Goal: Task Accomplishment & Management: Complete application form

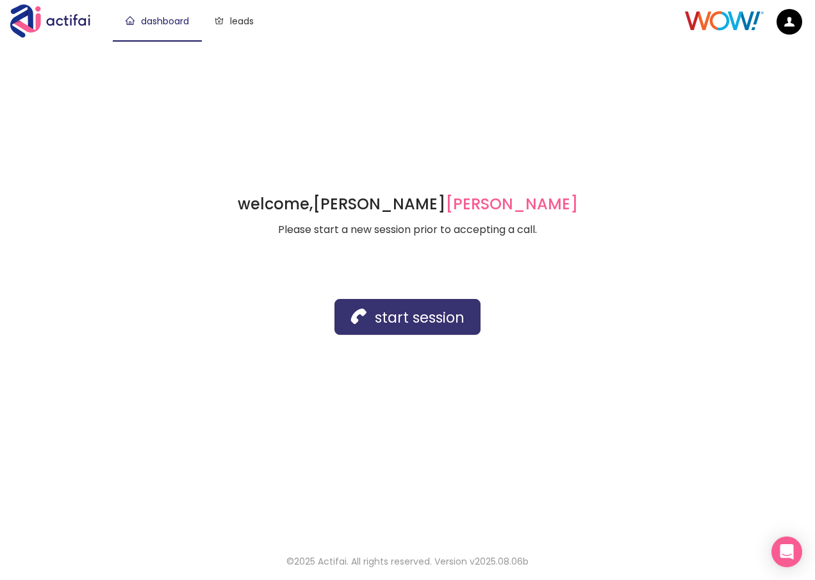
click at [381, 317] on button "start session" at bounding box center [407, 317] width 146 height 36
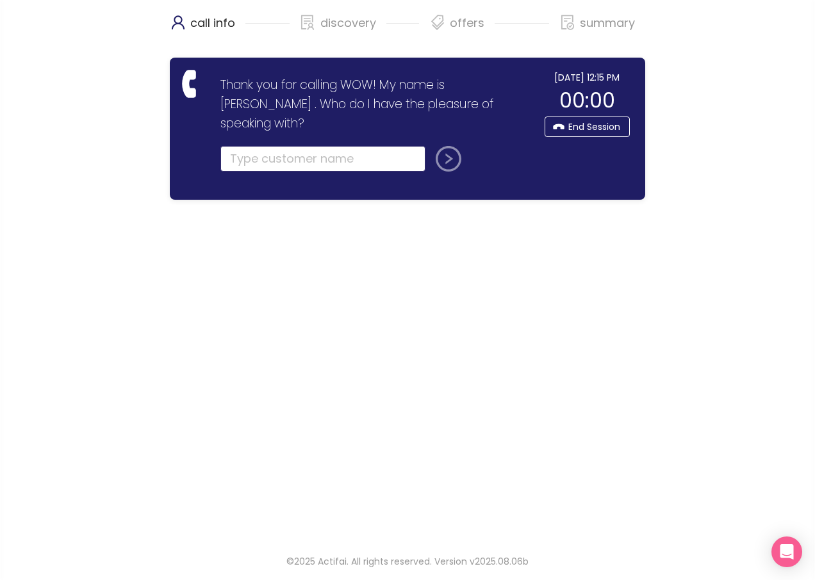
click at [259, 146] on input "text" at bounding box center [322, 159] width 205 height 26
type input "[PERSON_NAME]"
click at [430, 146] on button "submit" at bounding box center [445, 159] width 31 height 26
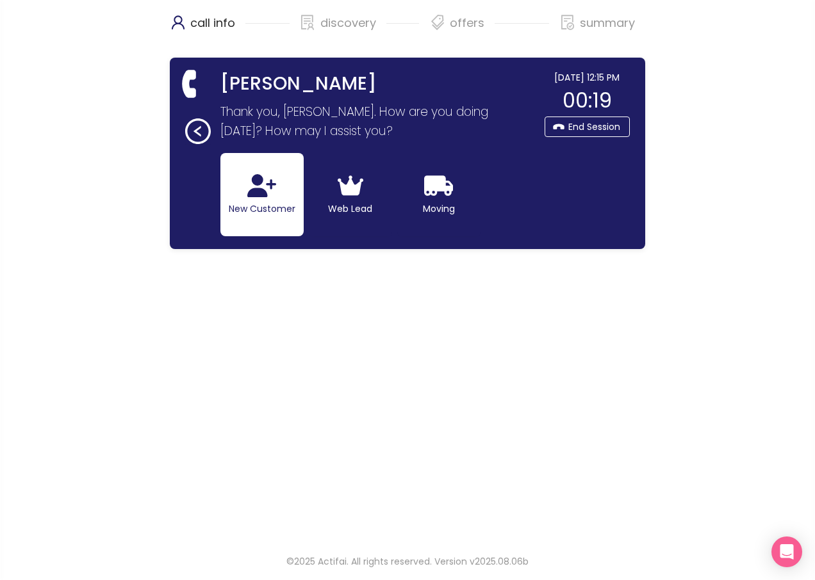
click at [275, 194] on icon "button" at bounding box center [261, 185] width 29 height 23
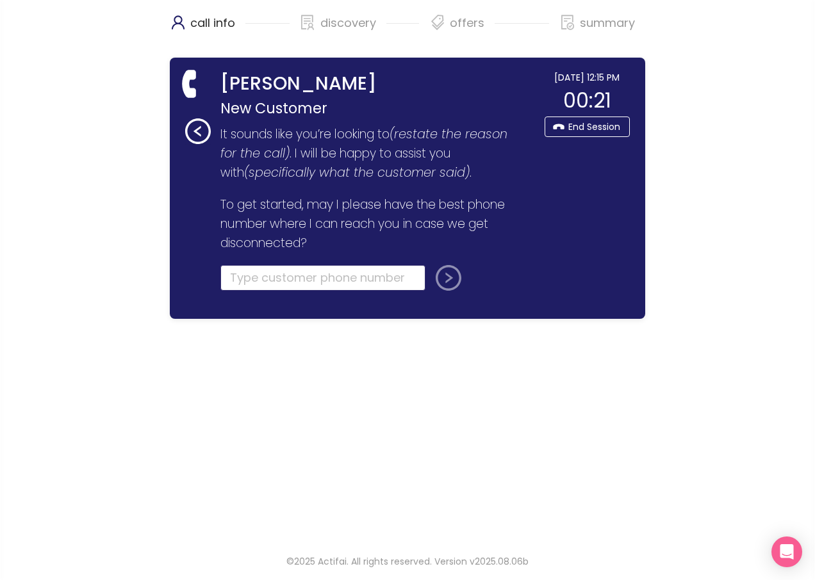
click at [256, 272] on input "tel" at bounding box center [322, 278] width 205 height 26
type input "[PHONE_NUMBER]"
drag, startPoint x: 445, startPoint y: 282, endPoint x: 433, endPoint y: 271, distance: 16.3
click at [445, 282] on button "submit" at bounding box center [445, 278] width 31 height 26
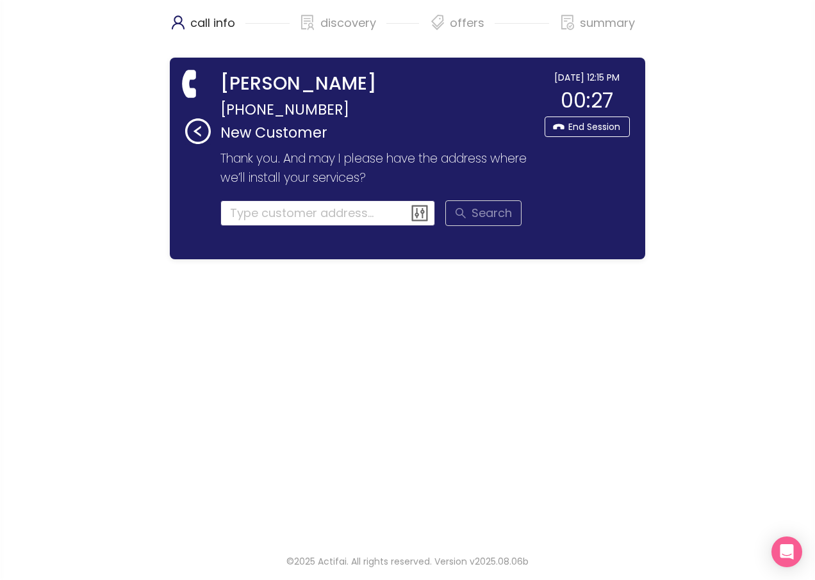
click at [236, 218] on input at bounding box center [327, 213] width 215 height 26
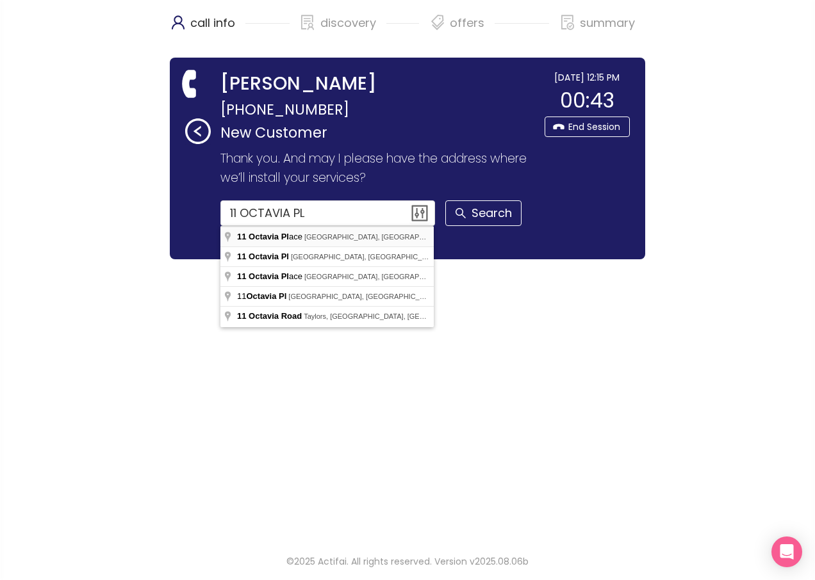
type input "11 Octavia Place, [GEOGRAPHIC_DATA], [GEOGRAPHIC_DATA], [GEOGRAPHIC_DATA]"
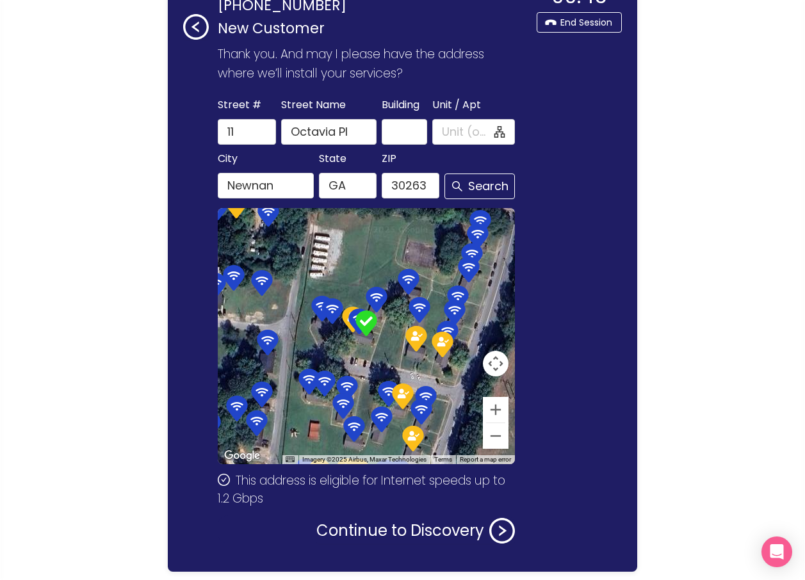
scroll to position [83, 0]
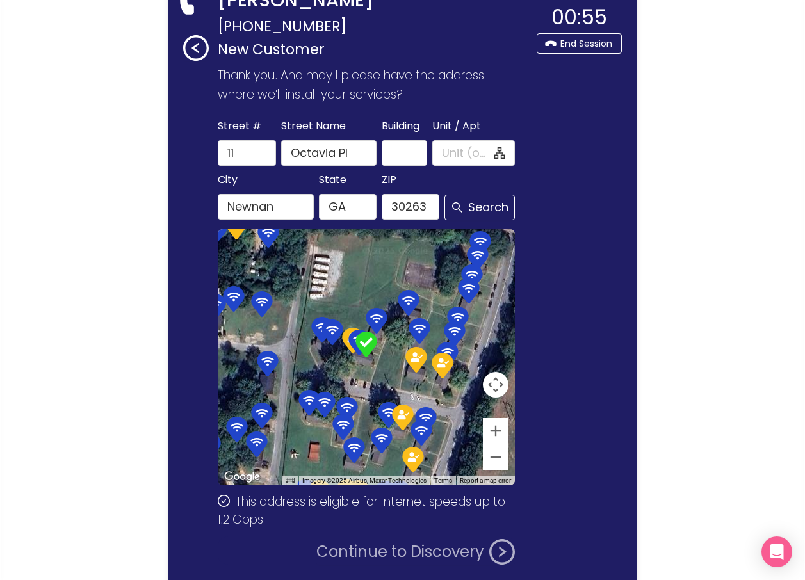
click at [385, 556] on button "Continue to Discovery" at bounding box center [415, 552] width 199 height 26
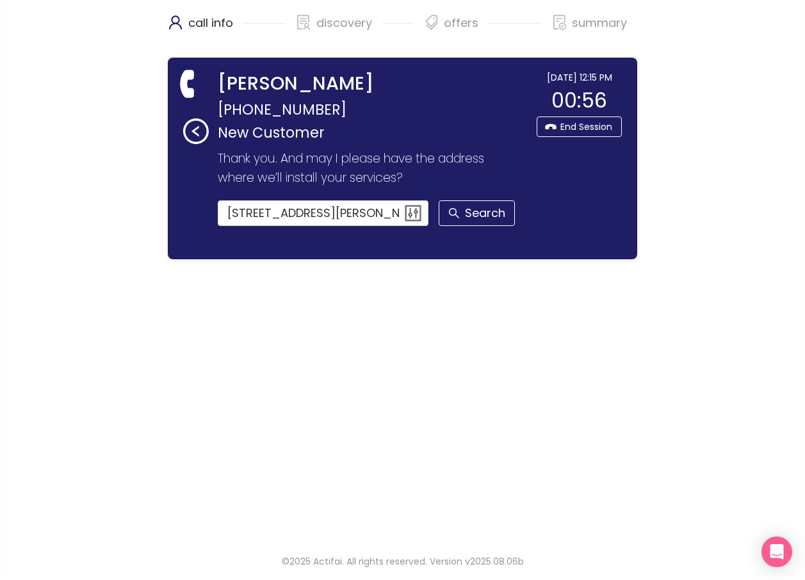
scroll to position [0, 0]
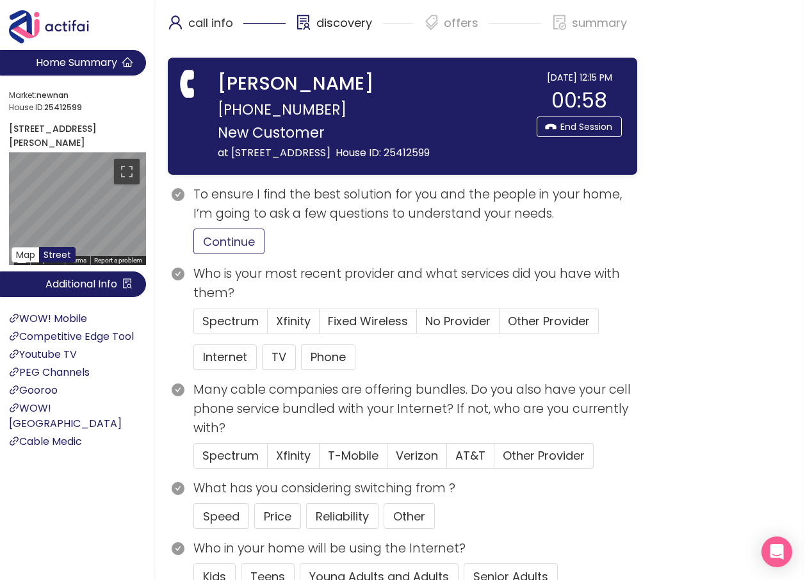
click at [218, 236] on button "Continue" at bounding box center [228, 242] width 71 height 26
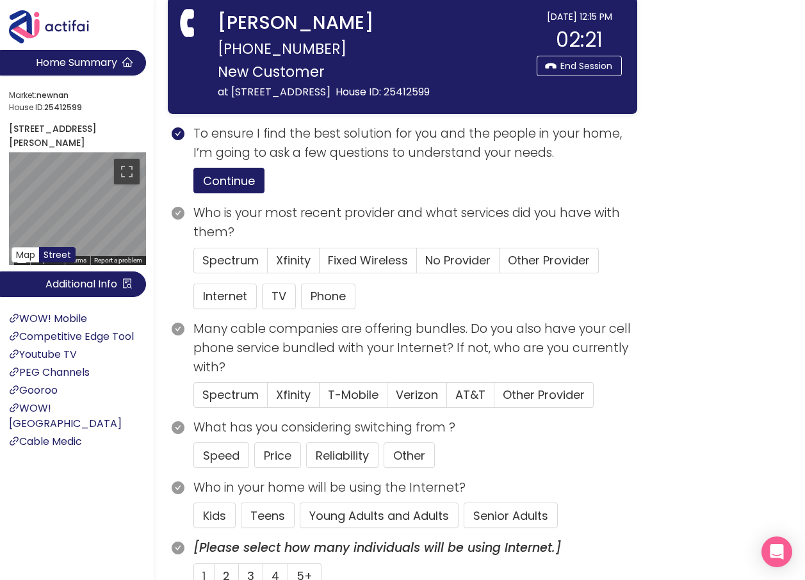
scroll to position [64, 0]
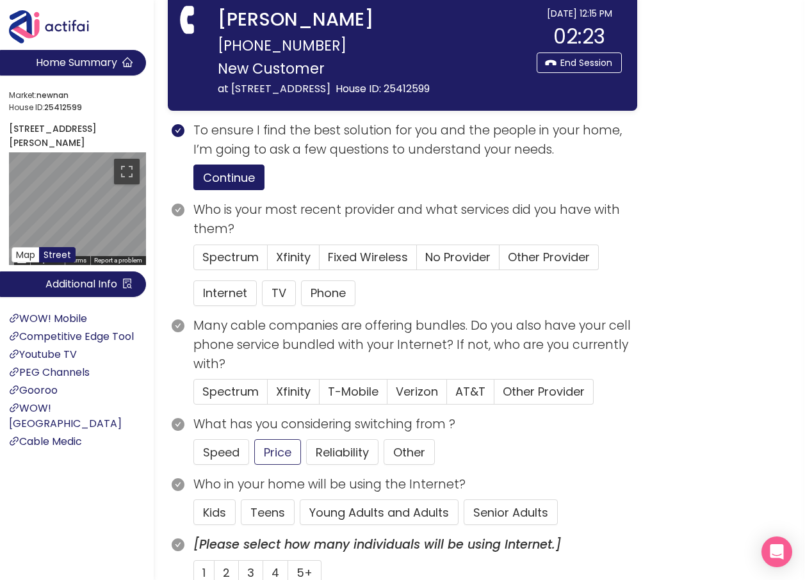
drag, startPoint x: 340, startPoint y: 513, endPoint x: 379, endPoint y: 503, distance: 39.8
click at [340, 512] on button "Young Adults and Adults" at bounding box center [379, 513] width 159 height 26
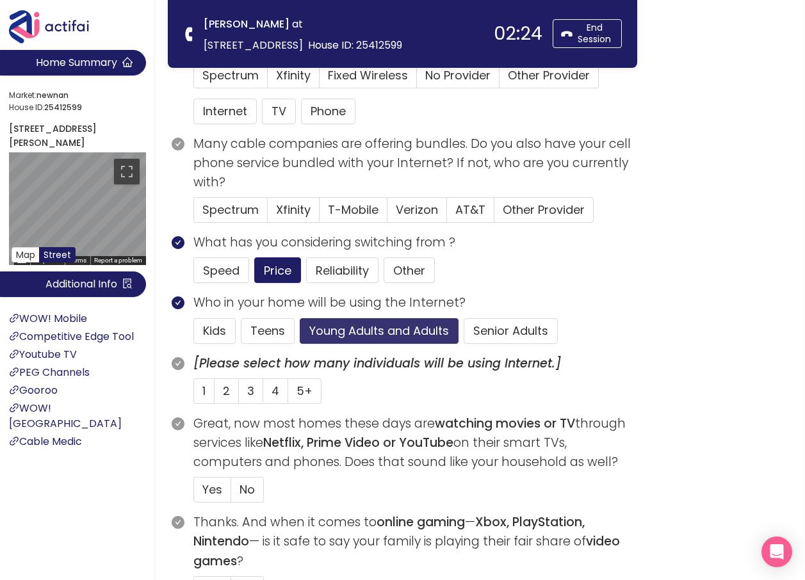
scroll to position [192, 0]
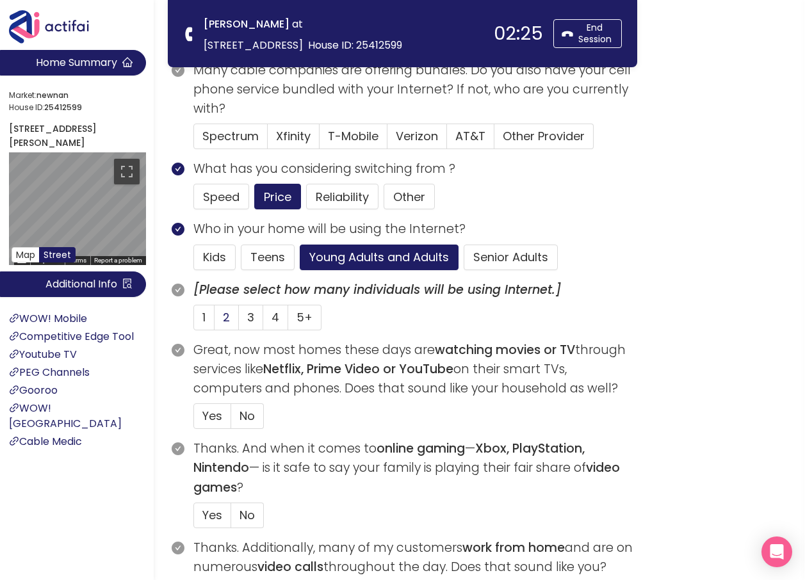
click at [224, 319] on span "2" at bounding box center [226, 317] width 7 height 16
click at [215, 322] on input "2" at bounding box center [215, 322] width 0 height 0
click at [212, 418] on span "Yes" at bounding box center [212, 416] width 20 height 16
click at [194, 420] on input "Yes" at bounding box center [194, 420] width 0 height 0
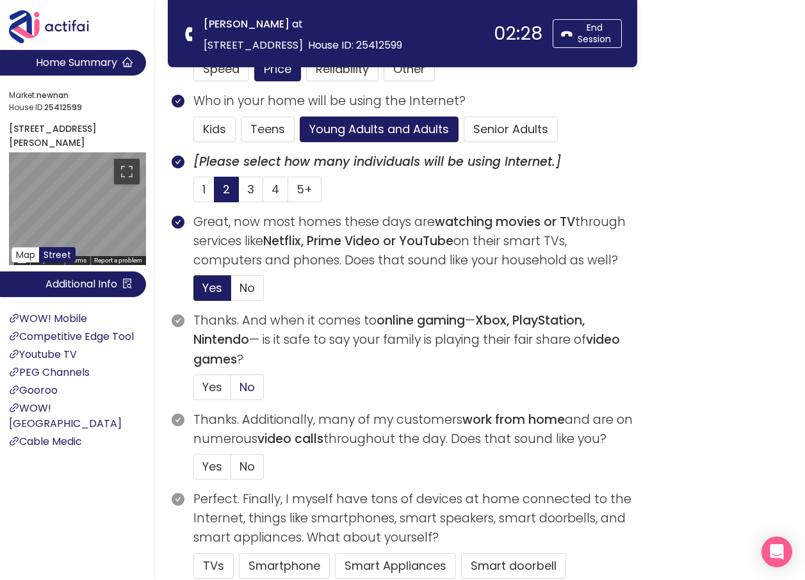
click at [240, 381] on span "No" at bounding box center [247, 387] width 15 height 16
click at [231, 391] on input "No" at bounding box center [231, 391] width 0 height 0
click at [249, 464] on span "No" at bounding box center [247, 467] width 15 height 16
click at [231, 471] on input "No" at bounding box center [231, 471] width 0 height 0
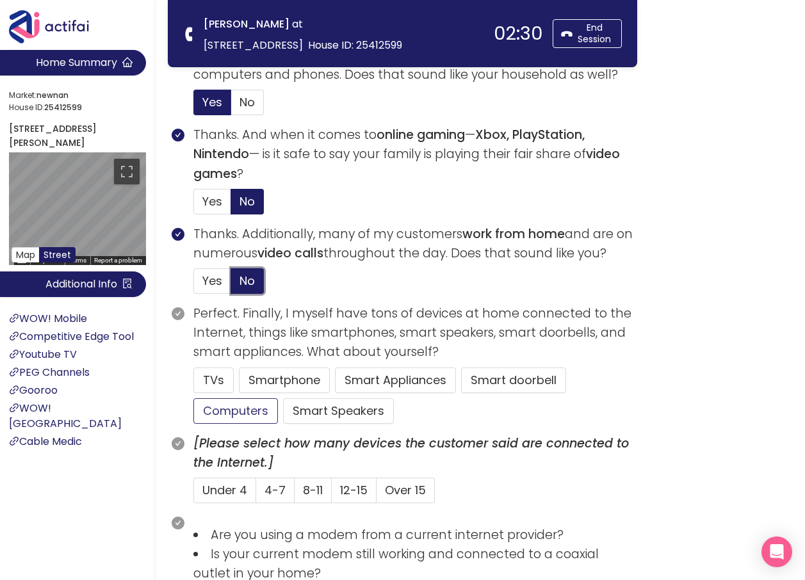
scroll to position [512, 0]
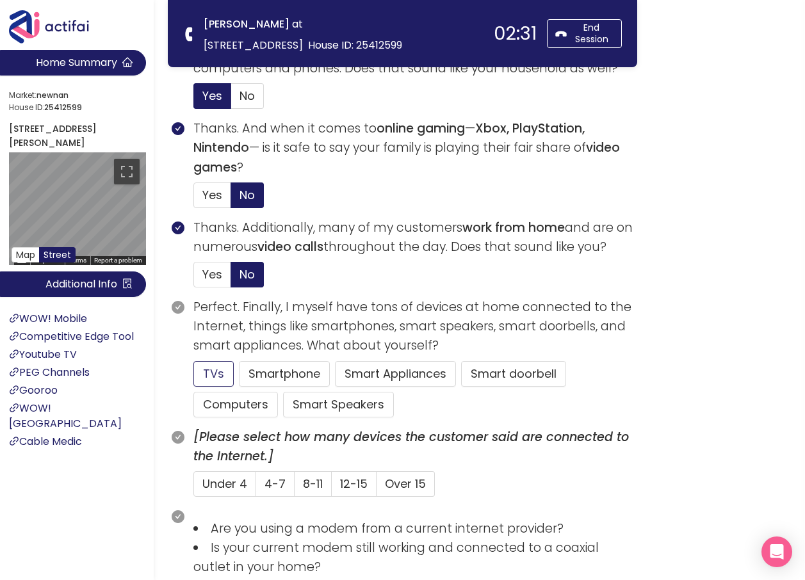
click at [213, 377] on button "TVs" at bounding box center [213, 374] width 40 height 26
click at [283, 392] on button "Smartphone" at bounding box center [338, 405] width 111 height 26
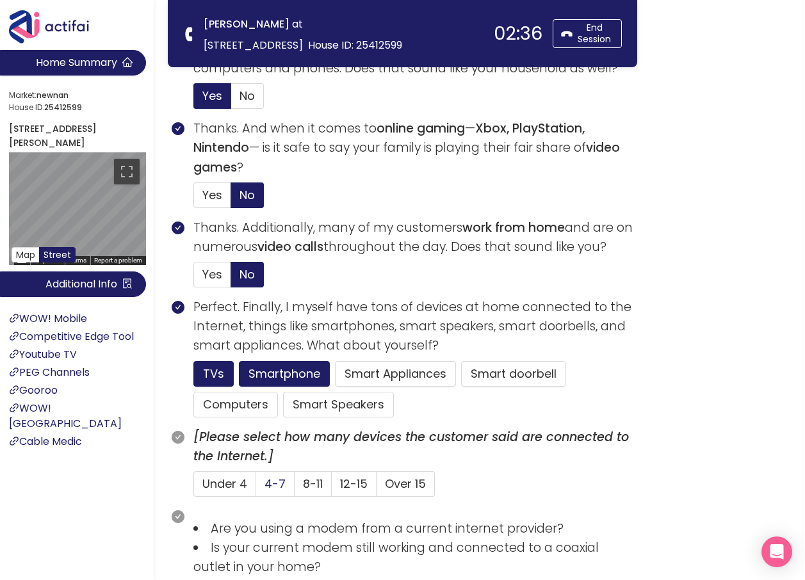
click at [270, 480] on span "4-7" at bounding box center [275, 484] width 21 height 16
click at [256, 488] on input "4-7" at bounding box center [256, 488] width 0 height 0
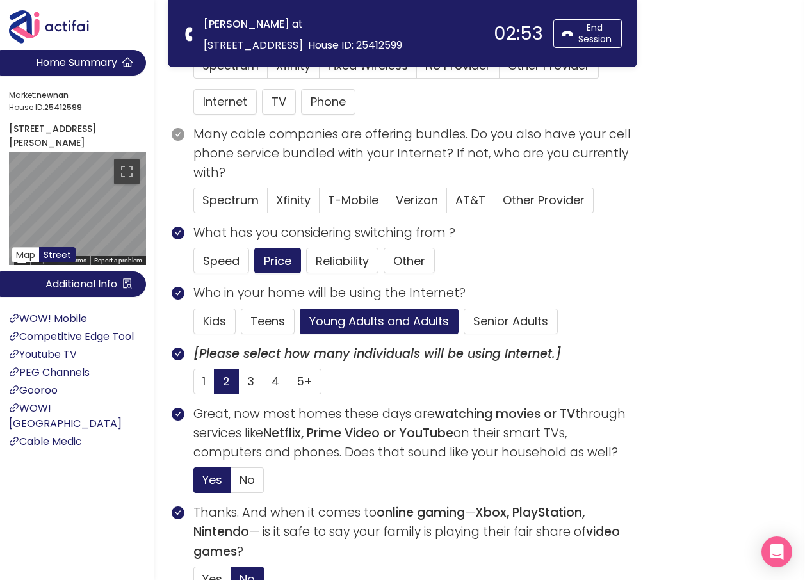
scroll to position [64, 0]
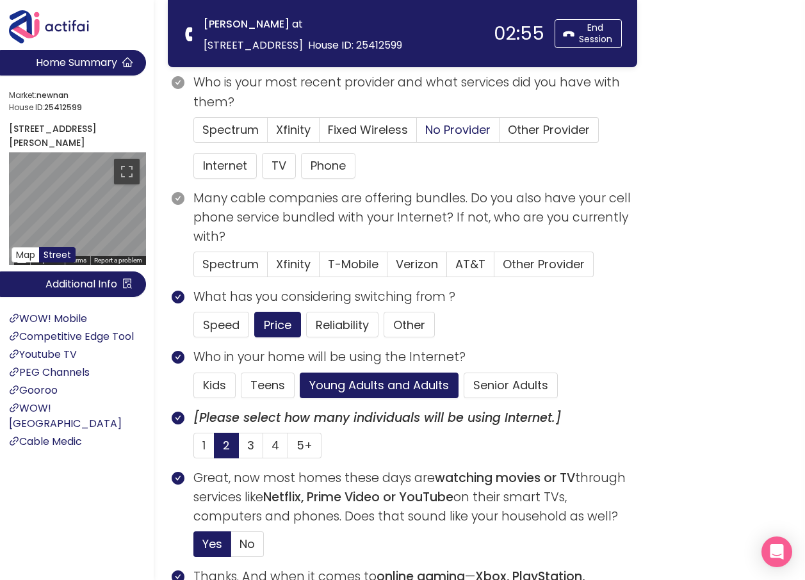
click at [453, 129] on span "No Provider" at bounding box center [457, 130] width 65 height 16
click at [417, 134] on input "No Provider" at bounding box center [417, 134] width 0 height 0
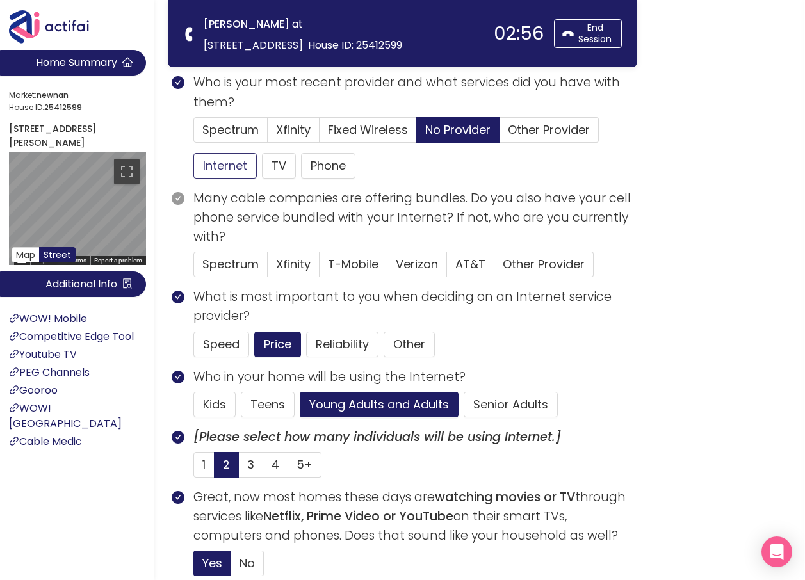
click at [231, 170] on button "Internet" at bounding box center [224, 166] width 63 height 26
click at [495, 255] on label "Verizon" at bounding box center [544, 265] width 99 height 26
click at [388, 268] on input "Verizon" at bounding box center [388, 268] width 0 height 0
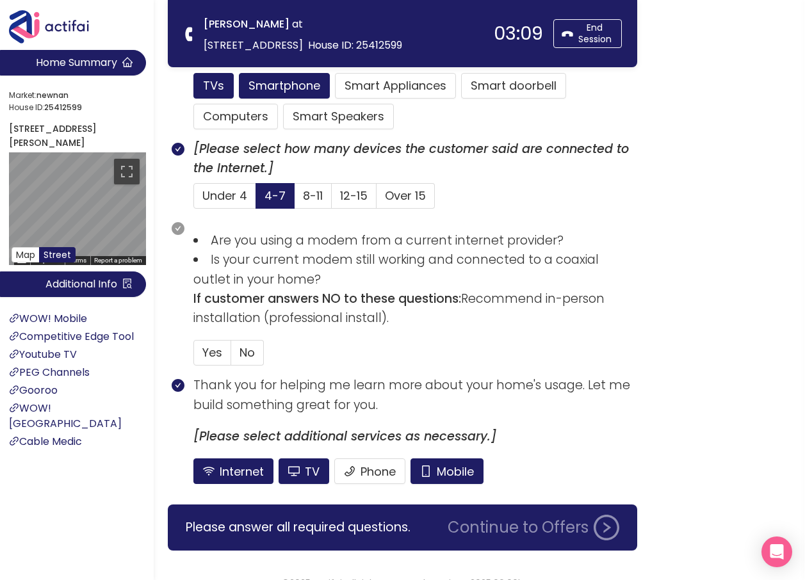
scroll to position [842, 0]
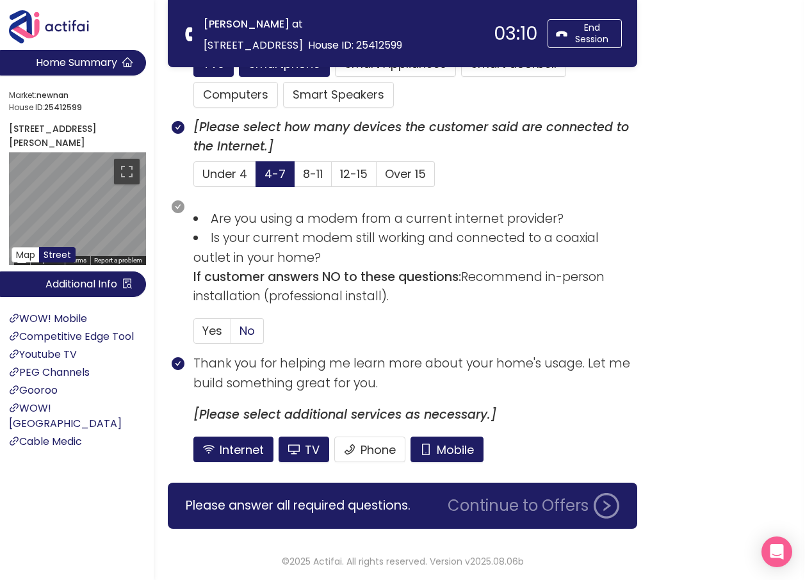
click at [250, 331] on span "No" at bounding box center [247, 331] width 15 height 16
click at [231, 335] on input "No" at bounding box center [231, 335] width 0 height 0
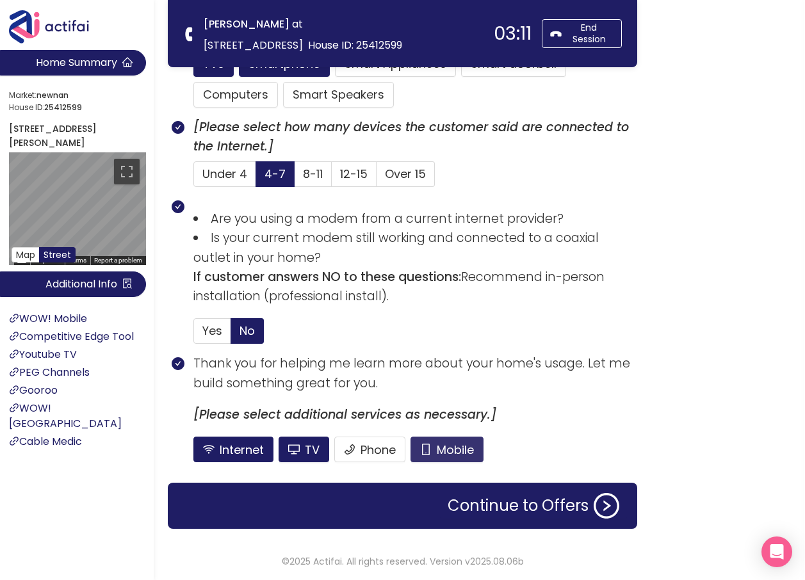
click at [438, 459] on button "Mobile" at bounding box center [447, 450] width 73 height 26
click at [292, 443] on button "TV" at bounding box center [304, 450] width 51 height 26
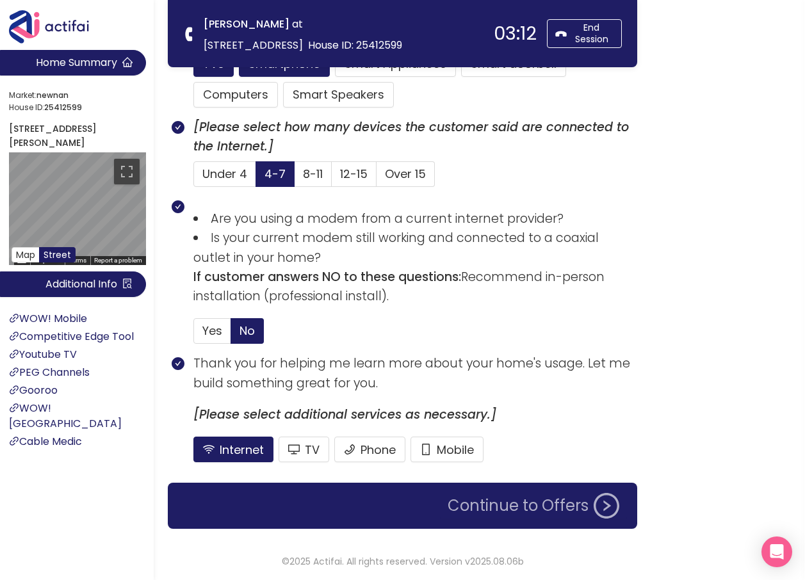
click at [475, 507] on button "Continue to Offers" at bounding box center [533, 506] width 187 height 26
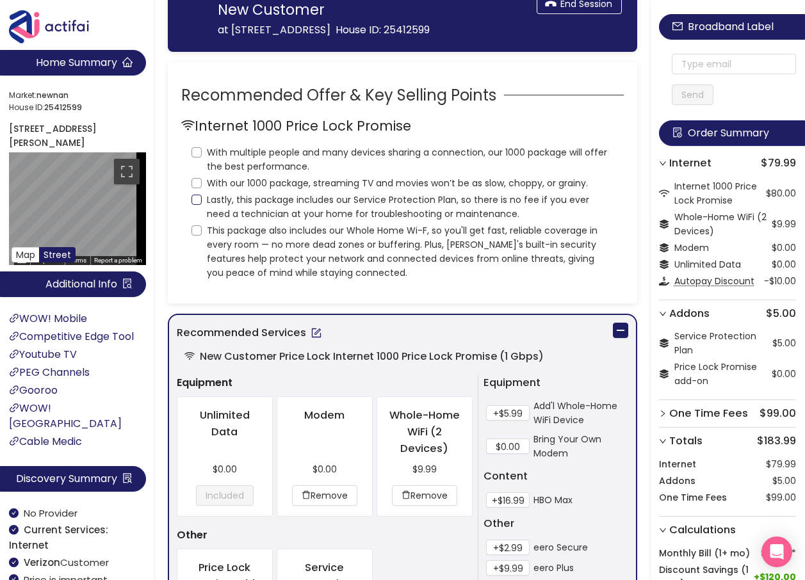
scroll to position [128, 0]
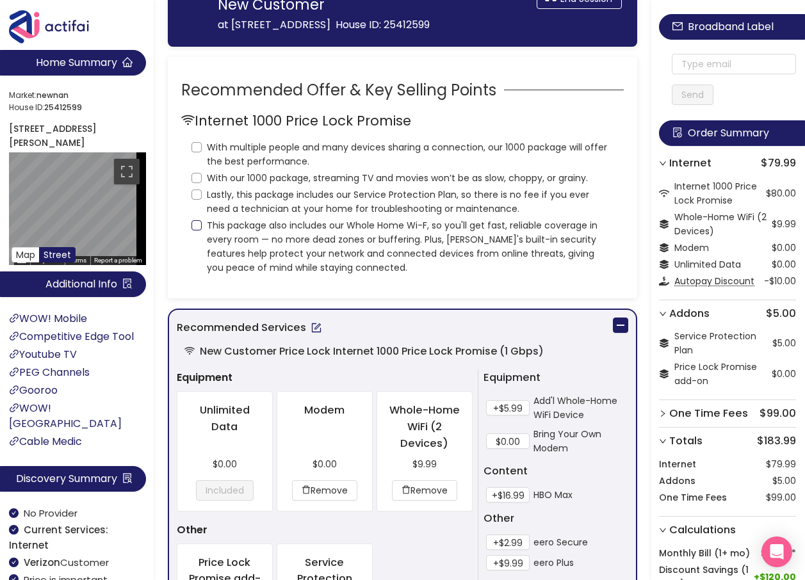
click at [193, 226] on input "This package also includes our Whole Home Wi-F, so you'll get fast, reliable co…" at bounding box center [197, 225] width 10 height 10
checkbox input "true"
click at [197, 191] on input "Lastly, this package includes our Service Protection Plan, so there is no fee i…" at bounding box center [197, 195] width 10 height 10
checkbox input "true"
click at [197, 176] on input "With our 1000 package, streaming TV and movies won’t be as slow, choppy, or gra…" at bounding box center [197, 178] width 10 height 10
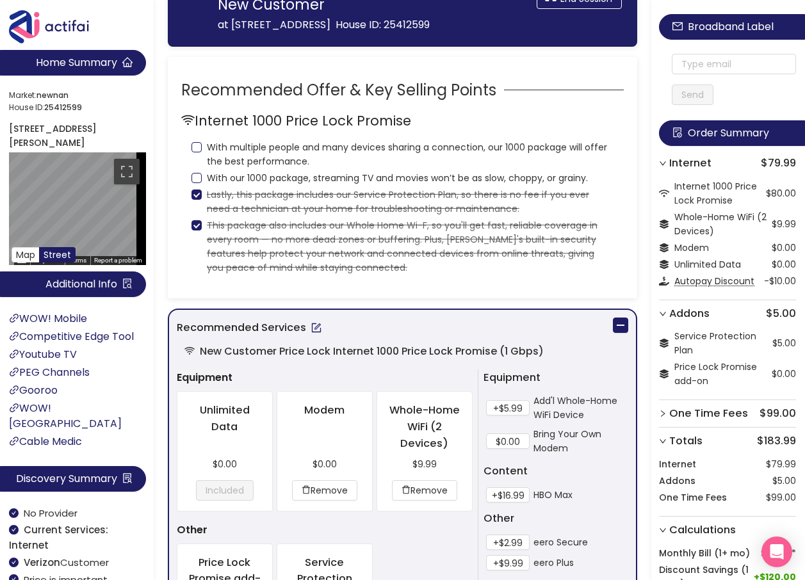
checkbox input "true"
click at [195, 149] on input "With multiple people and many devices sharing a connection, our 1000 package wi…" at bounding box center [197, 147] width 10 height 10
checkbox input "true"
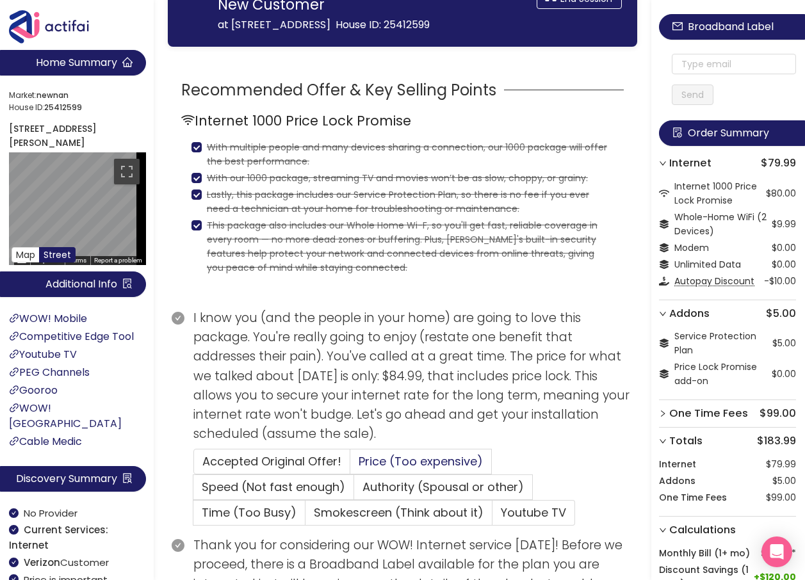
click at [403, 463] on span "Price (Too expensive)" at bounding box center [421, 462] width 124 height 16
click at [350, 466] on input "Price (Too expensive)" at bounding box center [350, 466] width 0 height 0
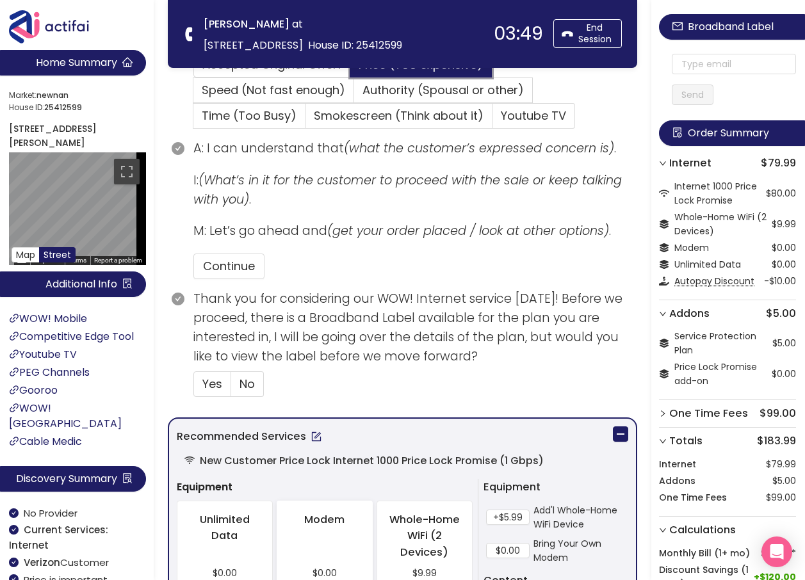
scroll to position [512, 0]
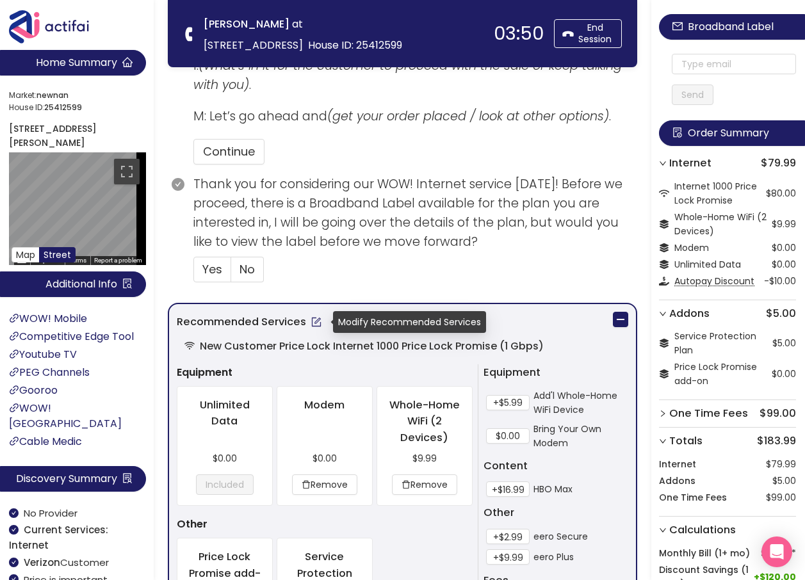
click at [315, 324] on button "button" at bounding box center [316, 322] width 20 height 20
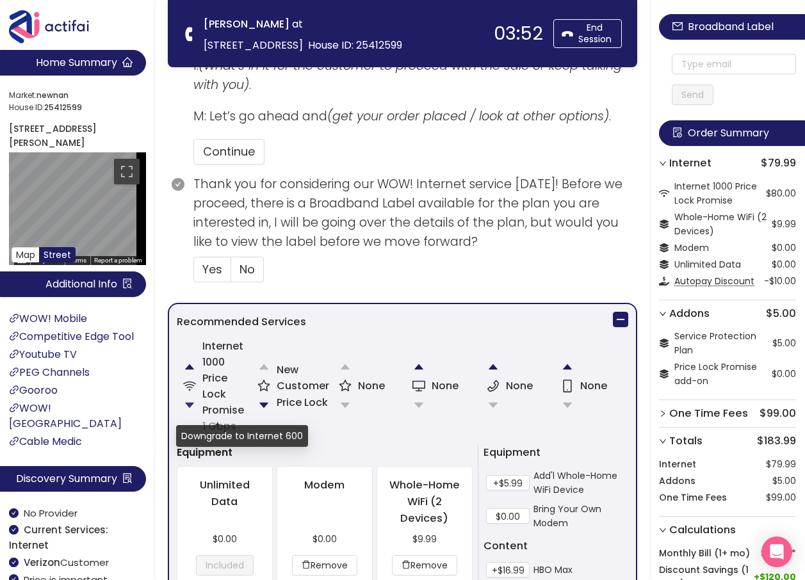
click at [189, 402] on button "button" at bounding box center [190, 406] width 26 height 26
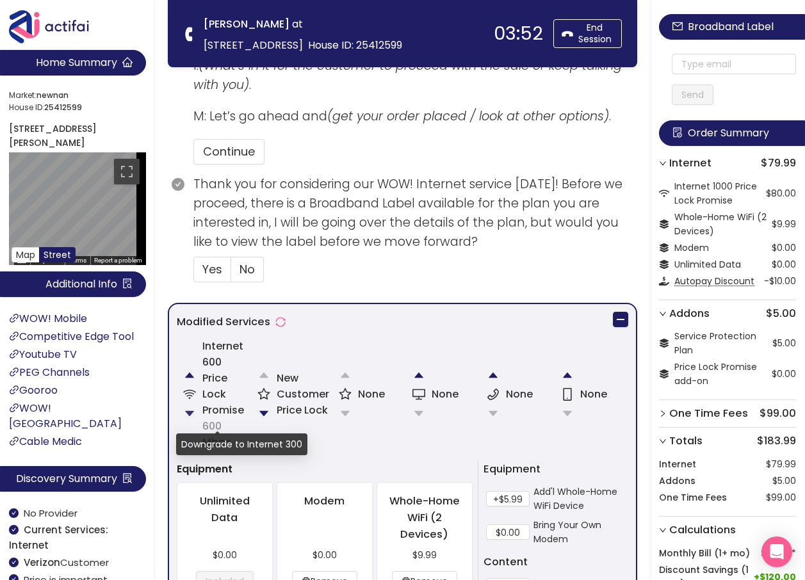
click at [189, 402] on button "button" at bounding box center [190, 414] width 26 height 26
click at [266, 412] on button "button" at bounding box center [264, 414] width 26 height 26
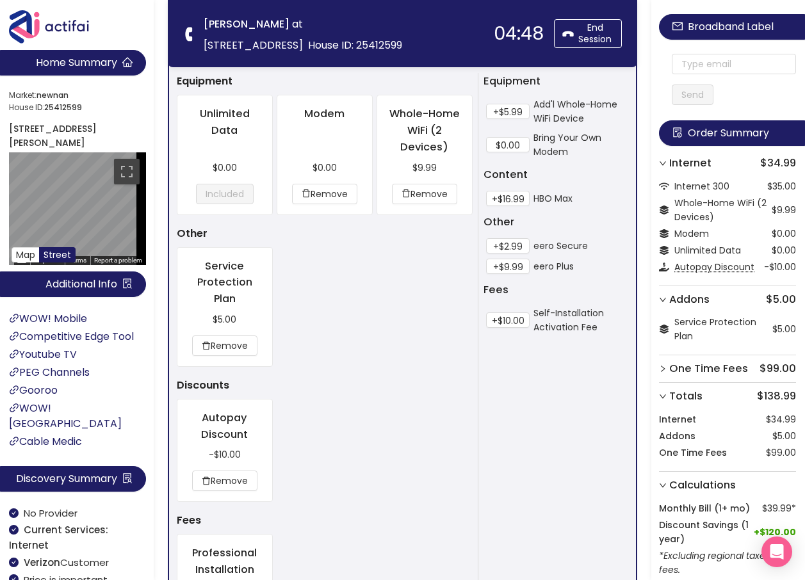
scroll to position [986, 0]
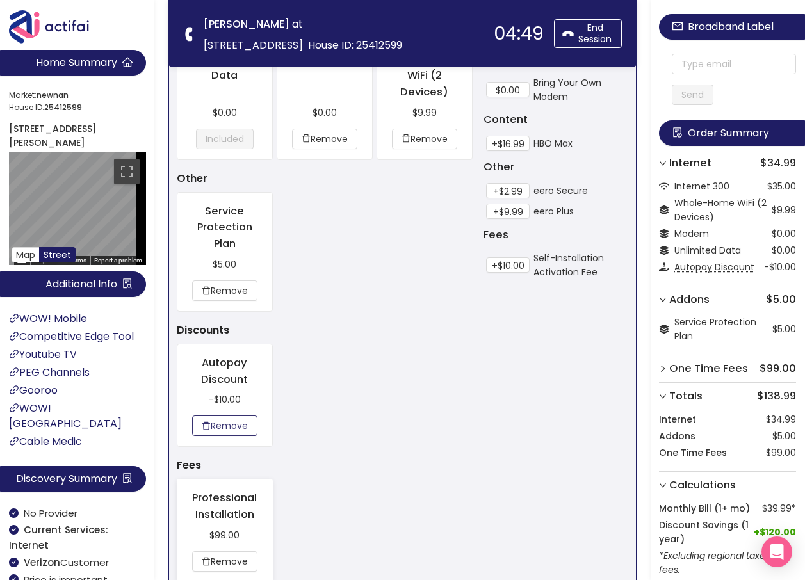
click at [235, 429] on button "Remove" at bounding box center [224, 426] width 65 height 20
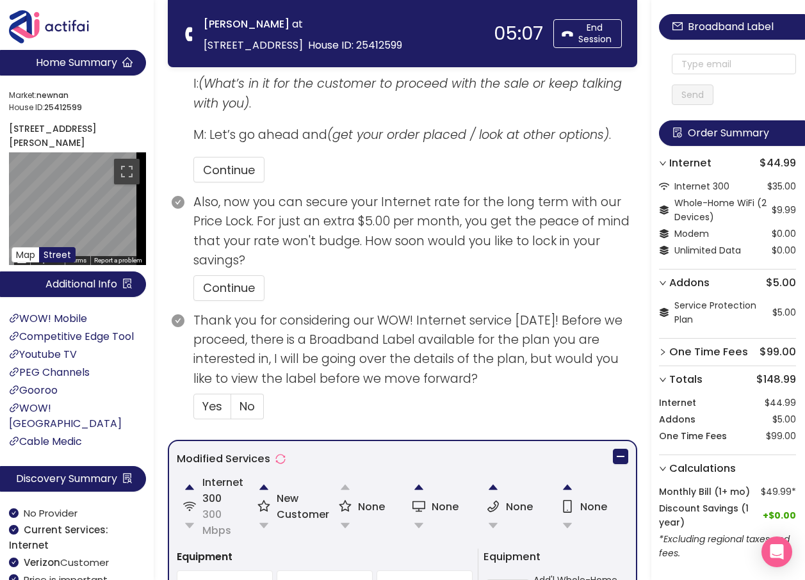
scroll to position [457, 0]
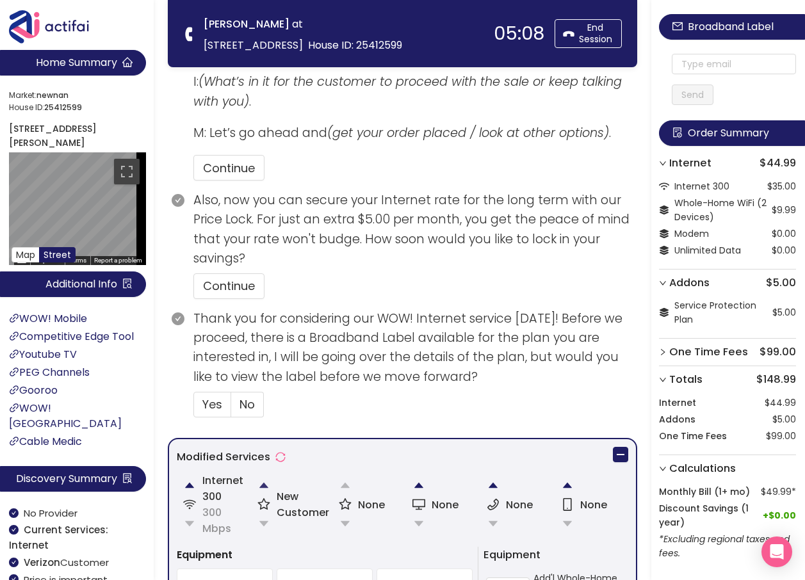
click at [269, 484] on button "button" at bounding box center [264, 486] width 26 height 26
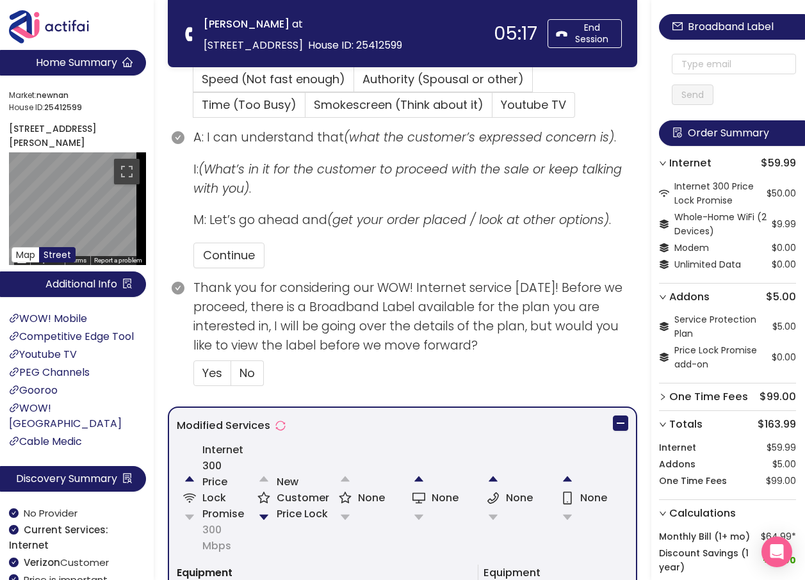
scroll to position [432, 0]
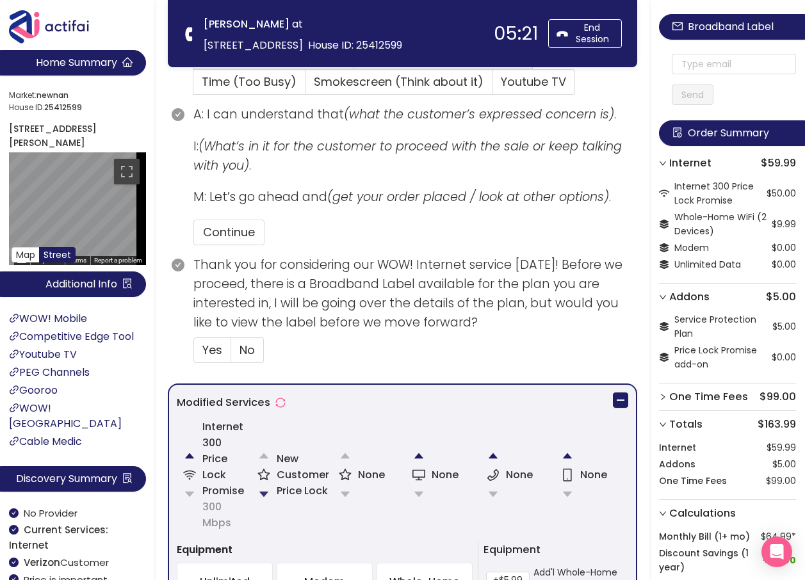
click at [262, 494] on button "button" at bounding box center [264, 495] width 26 height 26
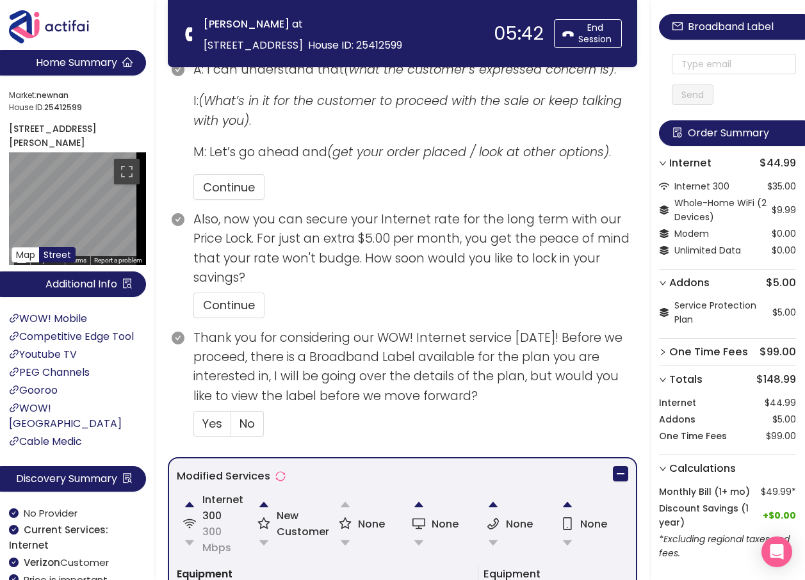
scroll to position [512, 0]
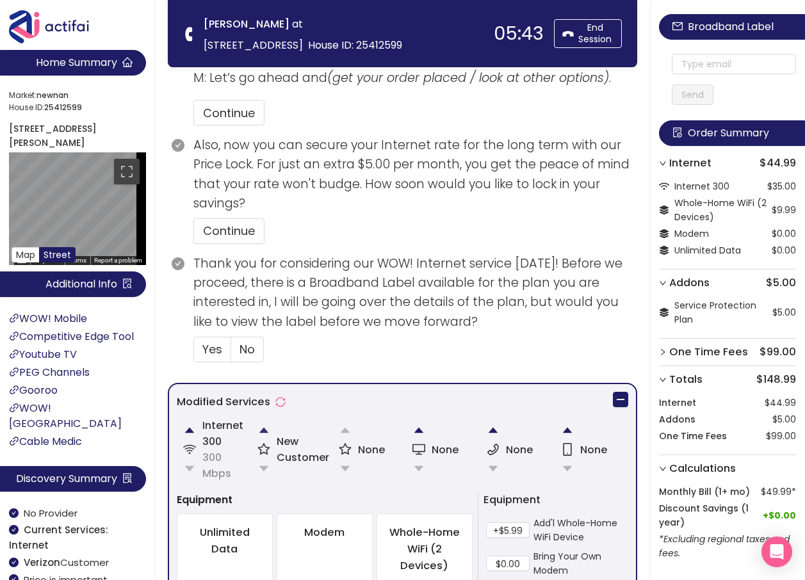
click at [264, 427] on button "button" at bounding box center [264, 431] width 26 height 26
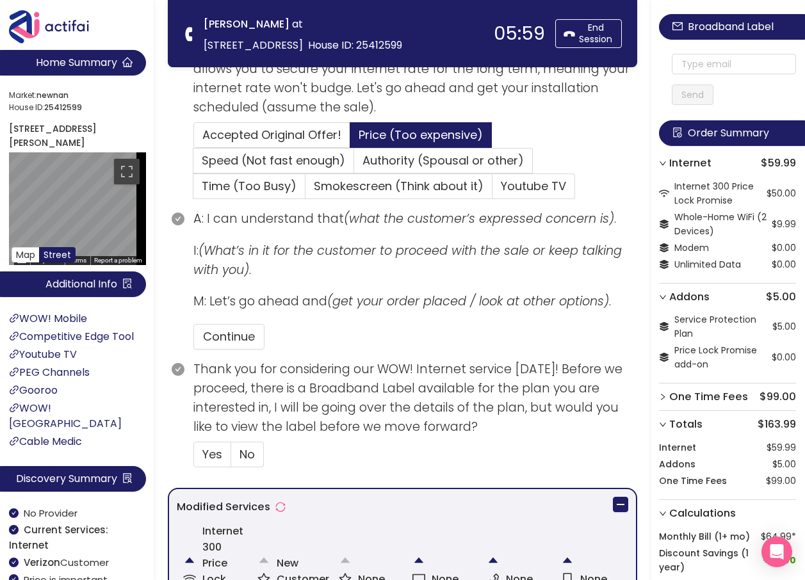
scroll to position [551, 0]
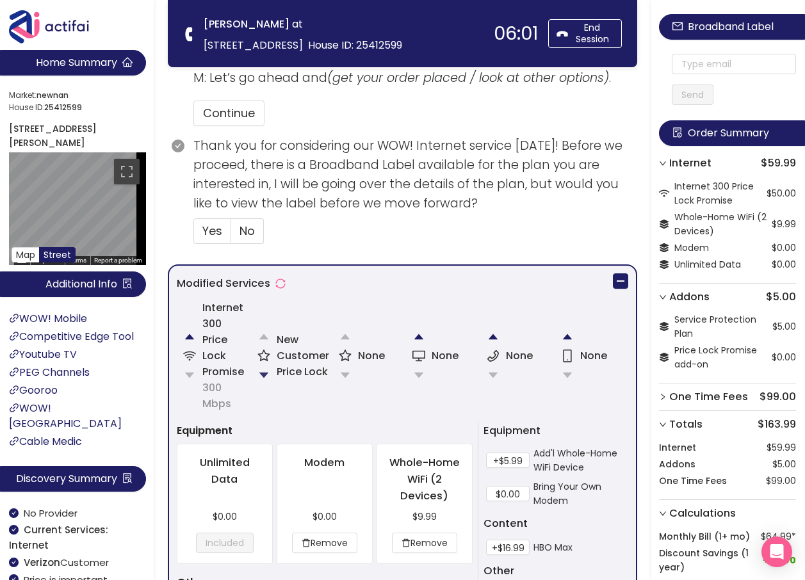
click at [265, 370] on button "button" at bounding box center [264, 376] width 26 height 26
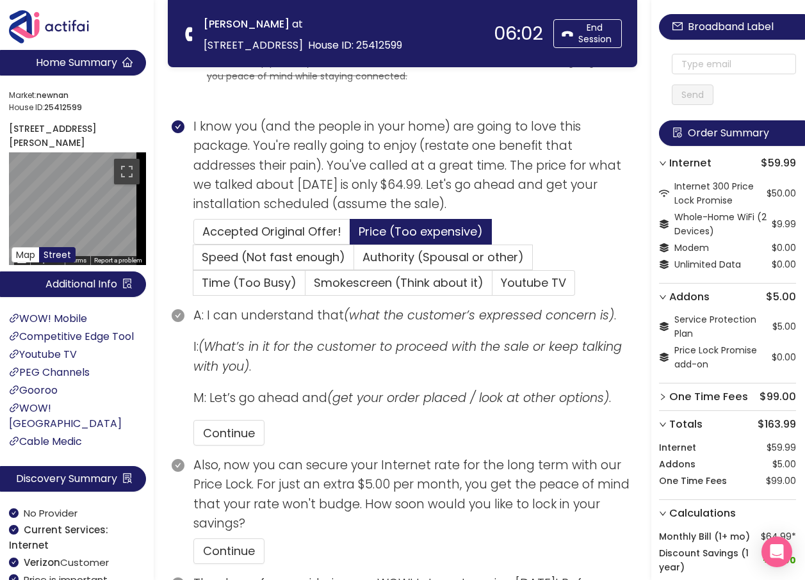
scroll to position [128, 0]
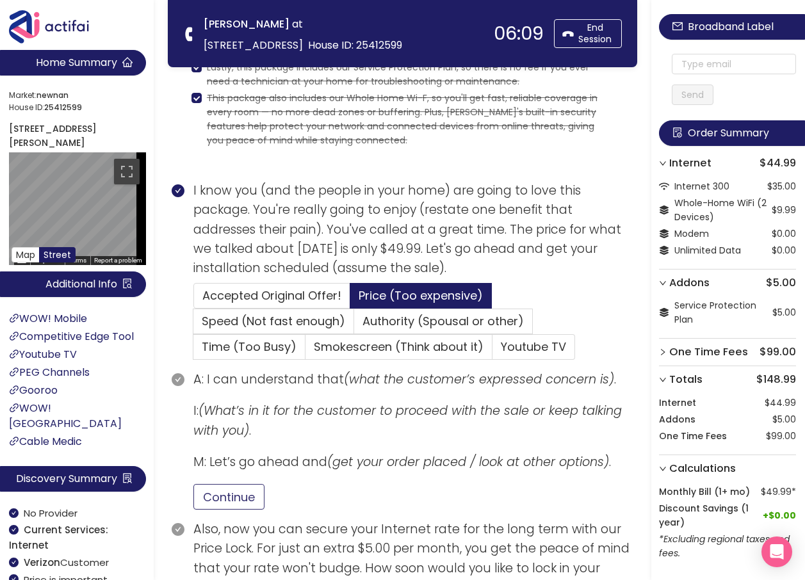
click at [249, 494] on button "Continue" at bounding box center [228, 497] width 71 height 26
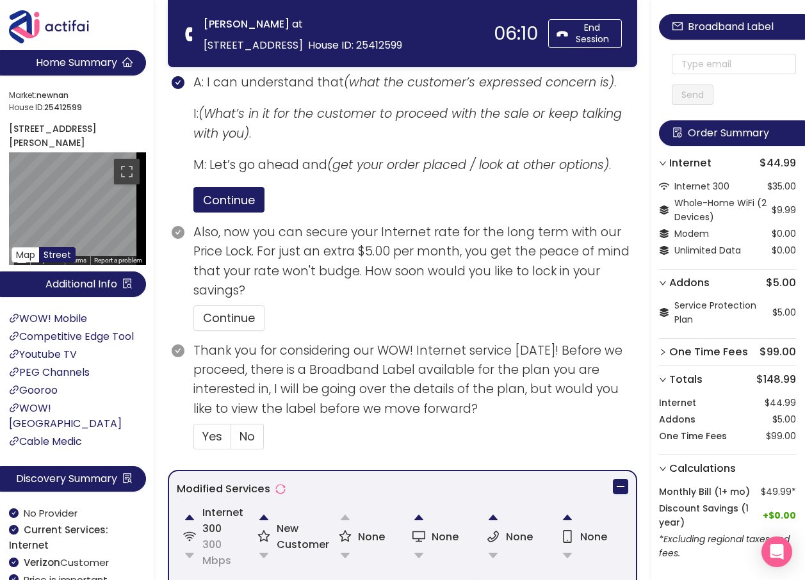
scroll to position [448, 0]
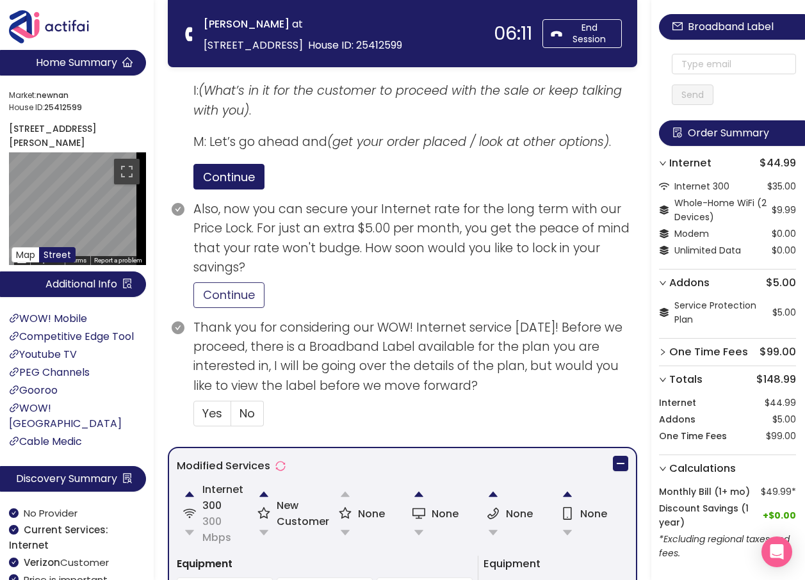
click at [250, 300] on button "Continue" at bounding box center [228, 295] width 71 height 26
click at [243, 420] on span "No" at bounding box center [247, 413] width 15 height 16
click at [231, 418] on input "No" at bounding box center [231, 418] width 0 height 0
click at [204, 411] on span "Yes" at bounding box center [212, 413] width 20 height 16
click at [194, 418] on input "Yes" at bounding box center [194, 418] width 0 height 0
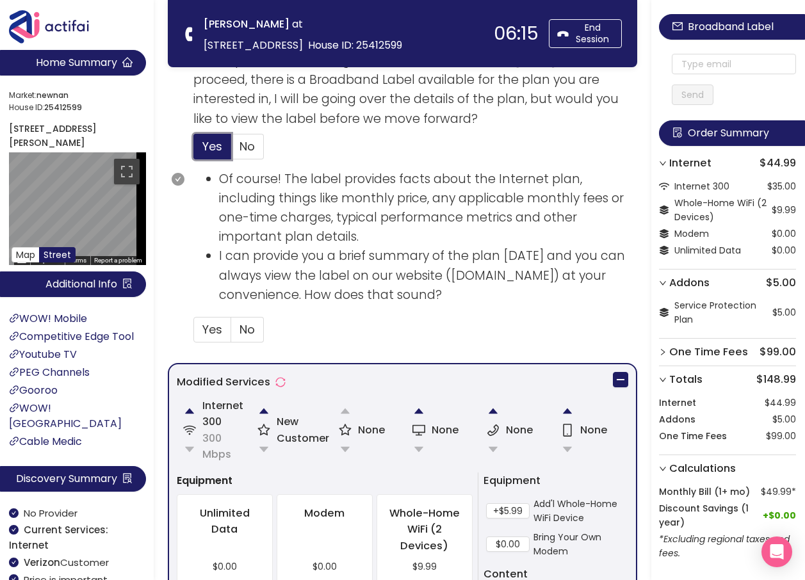
scroll to position [769, 0]
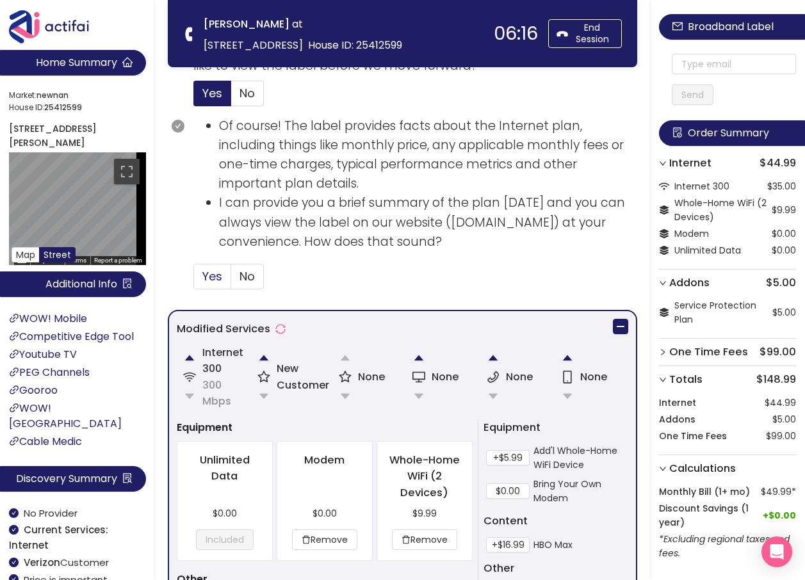
drag, startPoint x: 210, startPoint y: 273, endPoint x: 200, endPoint y: 279, distance: 11.5
click at [207, 274] on span "Yes" at bounding box center [212, 276] width 20 height 16
click at [194, 281] on input "Yes" at bounding box center [194, 281] width 0 height 0
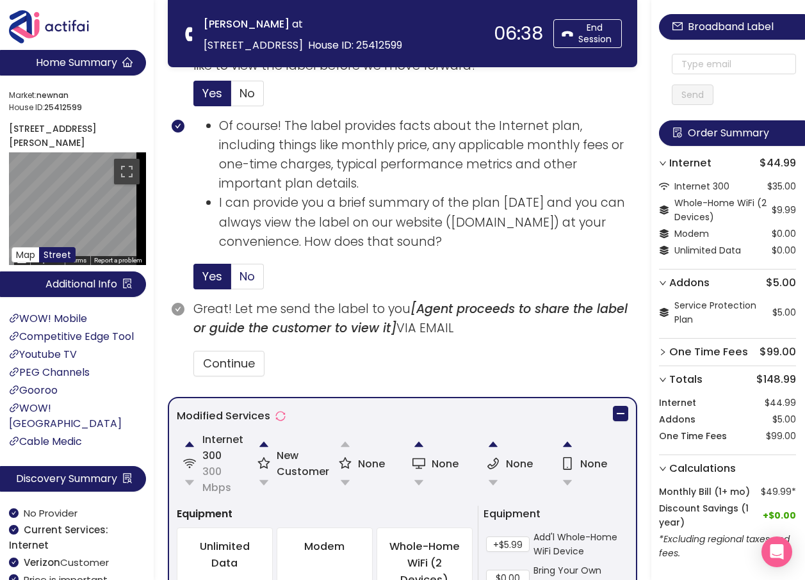
click at [252, 284] on span "No" at bounding box center [247, 276] width 15 height 16
click at [231, 281] on input "No" at bounding box center [231, 281] width 0 height 0
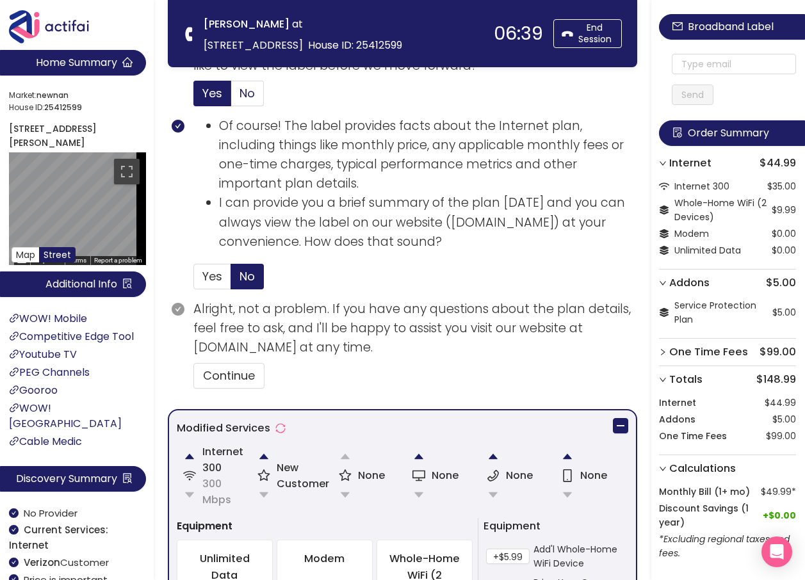
click at [240, 99] on span "No" at bounding box center [247, 93] width 15 height 16
click at [231, 97] on input "No" at bounding box center [231, 97] width 0 height 0
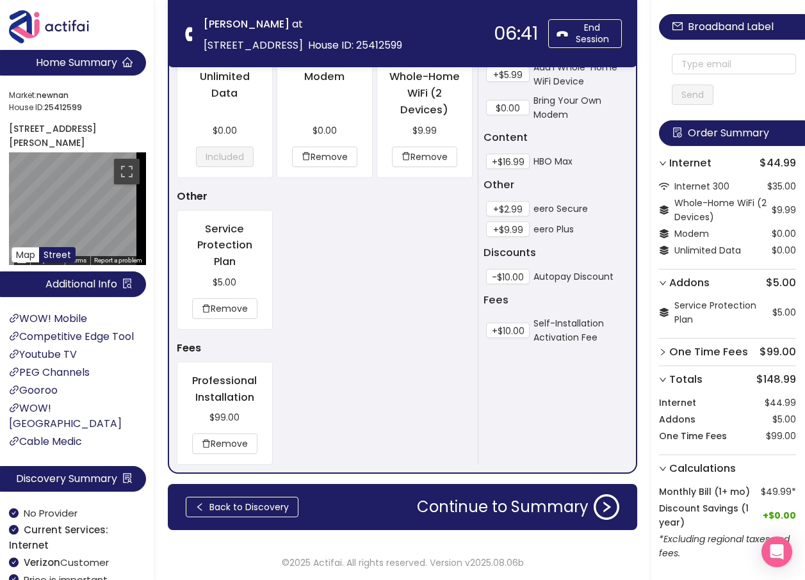
scroll to position [970, 0]
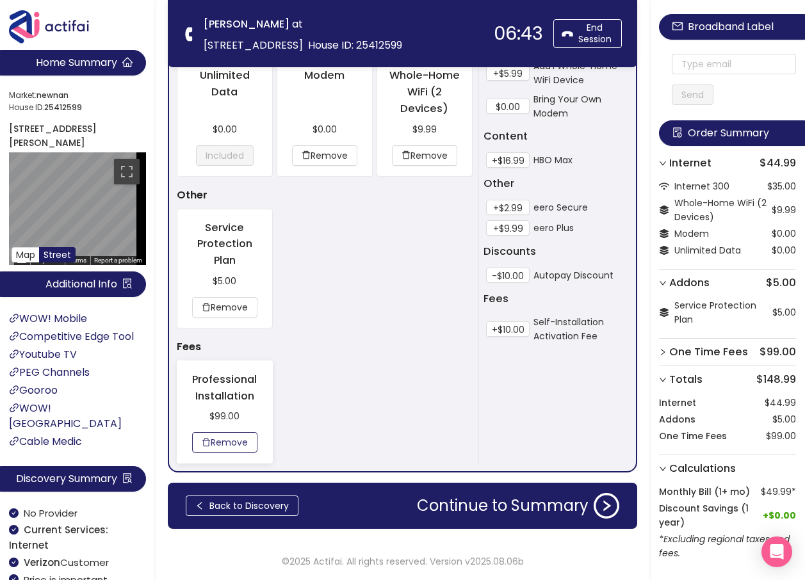
click at [232, 451] on button "Remove" at bounding box center [224, 442] width 65 height 20
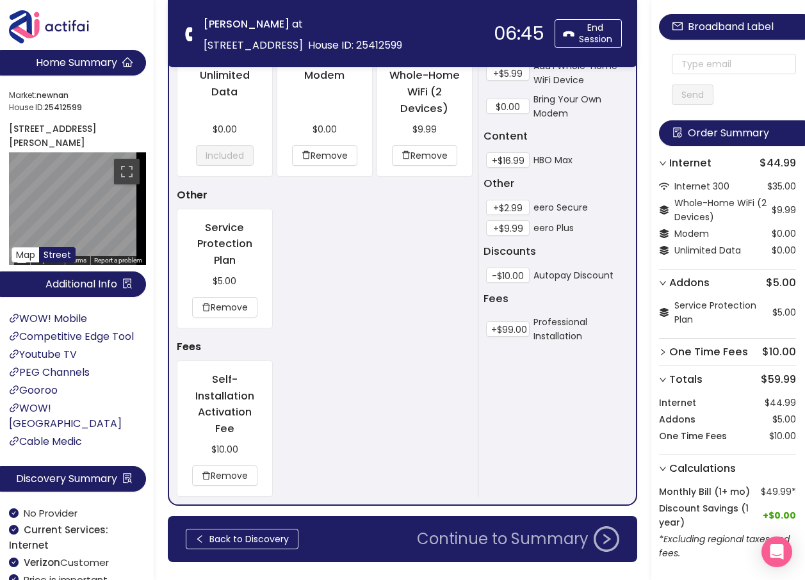
click at [485, 527] on button "Continue to Summary" at bounding box center [518, 540] width 218 height 26
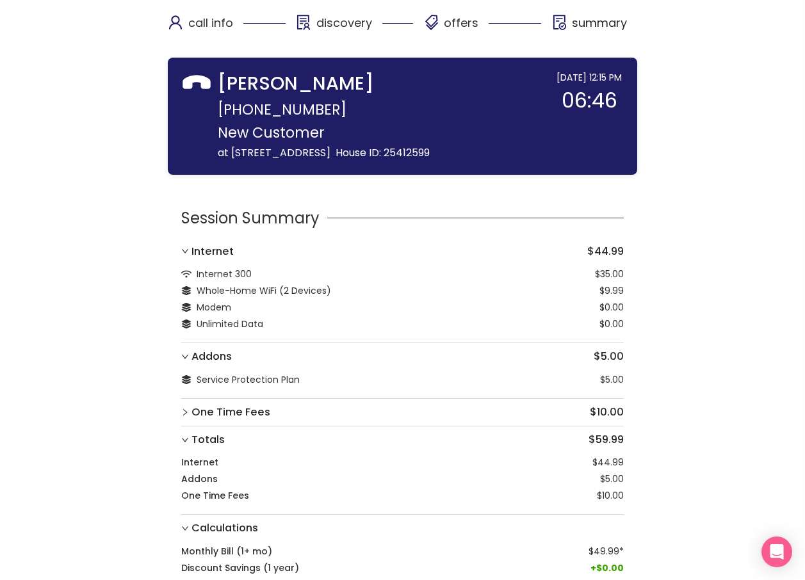
scroll to position [79, 0]
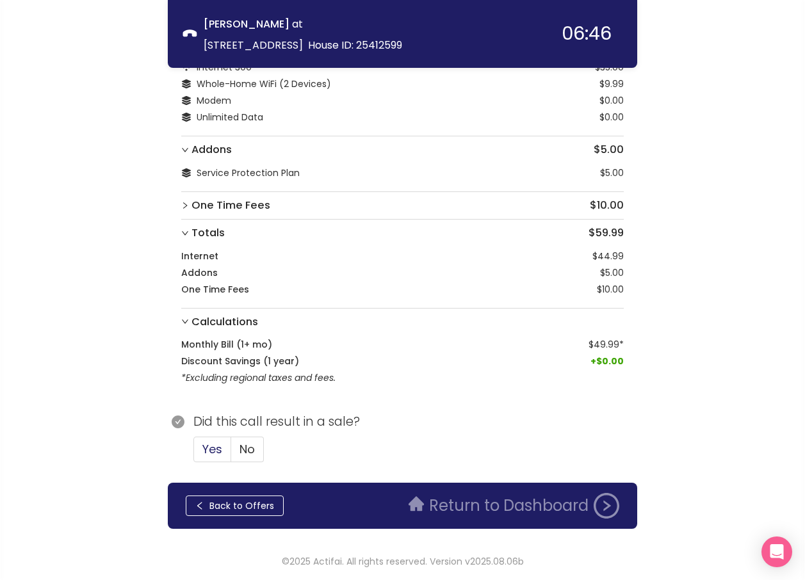
click at [217, 447] on span "Yes" at bounding box center [212, 449] width 20 height 16
click at [194, 454] on input "Yes" at bounding box center [194, 454] width 0 height 0
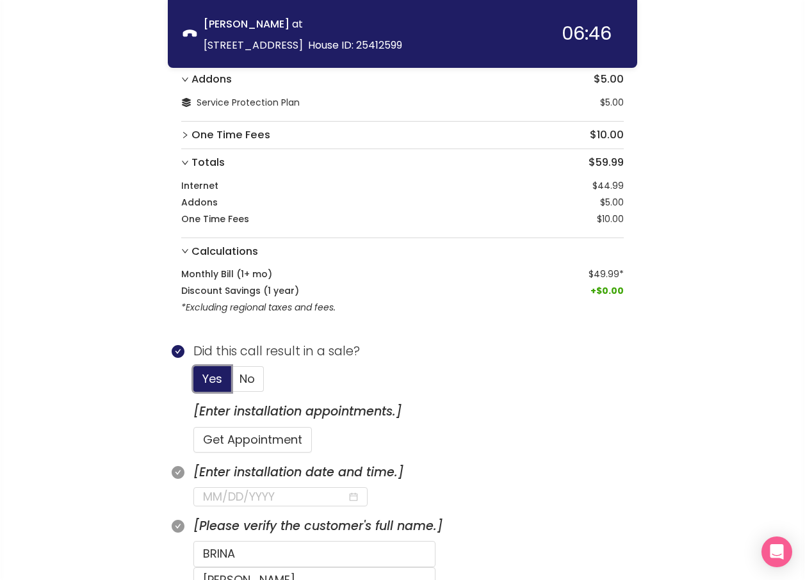
scroll to position [272, 0]
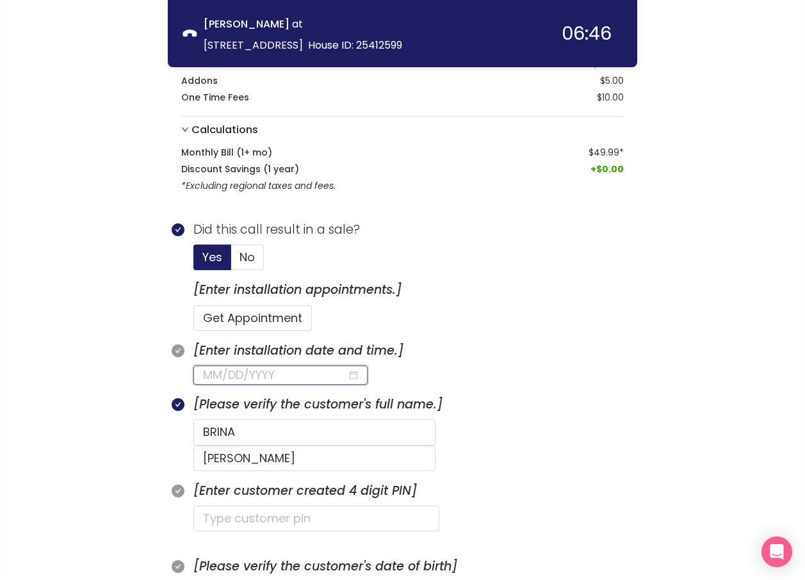
click at [236, 380] on input at bounding box center [275, 375] width 144 height 18
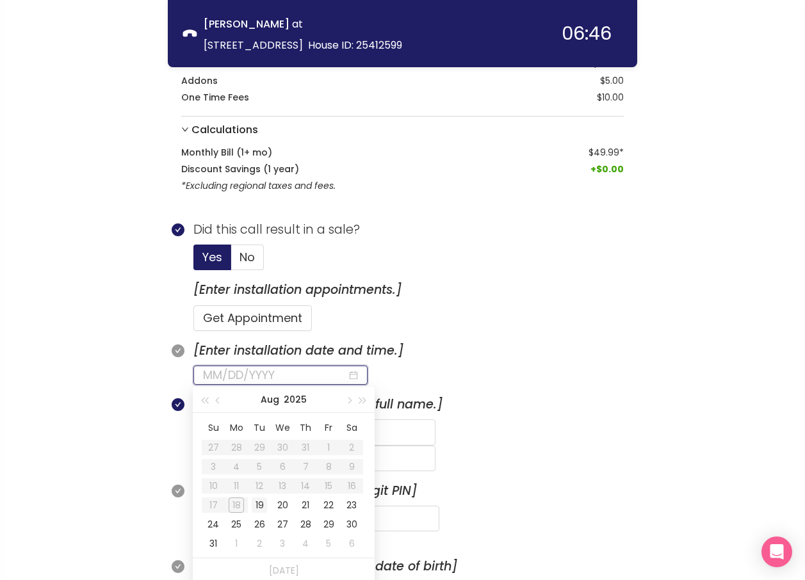
type input "[DATE]"
click at [260, 504] on div "19" at bounding box center [259, 505] width 15 height 15
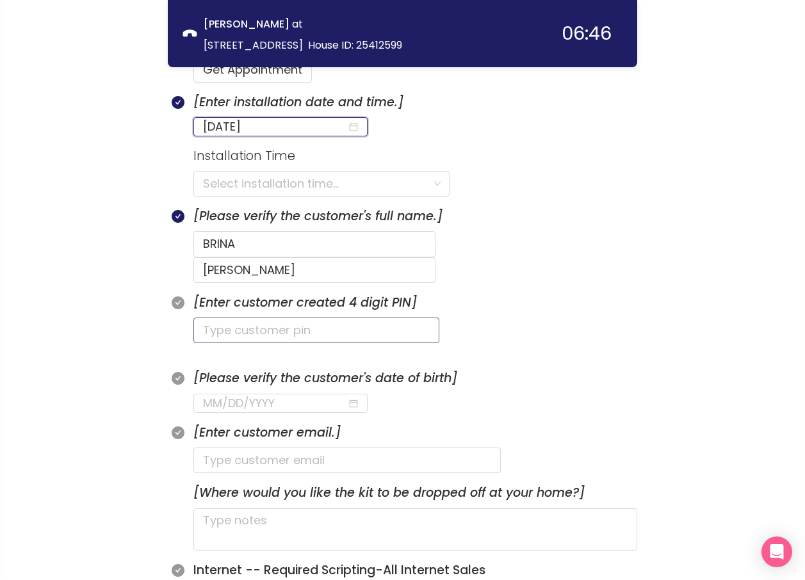
scroll to position [528, 0]
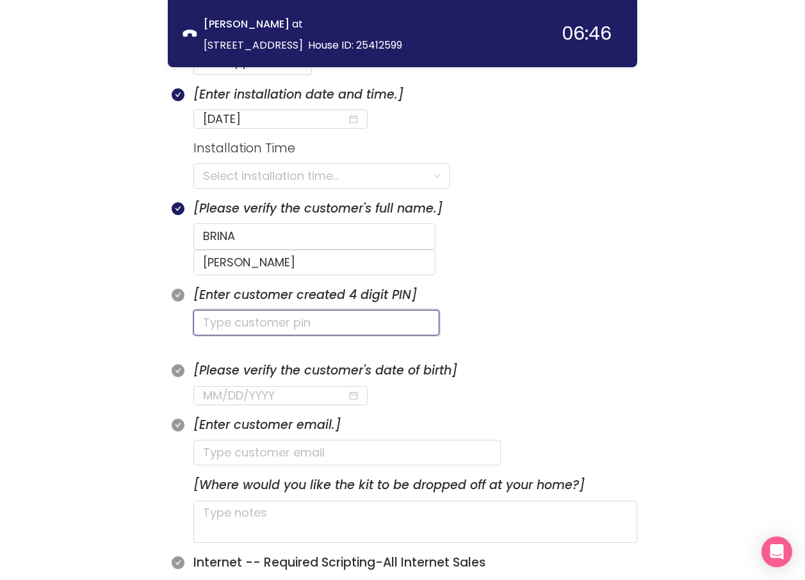
click at [213, 310] on input "text" at bounding box center [316, 323] width 246 height 26
type input "7691"
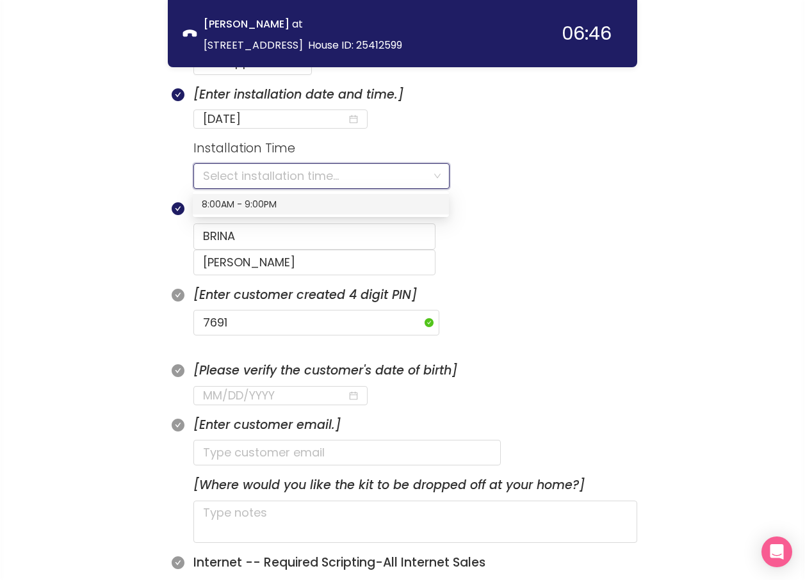
click at [259, 179] on input "search" at bounding box center [317, 176] width 228 height 24
click at [231, 197] on div "8:00AM - 9:00PM" at bounding box center [321, 204] width 238 height 14
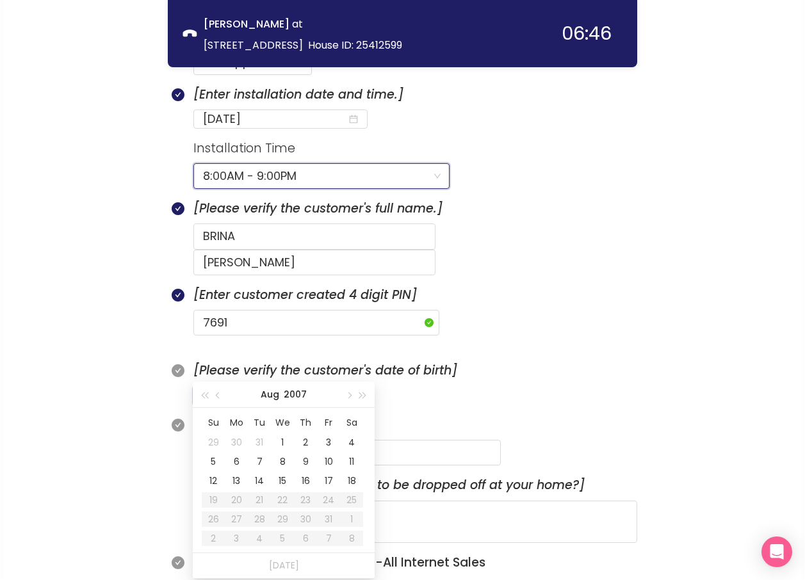
click at [210, 387] on input at bounding box center [275, 396] width 144 height 18
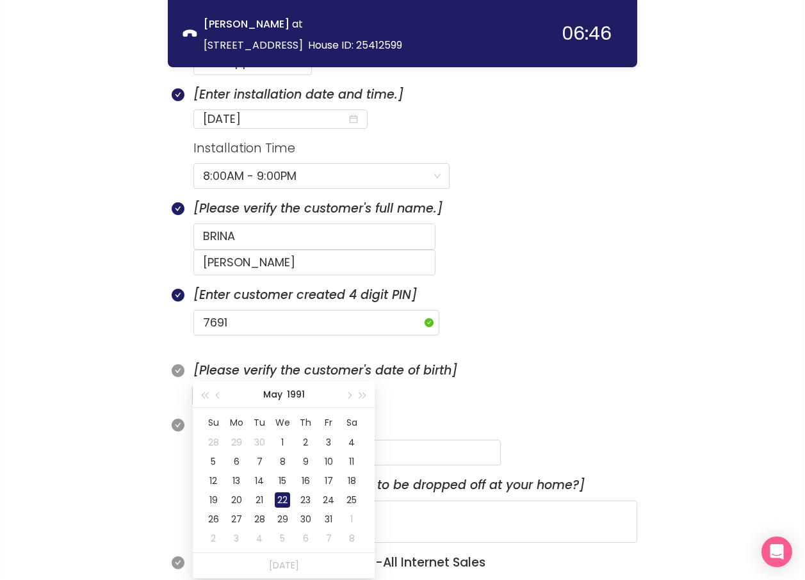
click at [275, 495] on div "22" at bounding box center [282, 500] width 15 height 15
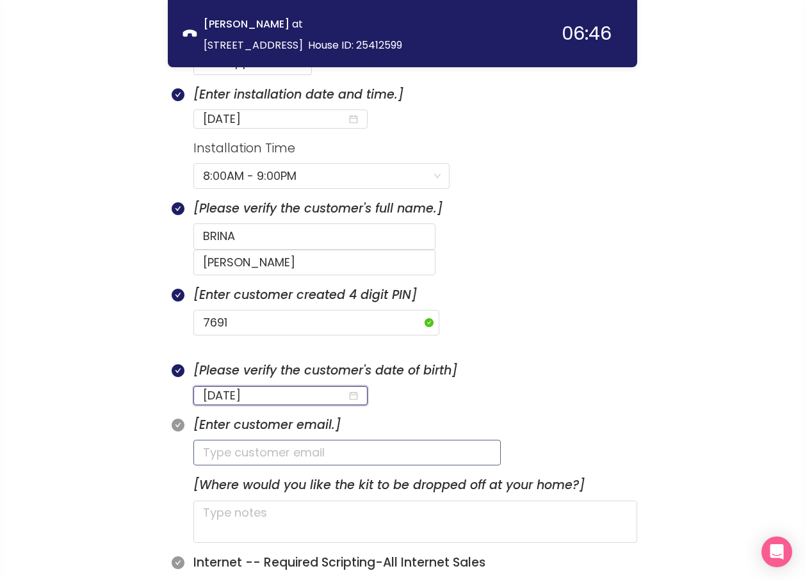
type input "[DATE]"
click at [227, 440] on input "text" at bounding box center [346, 453] width 307 height 26
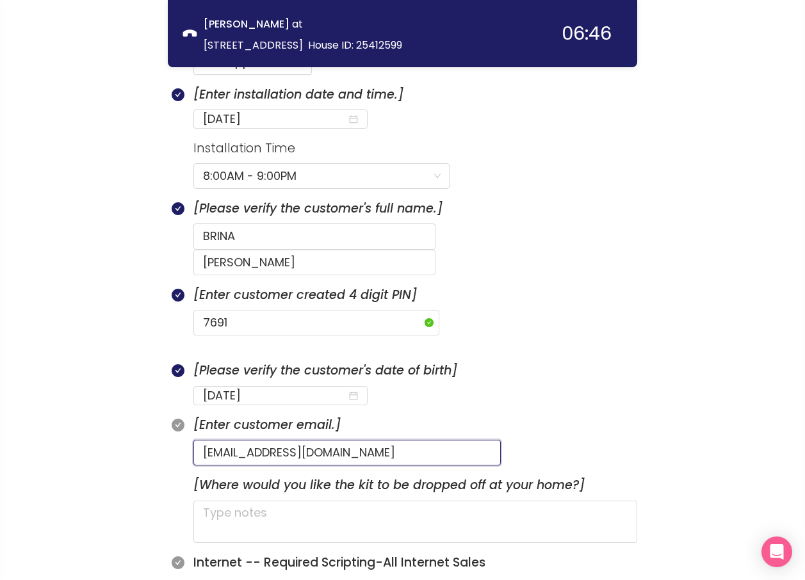
type input "[EMAIL_ADDRESS][DOMAIN_NAME]"
click at [366, 476] on section "[Where would you like the kit to be dropped off at your home?]" at bounding box center [415, 514] width 444 height 77
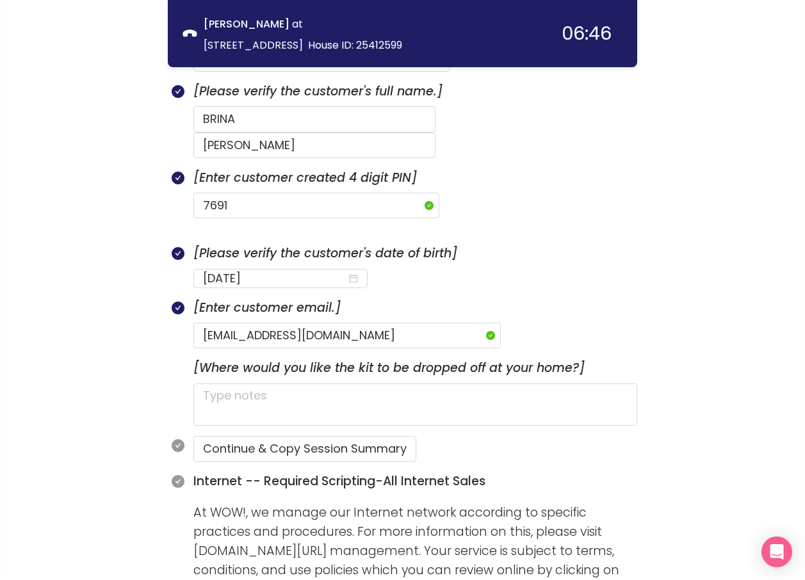
scroll to position [656, 0]
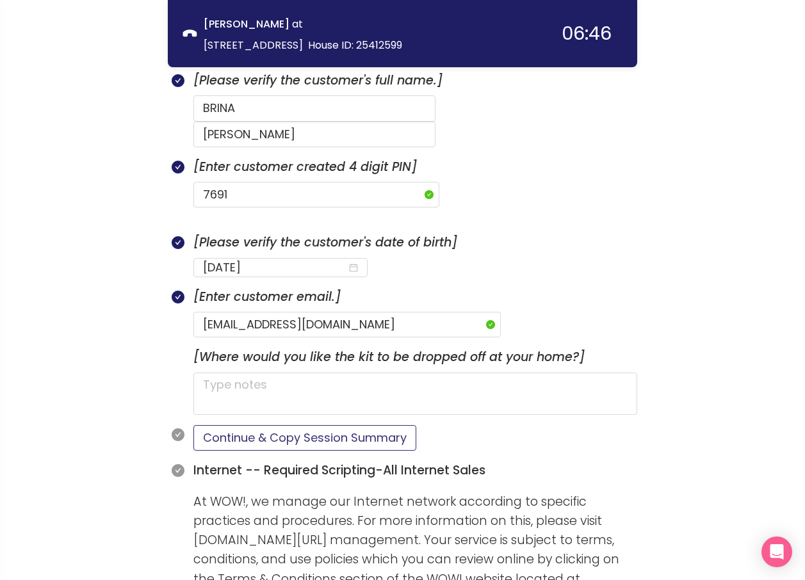
click at [290, 425] on button "Continue & Copy Session Summary" at bounding box center [304, 438] width 223 height 26
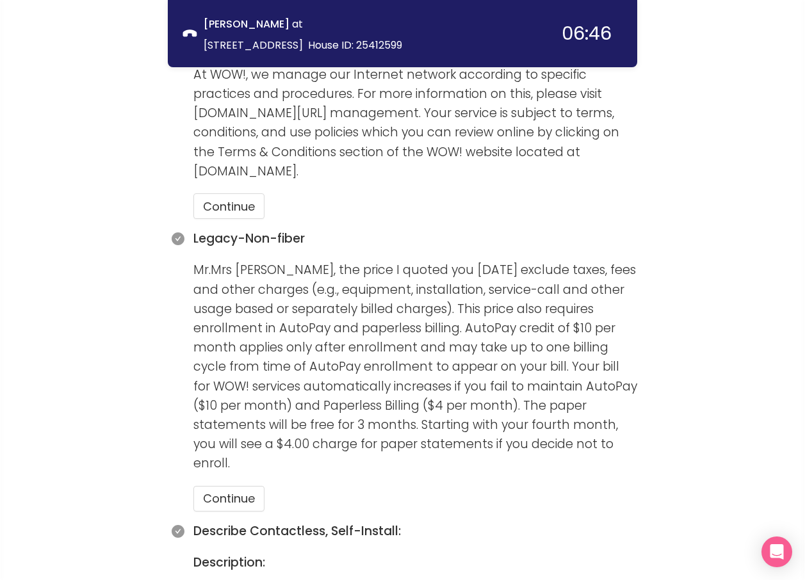
scroll to position [1104, 0]
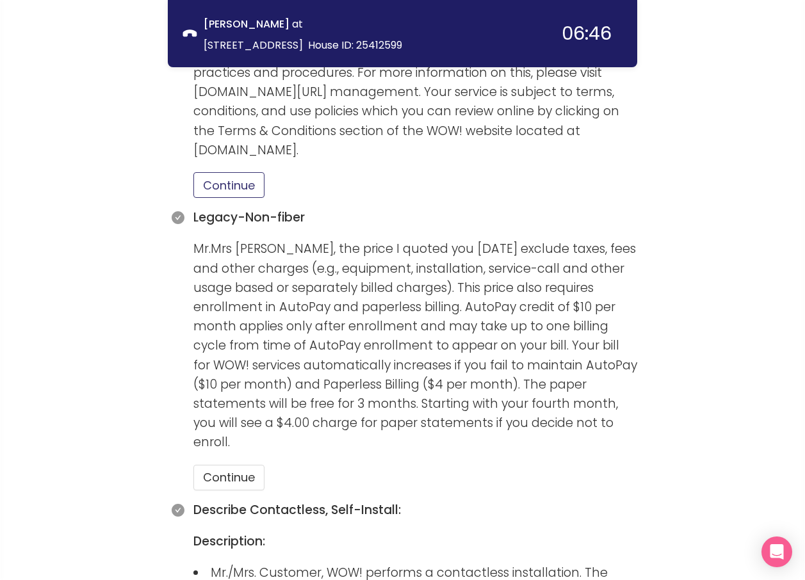
click at [222, 172] on button "Continue" at bounding box center [228, 185] width 71 height 26
click at [240, 465] on button "Continue" at bounding box center [228, 478] width 71 height 26
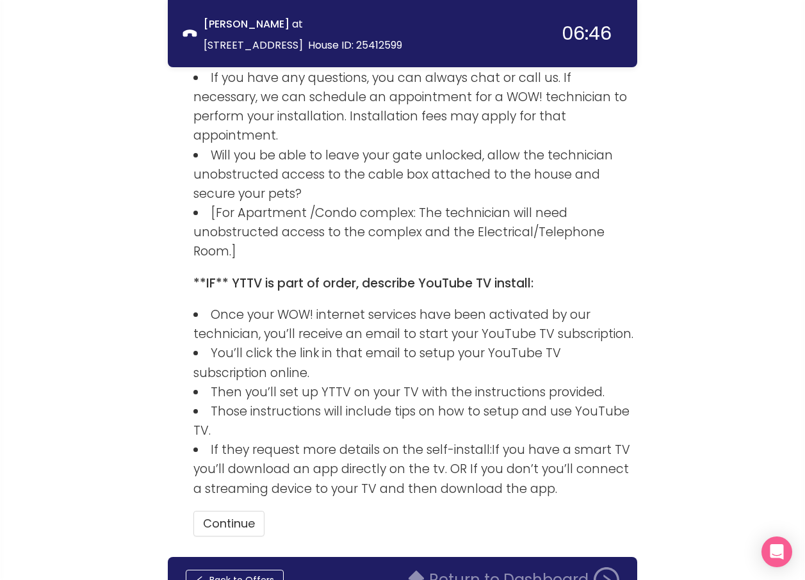
scroll to position [1899, 0]
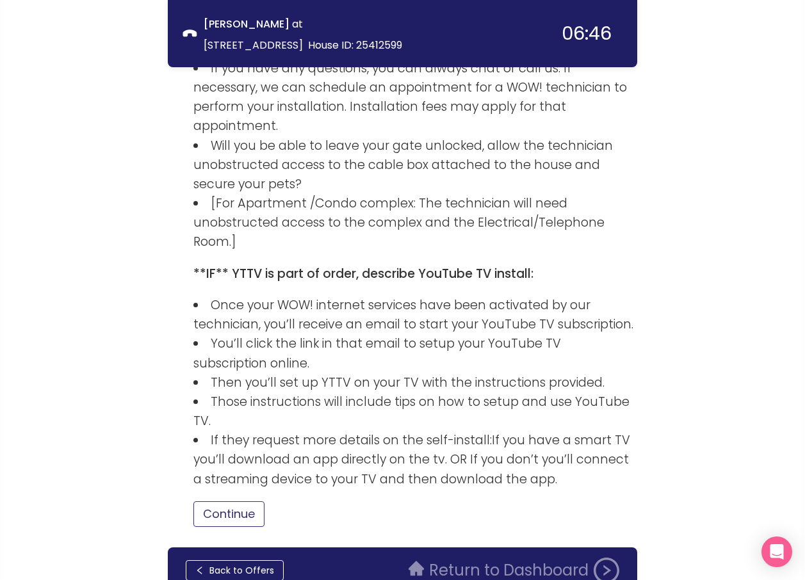
click at [247, 502] on button "Continue" at bounding box center [228, 515] width 71 height 26
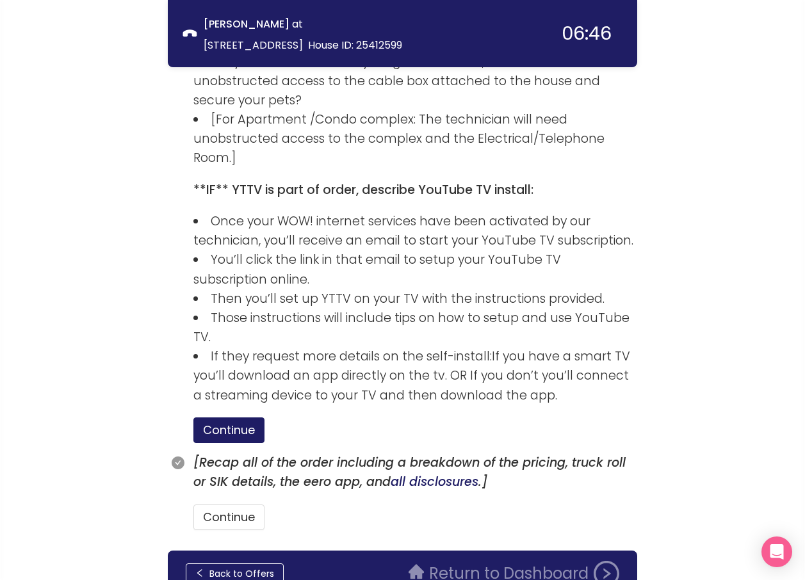
scroll to position [1986, 0]
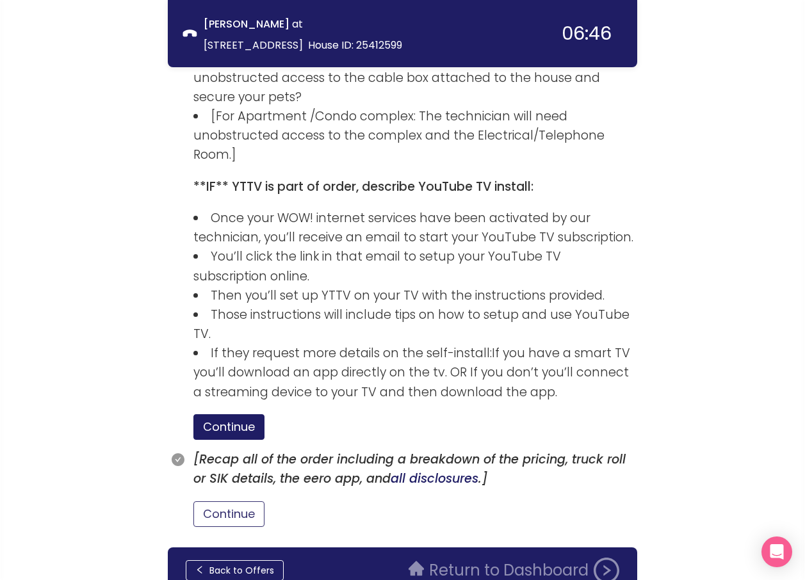
click at [232, 502] on button "Continue" at bounding box center [228, 515] width 71 height 26
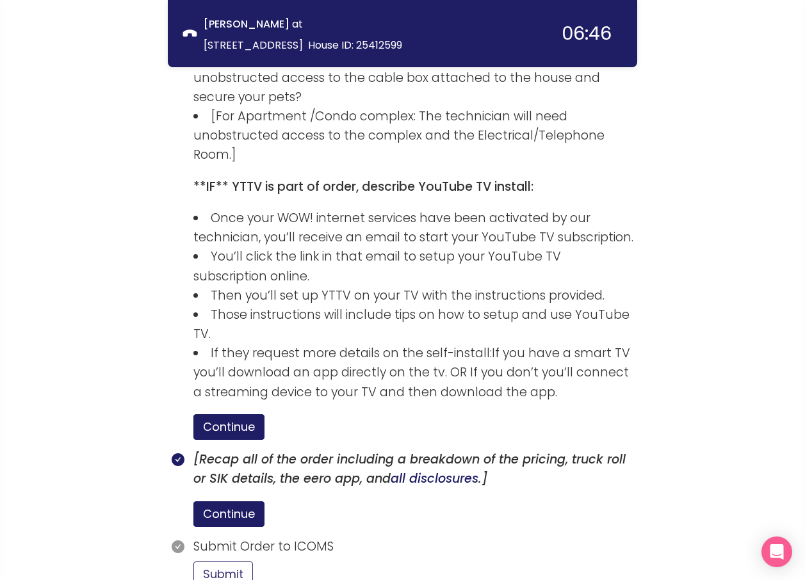
click at [242, 562] on button "Submit" at bounding box center [223, 575] width 60 height 26
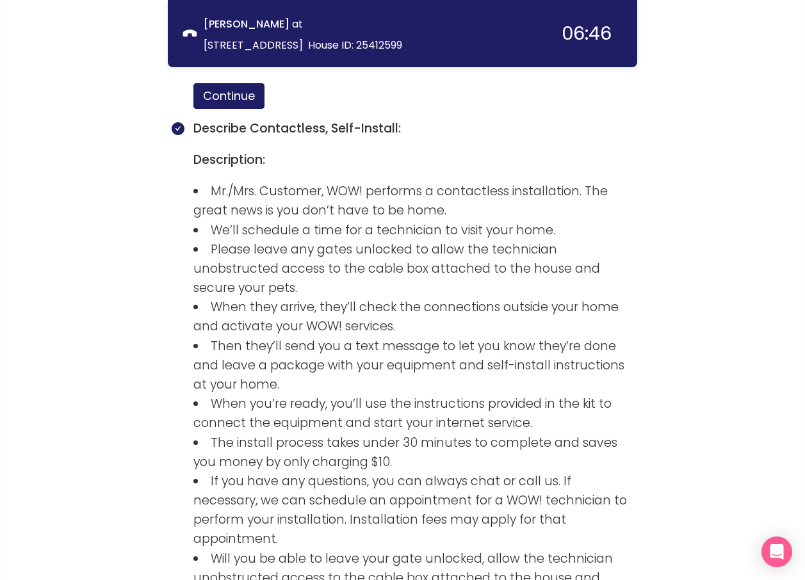
scroll to position [2165, 0]
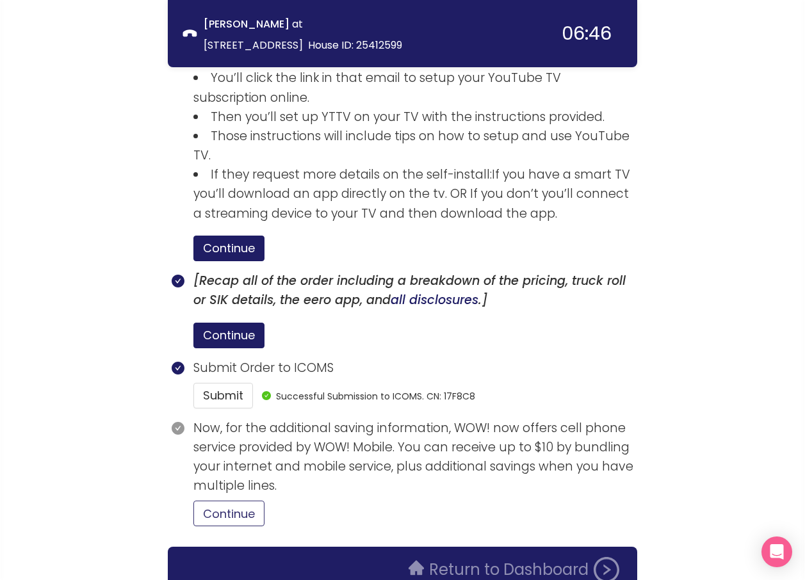
click at [246, 501] on button "Continue" at bounding box center [228, 514] width 71 height 26
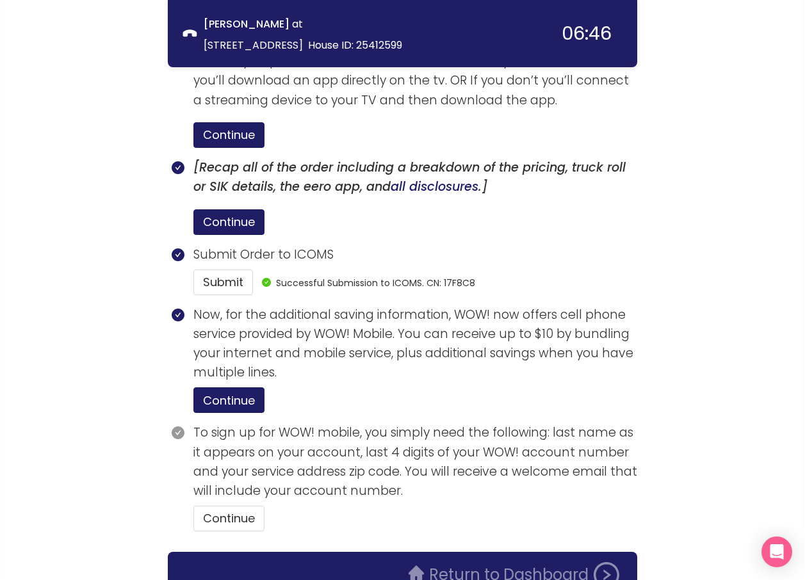
scroll to position [2283, 0]
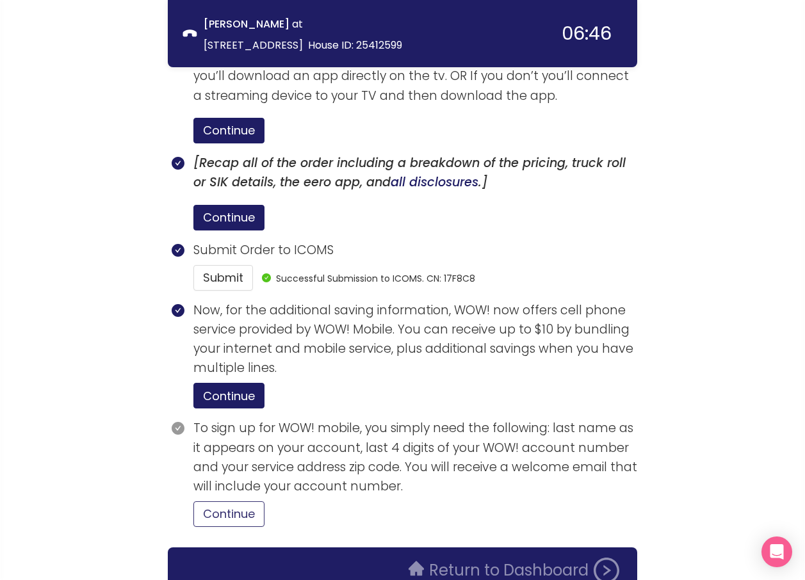
click at [229, 502] on button "Continue" at bounding box center [228, 515] width 71 height 26
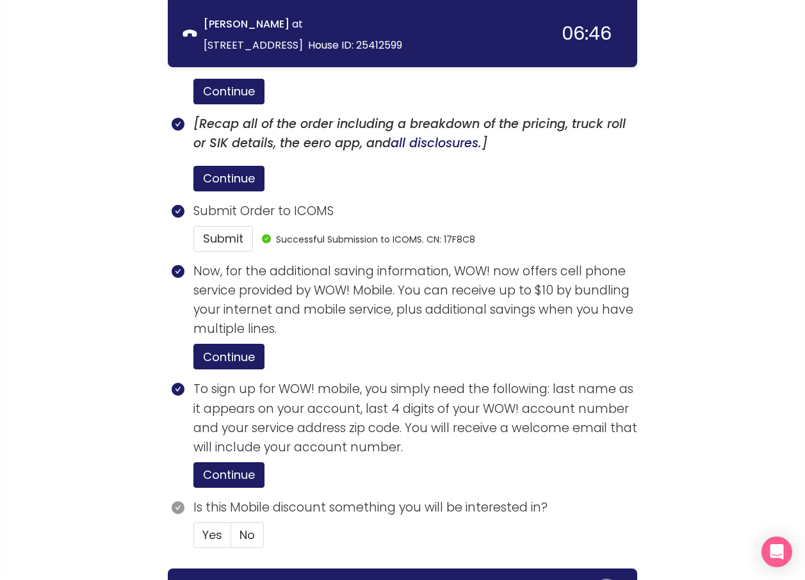
scroll to position [2344, 0]
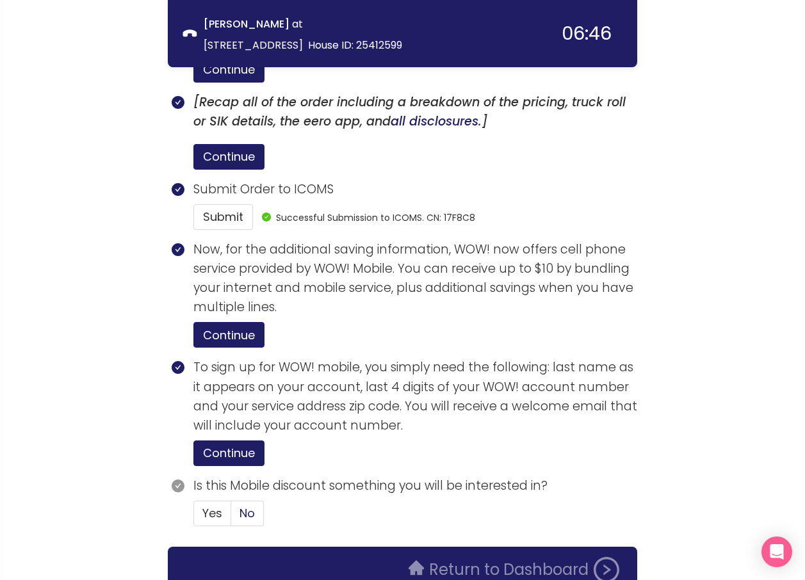
click at [238, 501] on label "No" at bounding box center [247, 514] width 33 height 26
click at [231, 518] on input "No" at bounding box center [231, 518] width 0 height 0
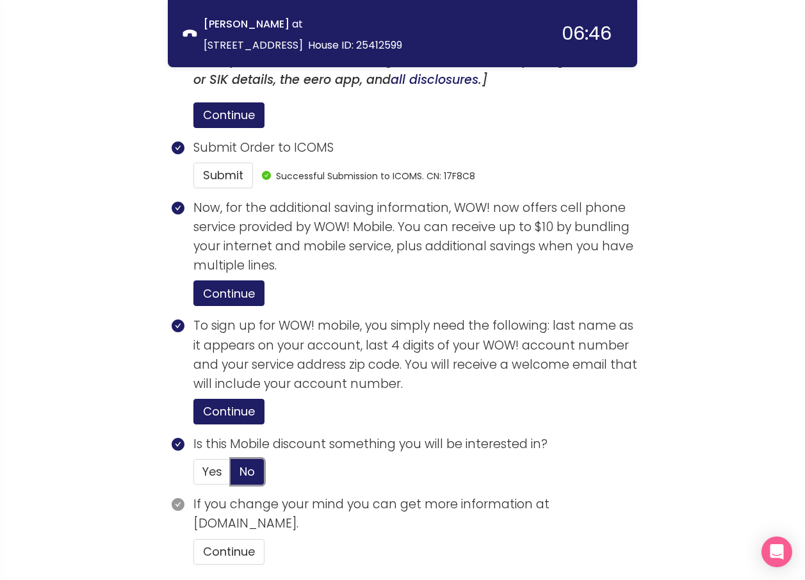
scroll to position [2423, 0]
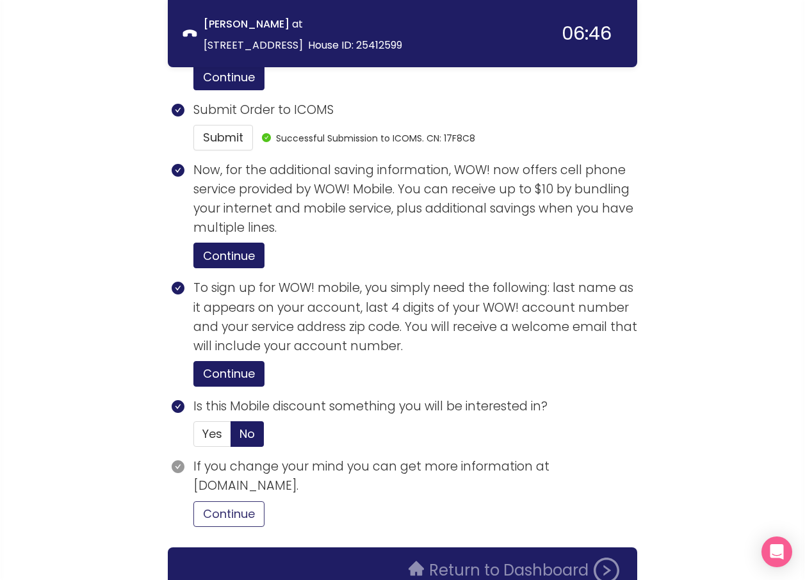
click at [236, 502] on button "Continue" at bounding box center [228, 515] width 71 height 26
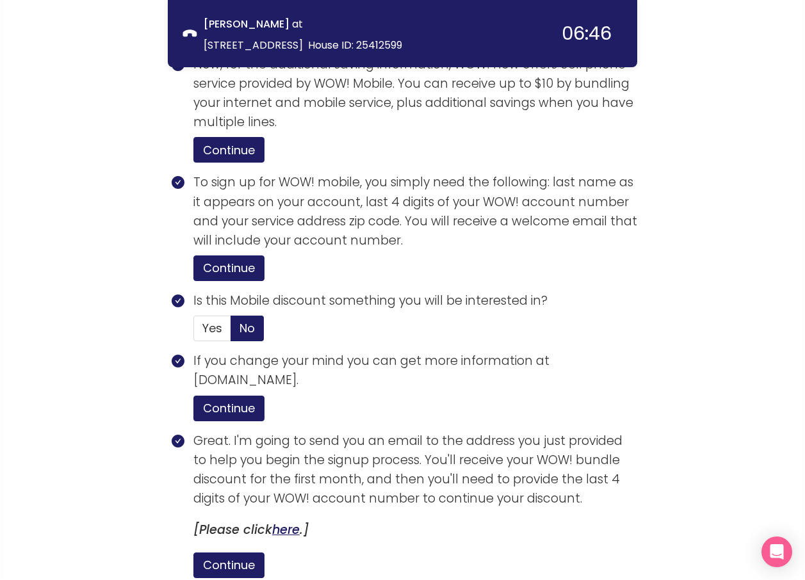
scroll to position [2667, 0]
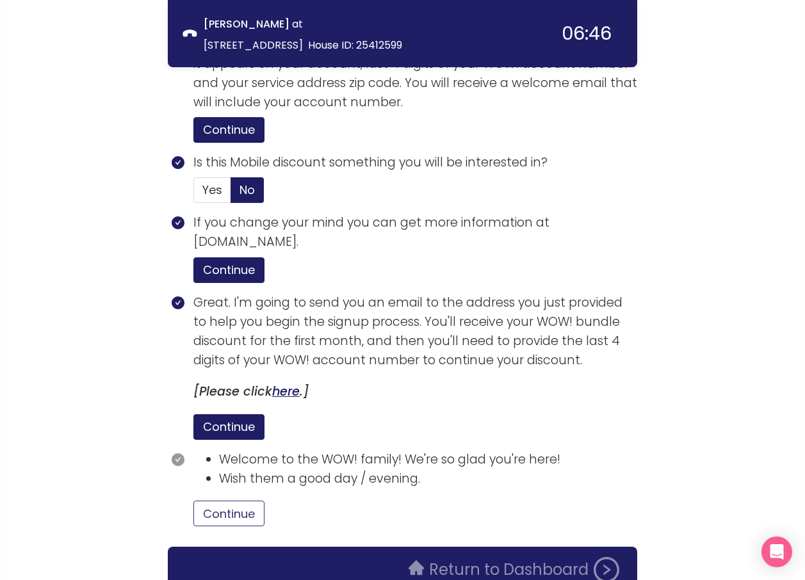
click at [225, 501] on button "Continue" at bounding box center [228, 514] width 71 height 26
click at [473, 557] on button "Return to Dashboard" at bounding box center [514, 570] width 226 height 26
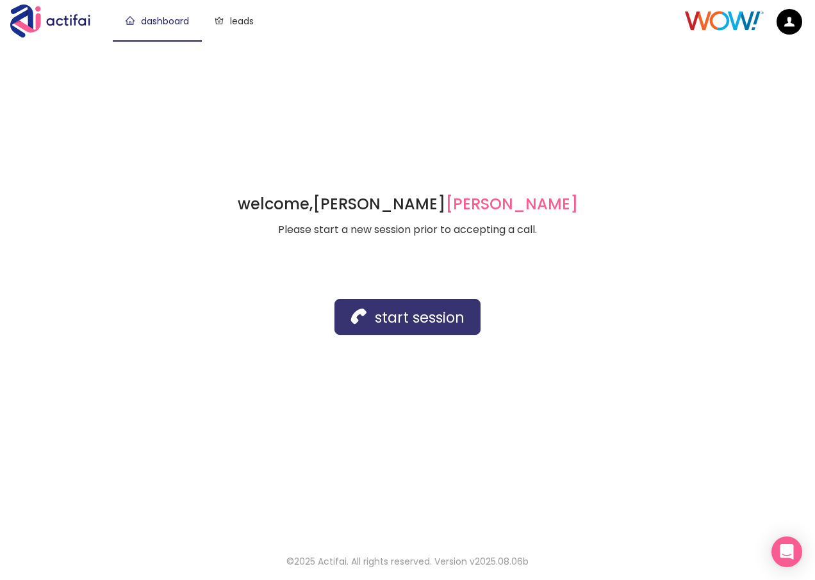
click at [395, 324] on button "start session" at bounding box center [407, 317] width 146 height 36
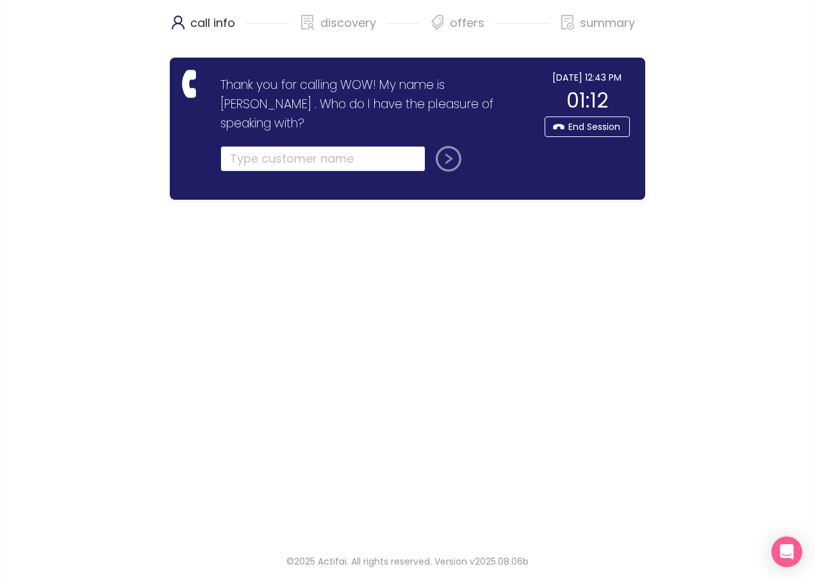
drag, startPoint x: 298, startPoint y: 144, endPoint x: 293, endPoint y: 154, distance: 10.9
click at [298, 146] on input "text" at bounding box center [322, 159] width 205 height 26
click at [258, 146] on input "text" at bounding box center [322, 159] width 205 height 26
click at [259, 146] on input "text" at bounding box center [322, 159] width 205 height 26
type input "[PERSON_NAME]"
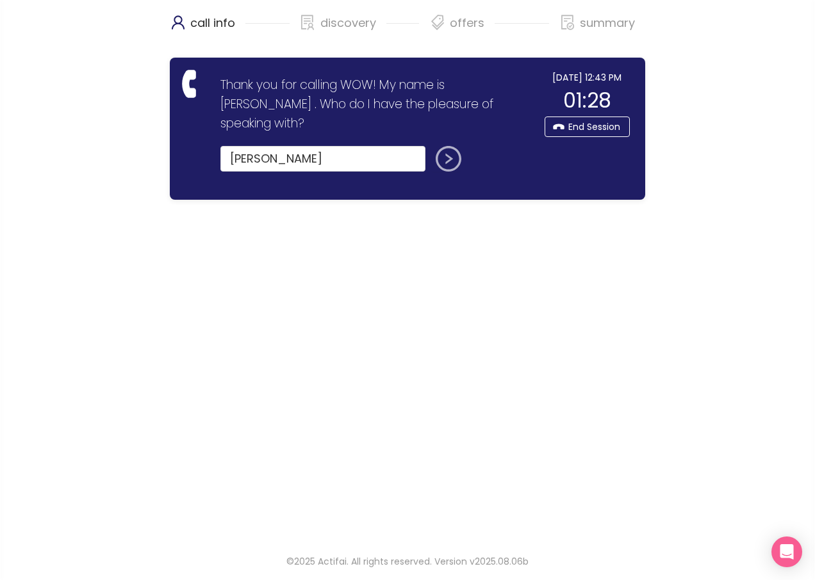
click at [442, 146] on button "submit" at bounding box center [445, 159] width 31 height 26
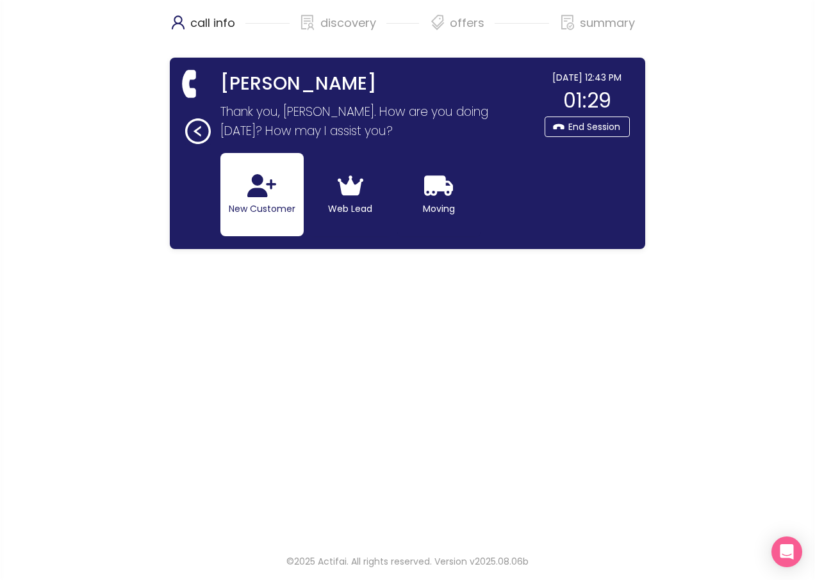
click at [268, 195] on icon "button" at bounding box center [261, 185] width 29 height 23
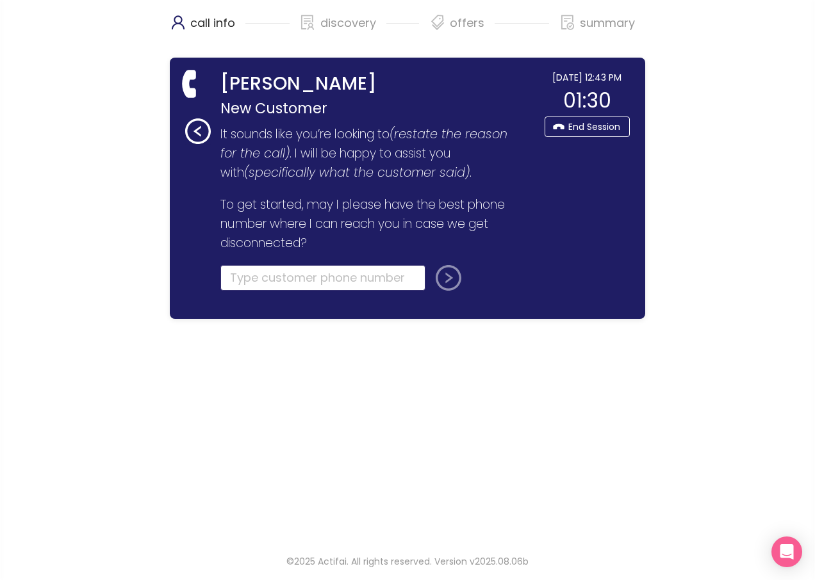
click at [249, 274] on input "tel" at bounding box center [322, 278] width 205 height 26
type input "[PHONE_NUMBER]"
click at [447, 275] on button "submit" at bounding box center [445, 278] width 31 height 26
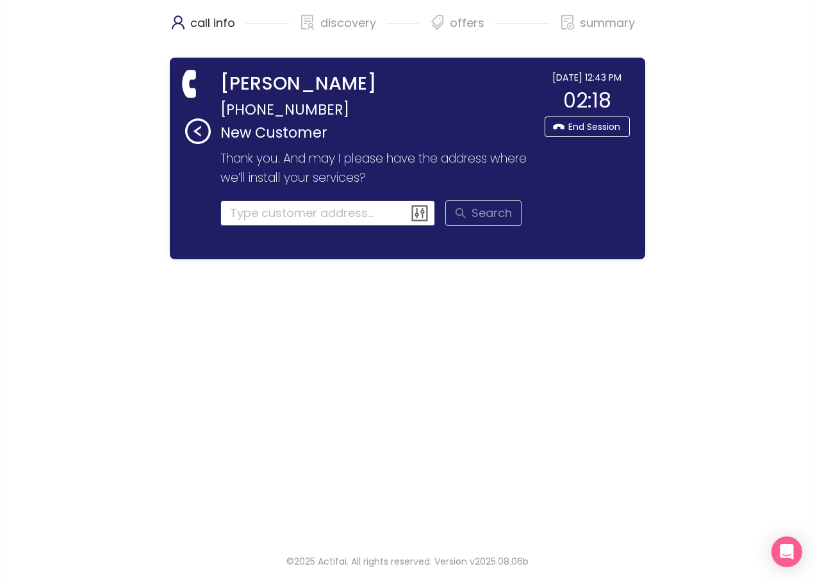
click at [297, 217] on input at bounding box center [327, 213] width 215 height 26
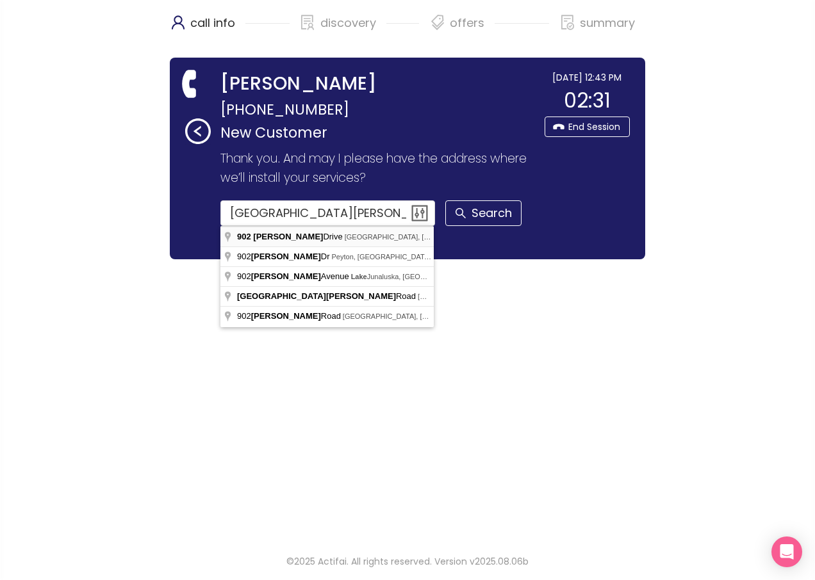
type input "[STREET_ADDRESS][PERSON_NAME]"
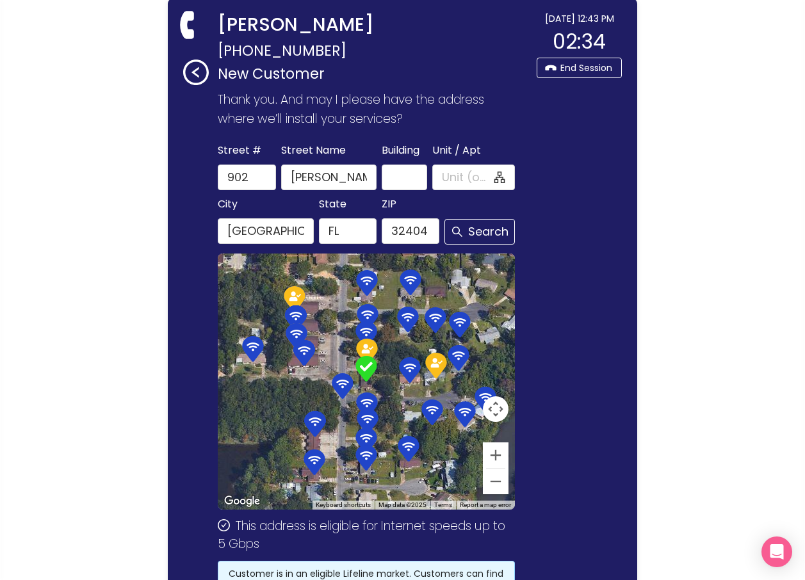
scroll to position [234, 0]
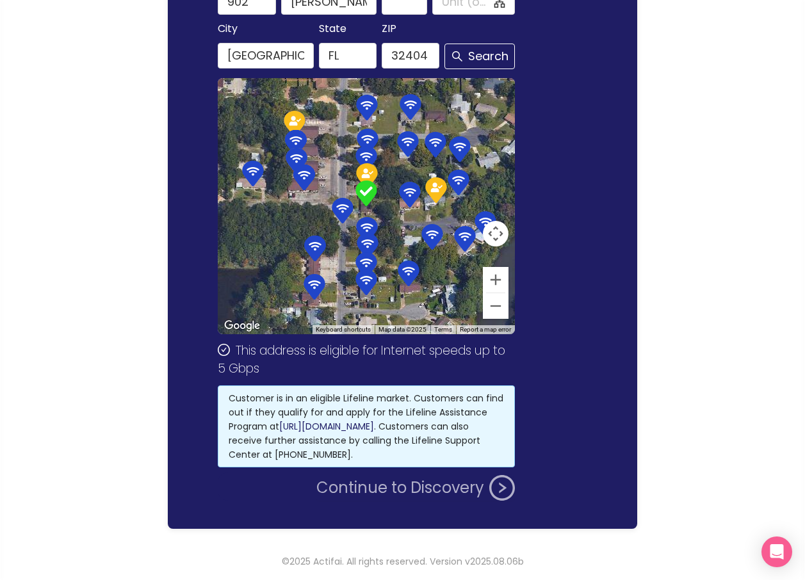
click at [372, 488] on button "Continue to Discovery" at bounding box center [415, 488] width 199 height 26
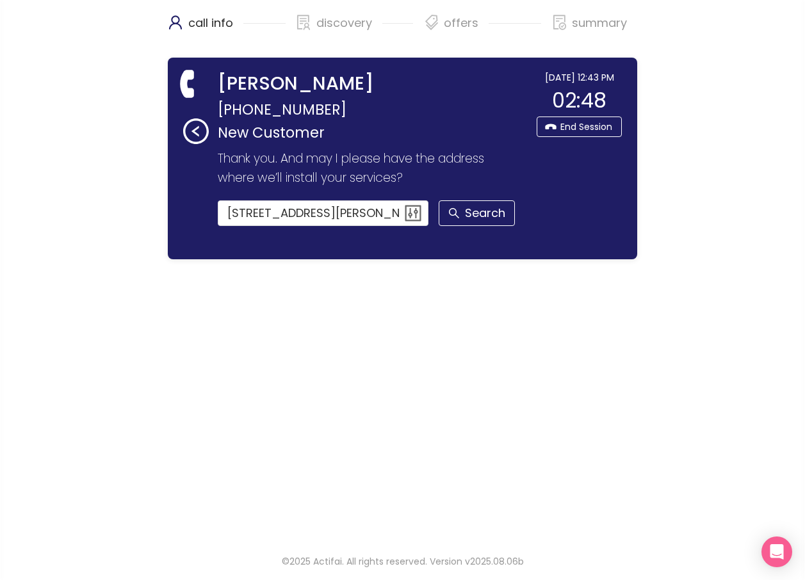
scroll to position [0, 0]
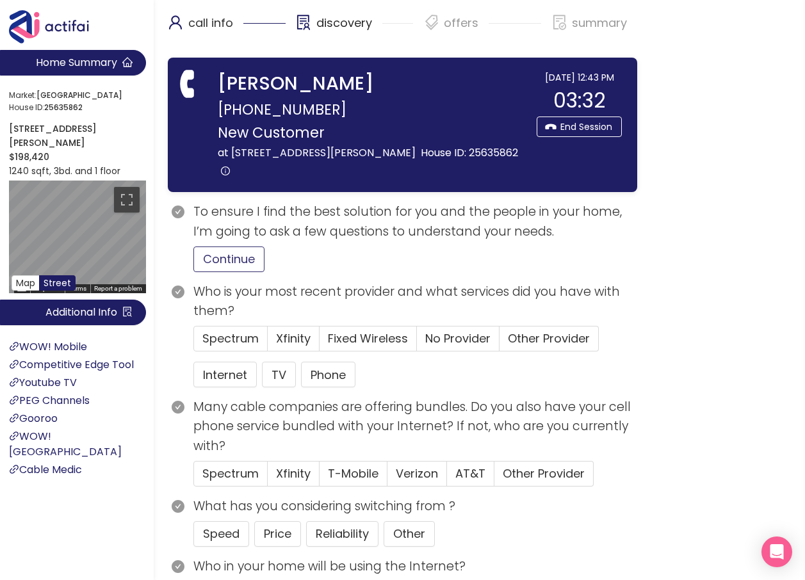
click at [242, 258] on button "Continue" at bounding box center [228, 260] width 71 height 26
click at [436, 340] on span "No Provider" at bounding box center [457, 339] width 65 height 16
click at [417, 343] on input "No Provider" at bounding box center [417, 343] width 0 height 0
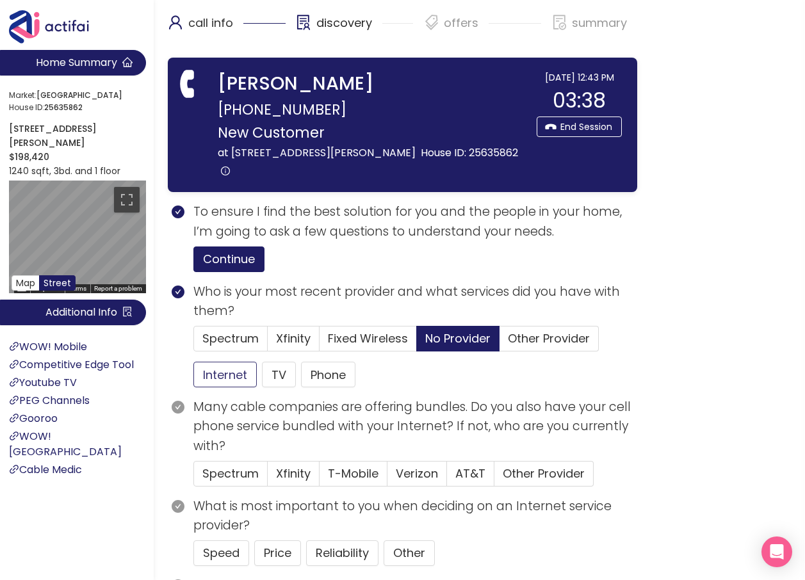
click at [243, 379] on button "Internet" at bounding box center [224, 375] width 63 height 26
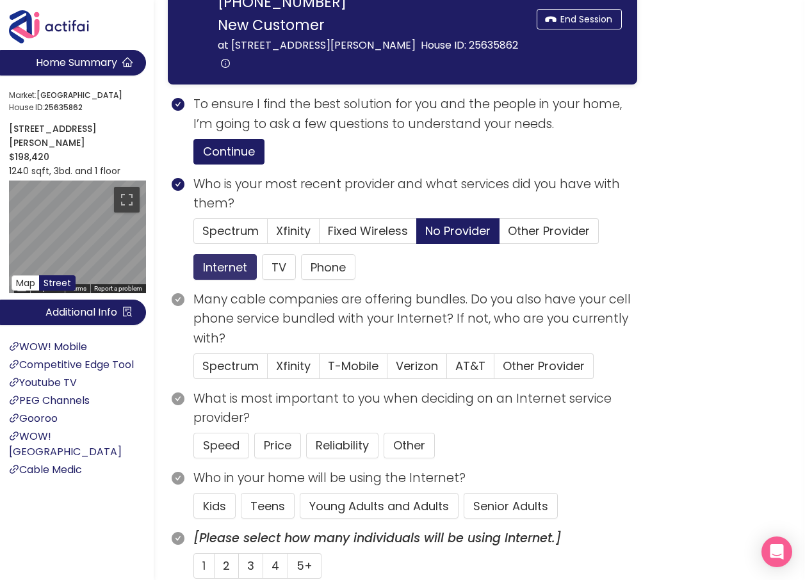
scroll to position [128, 0]
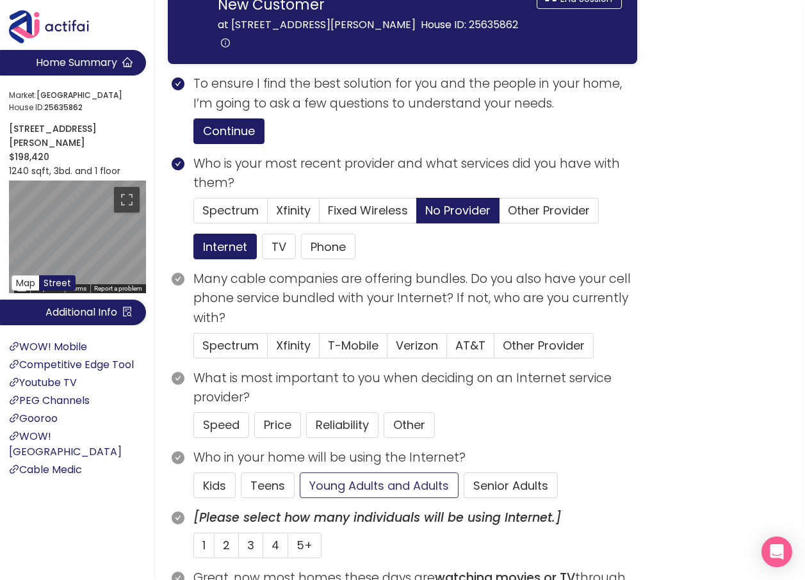
click at [350, 487] on button "Young Adults and Adults" at bounding box center [379, 486] width 159 height 26
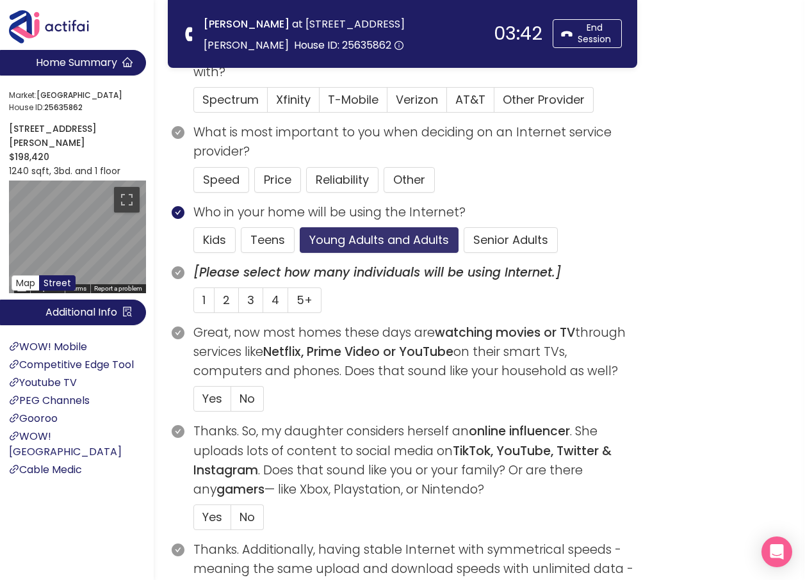
scroll to position [256, 0]
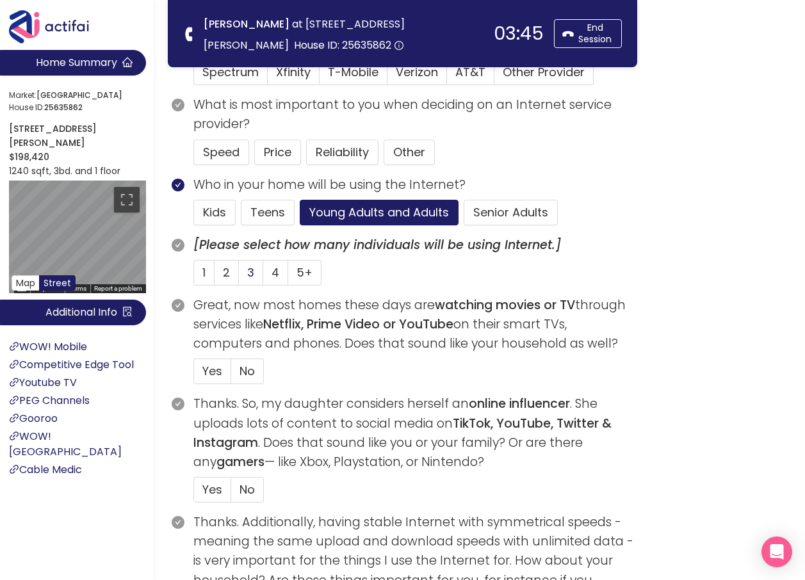
click at [246, 273] on label "3" at bounding box center [251, 273] width 24 height 26
click at [239, 277] on input "3" at bounding box center [239, 277] width 0 height 0
click at [217, 371] on span "Yes" at bounding box center [212, 371] width 20 height 16
click at [194, 375] on input "Yes" at bounding box center [194, 375] width 0 height 0
click at [210, 489] on span "Yes" at bounding box center [212, 490] width 20 height 16
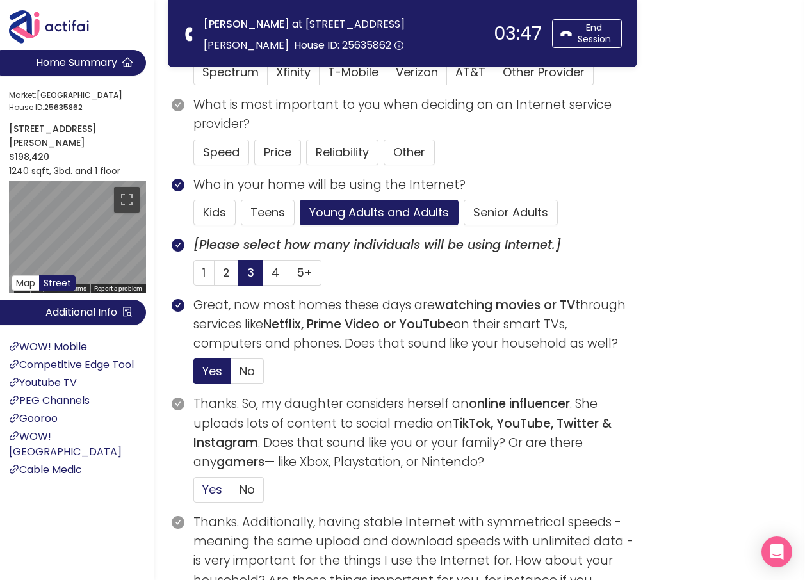
click at [194, 494] on input "Yes" at bounding box center [194, 494] width 0 height 0
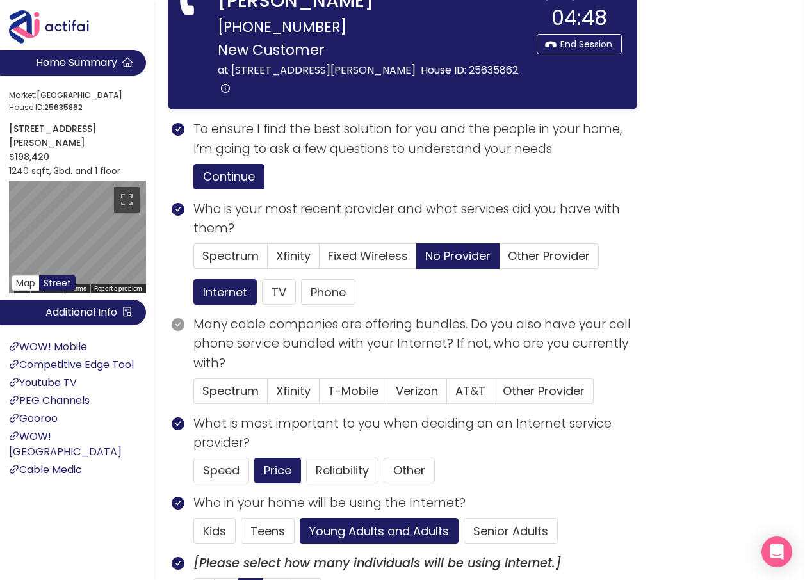
scroll to position [0, 0]
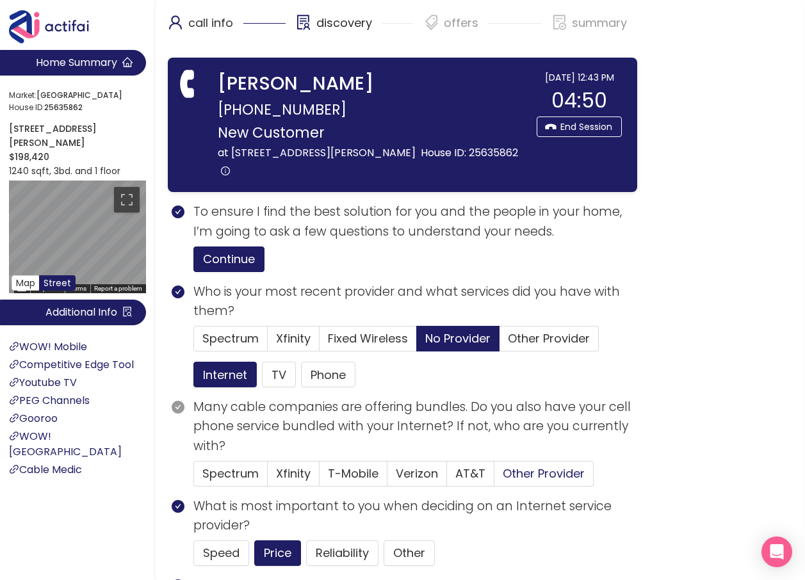
click at [543, 475] on span "Other Provider" at bounding box center [544, 474] width 82 height 16
click at [495, 478] on input "Other Provider" at bounding box center [495, 478] width 0 height 0
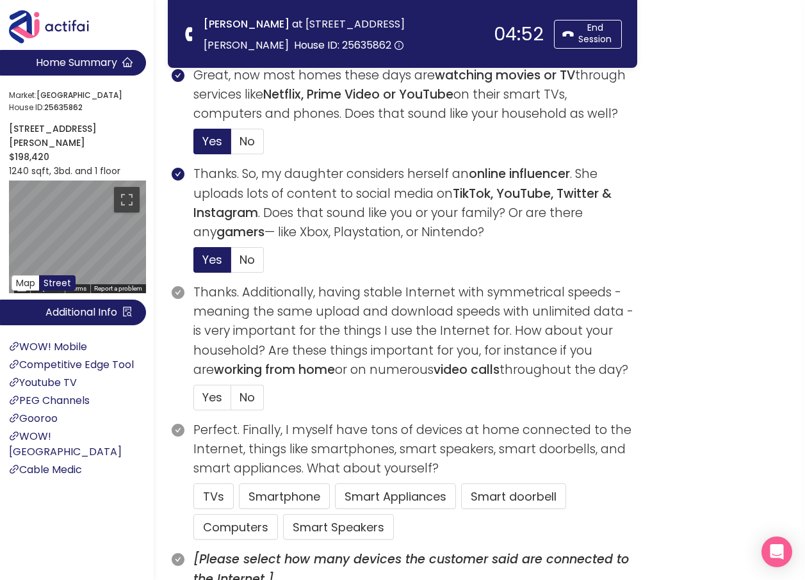
scroll to position [577, 0]
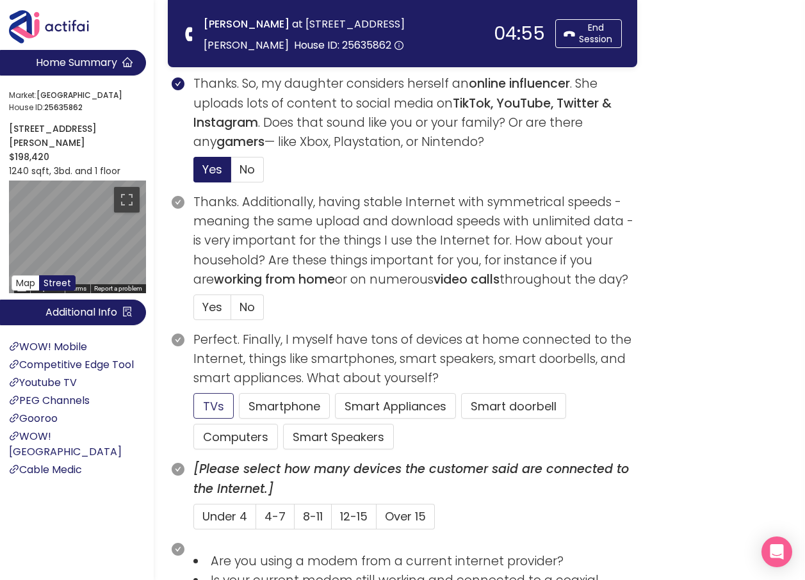
click at [230, 407] on button "TVs" at bounding box center [213, 406] width 40 height 26
click at [236, 433] on button "Computers" at bounding box center [235, 437] width 85 height 26
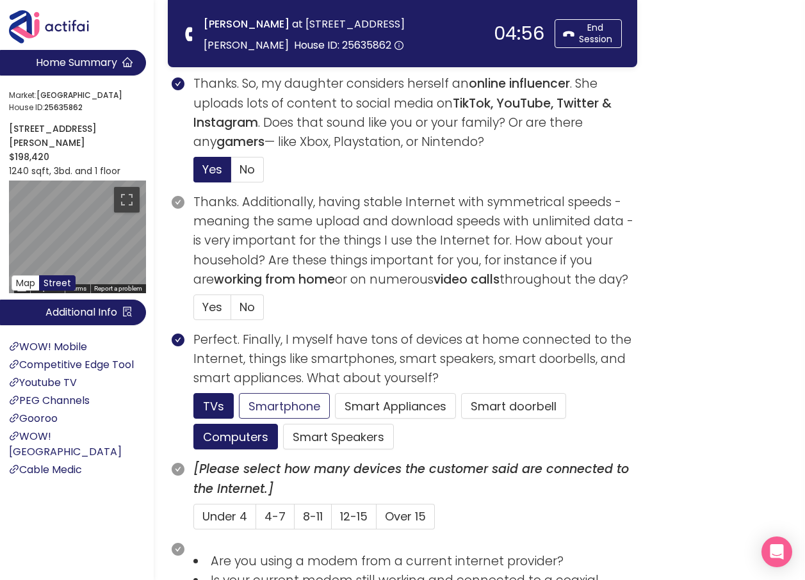
click at [283, 424] on button "Smartphone" at bounding box center [338, 437] width 111 height 26
click at [253, 308] on span "No" at bounding box center [247, 307] width 15 height 16
click at [231, 311] on input "No" at bounding box center [231, 311] width 0 height 0
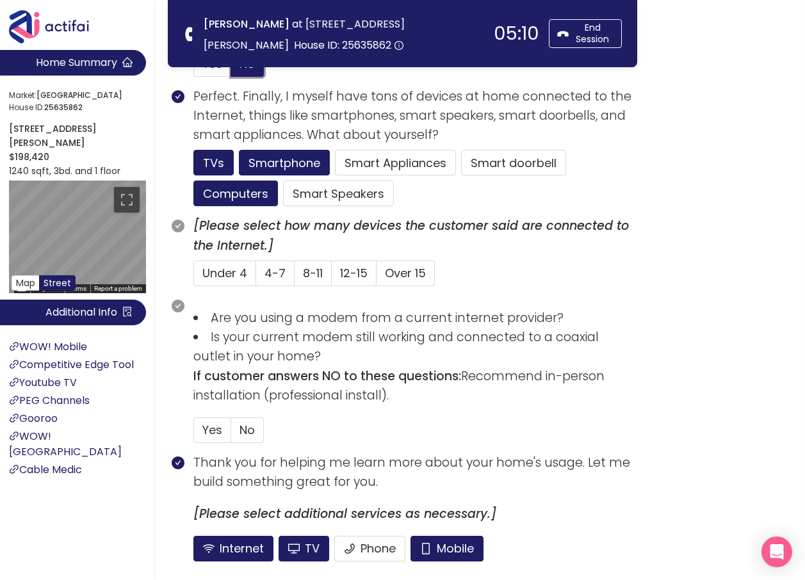
scroll to position [833, 0]
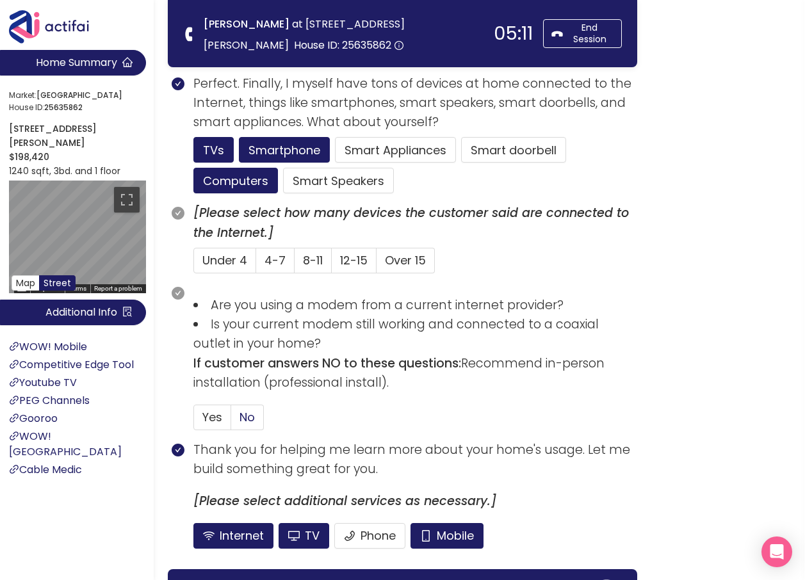
click at [254, 417] on span "No" at bounding box center [247, 417] width 15 height 16
click at [231, 421] on input "No" at bounding box center [231, 421] width 0 height 0
click at [446, 544] on button "Mobile" at bounding box center [447, 536] width 73 height 26
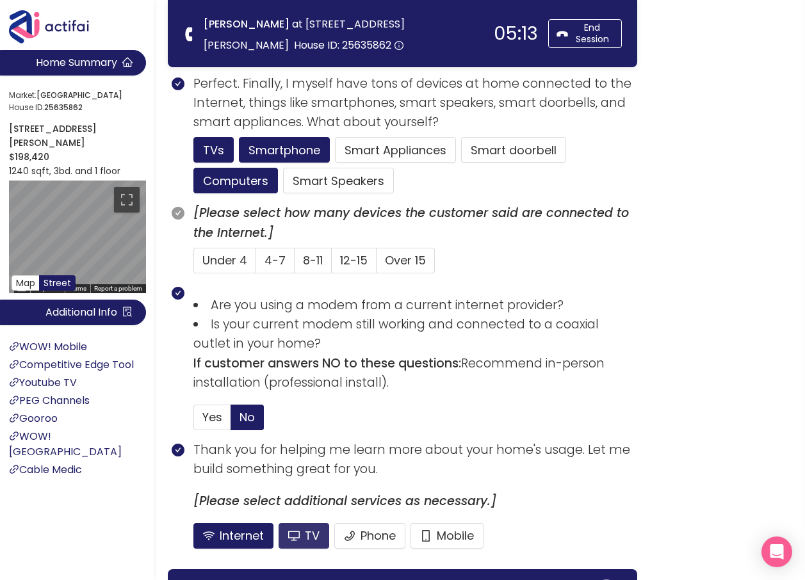
click at [308, 528] on button "TV" at bounding box center [304, 536] width 51 height 26
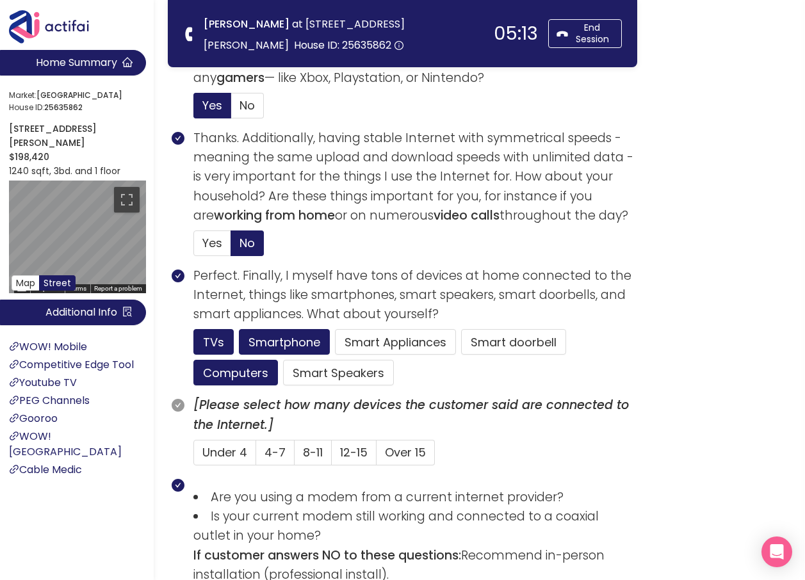
scroll to position [577, 0]
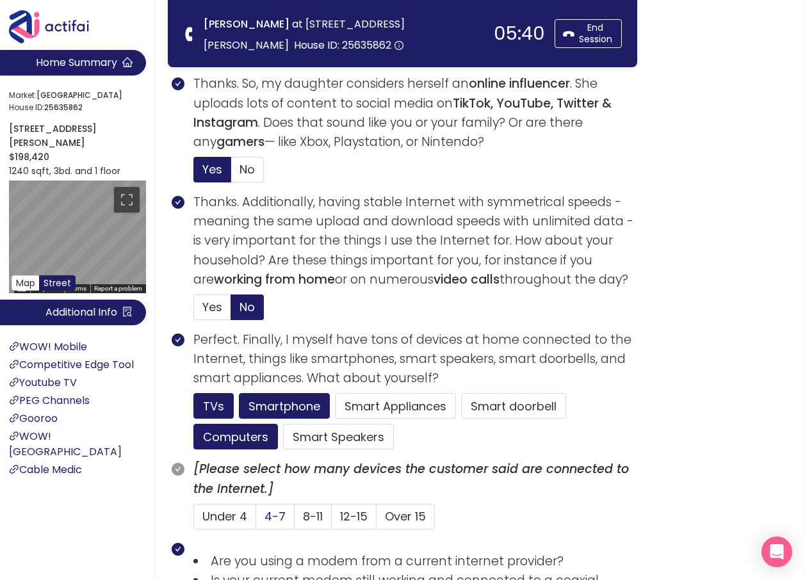
click at [271, 517] on span "4-7" at bounding box center [275, 517] width 21 height 16
click at [256, 521] on input "4-7" at bounding box center [256, 521] width 0 height 0
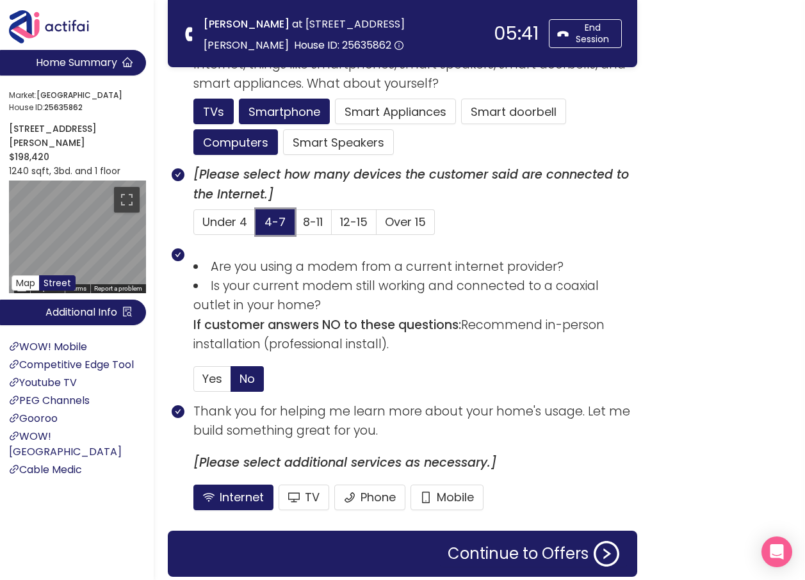
scroll to position [919, 0]
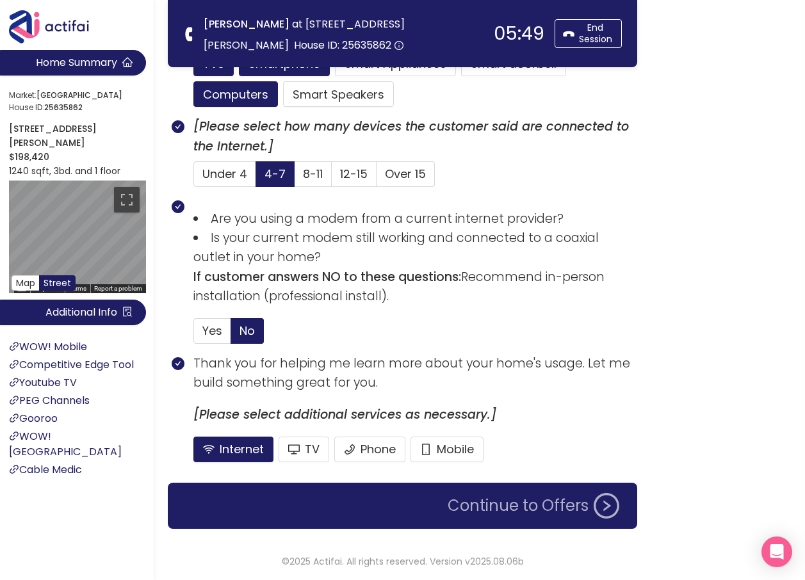
click at [520, 512] on button "Continue to Offers" at bounding box center [533, 506] width 187 height 26
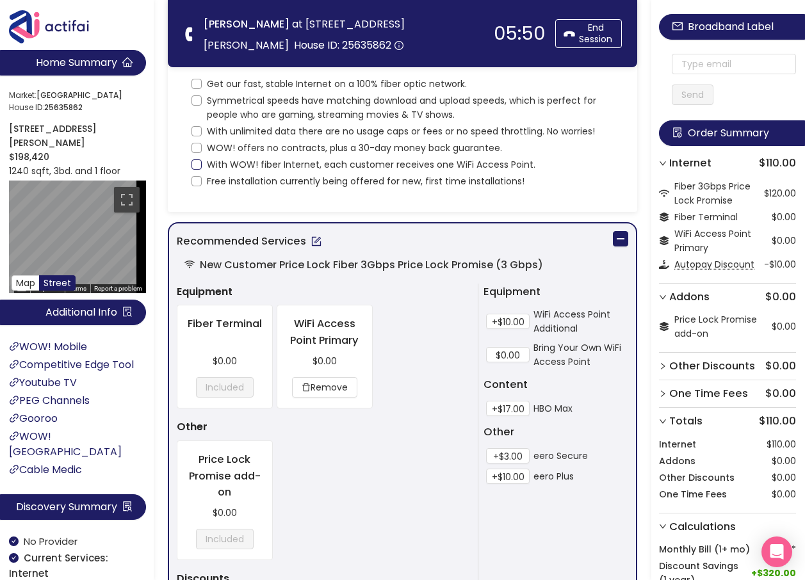
scroll to position [0, 0]
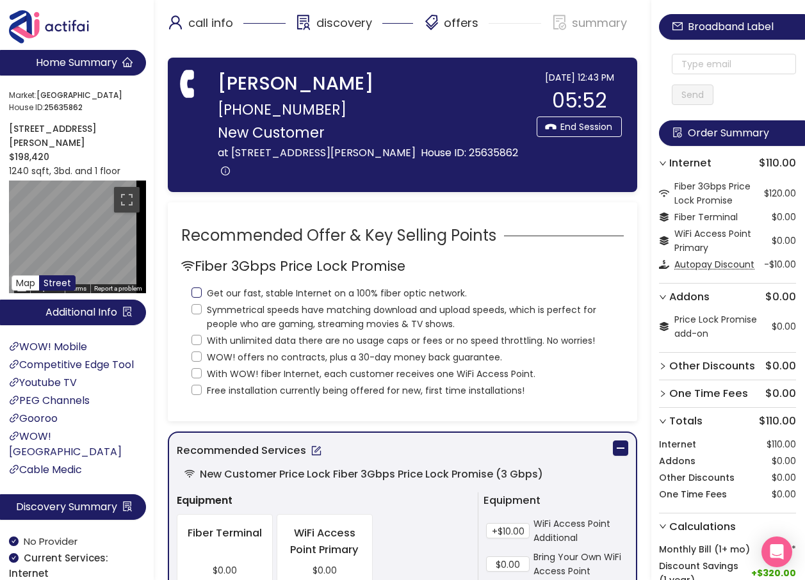
click at [197, 291] on input "Get our fast, stable Internet on a 100% fiber optic network." at bounding box center [197, 293] width 10 height 10
checkbox input "true"
click at [199, 306] on input "Symmetrical speeds have matching download and upload speeds, which is perfect f…" at bounding box center [197, 309] width 10 height 10
checkbox input "true"
click at [198, 340] on input "With unlimited data there are no usage caps or fees or no speed throttling. No …" at bounding box center [197, 340] width 10 height 10
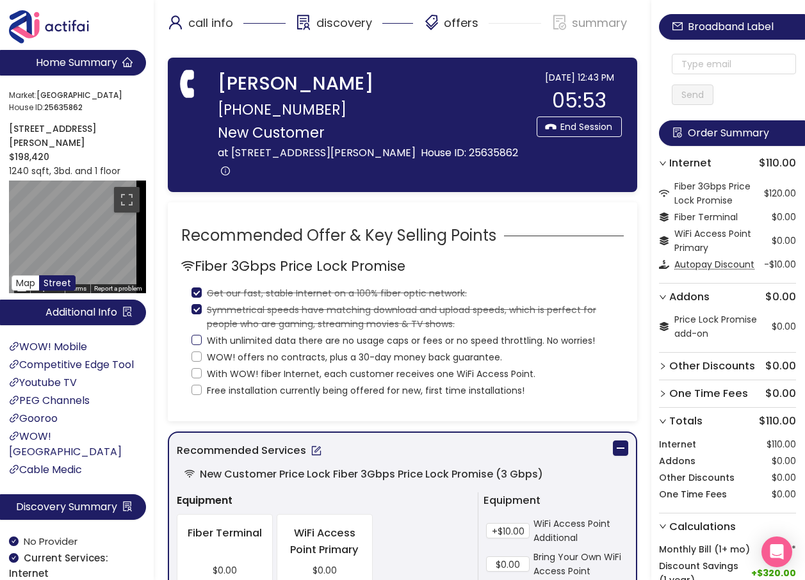
checkbox input "true"
click at [199, 352] on input "WOW! offers no contracts, plus a 30-day money back guarantee." at bounding box center [197, 357] width 10 height 10
checkbox input "true"
click at [198, 369] on input "With WOW! fiber Internet, each customer receives one WiFi Access Point." at bounding box center [197, 373] width 10 height 10
checkbox input "true"
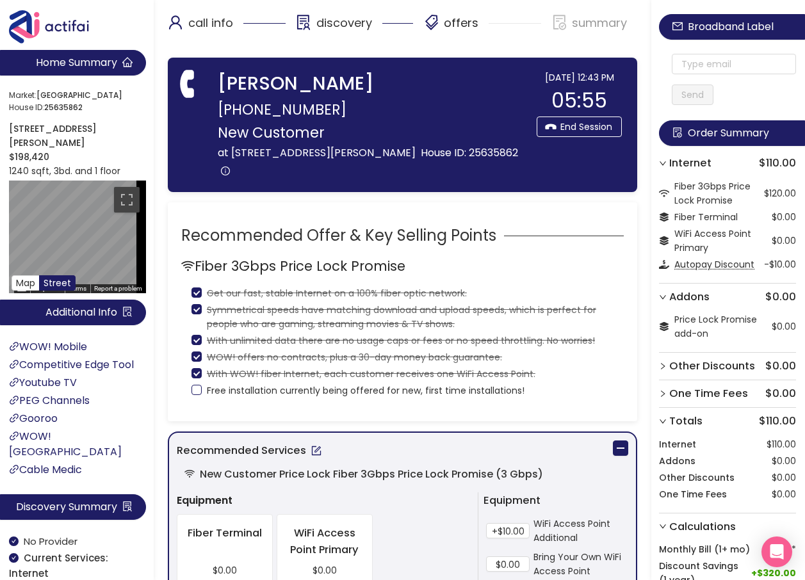
click at [202, 384] on span "Free installation currently being offered for new, first time installations!" at bounding box center [366, 391] width 328 height 14
click at [201, 385] on input "Free installation currently being offered for new, first time installations!" at bounding box center [197, 390] width 10 height 10
checkbox input "true"
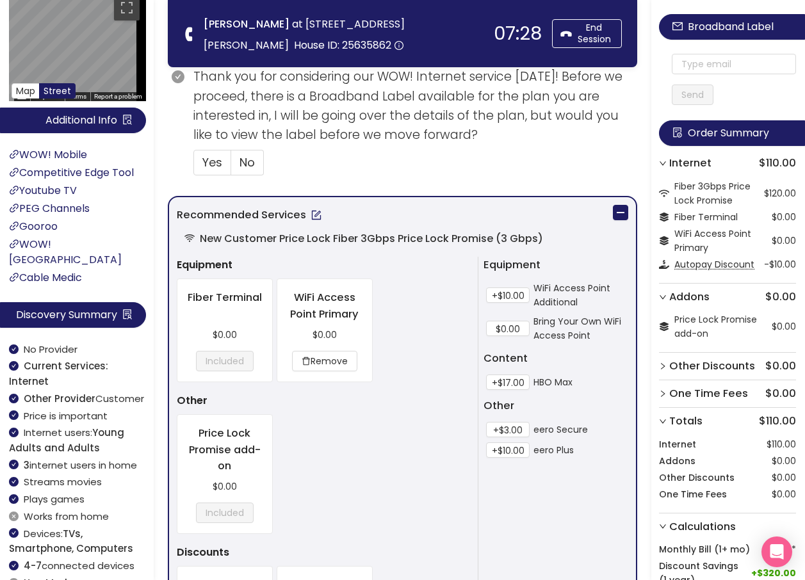
scroll to position [448, 0]
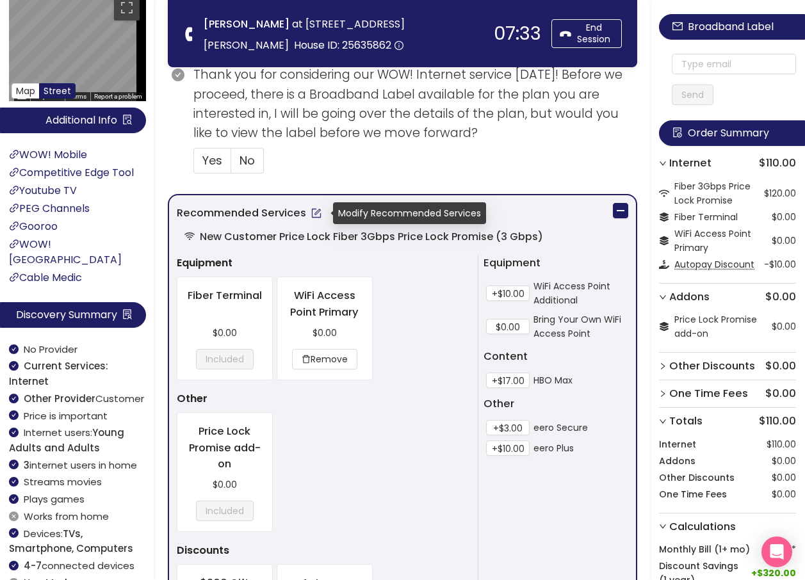
click at [313, 212] on button "button" at bounding box center [316, 213] width 20 height 20
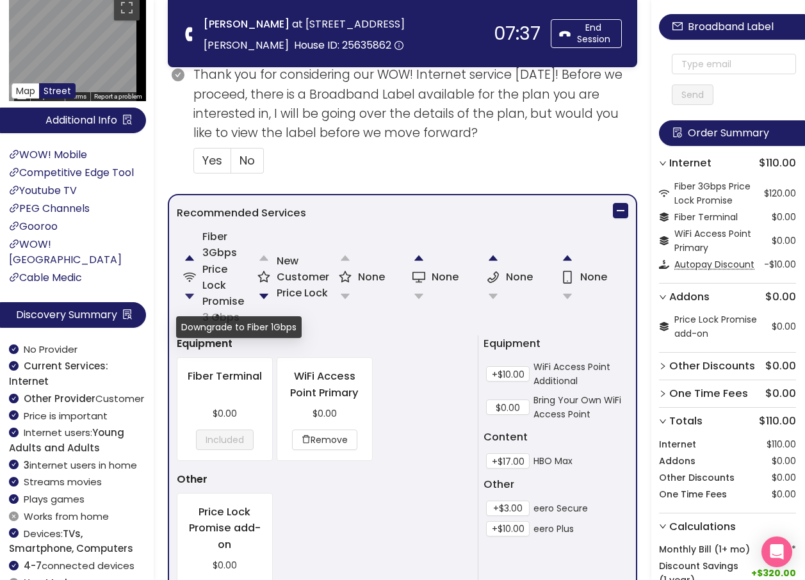
click at [188, 299] on button "button" at bounding box center [190, 297] width 26 height 26
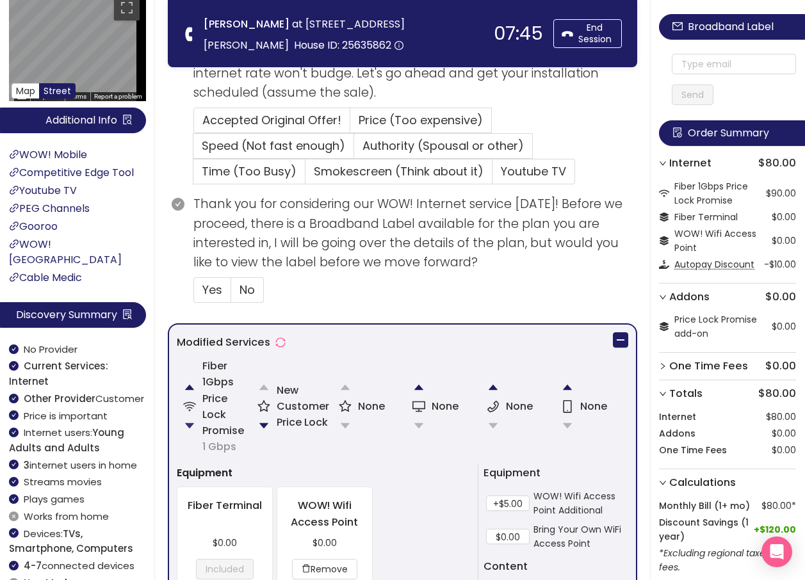
scroll to position [320, 0]
click at [274, 421] on button "button" at bounding box center [264, 425] width 26 height 26
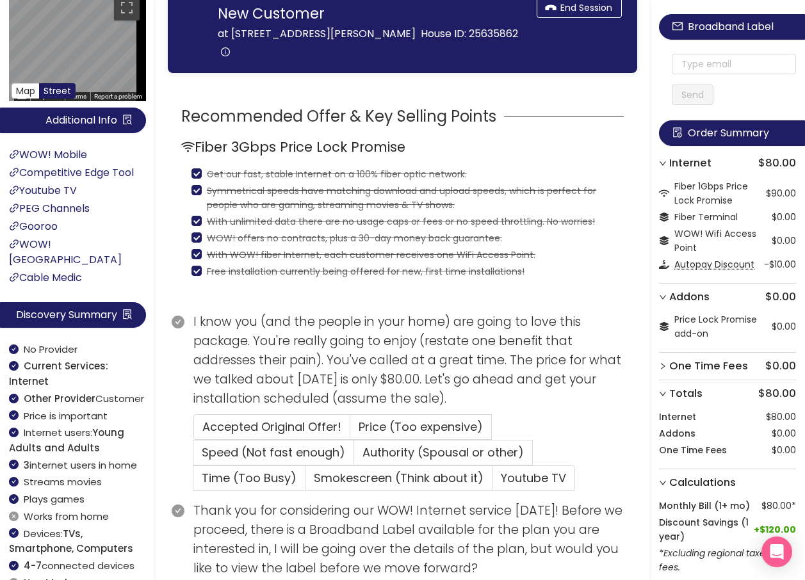
scroll to position [26, 0]
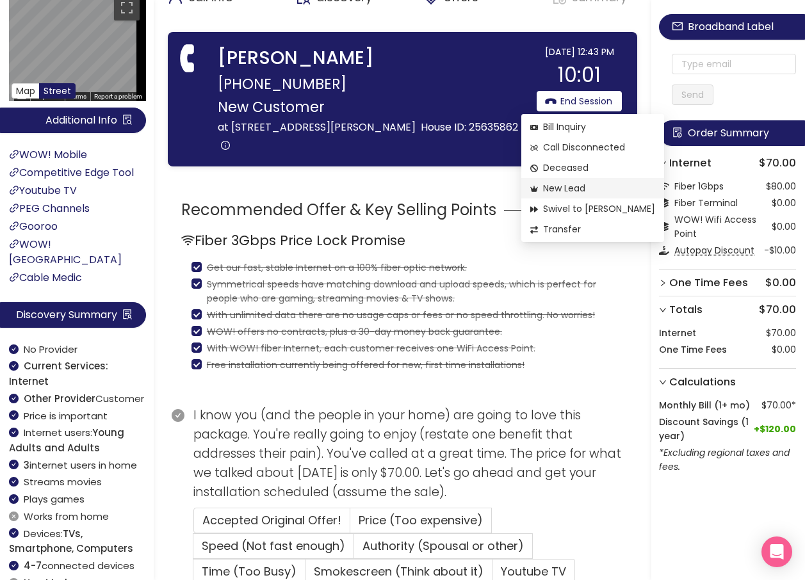
click at [577, 190] on span "New Lead" at bounding box center [592, 188] width 125 height 14
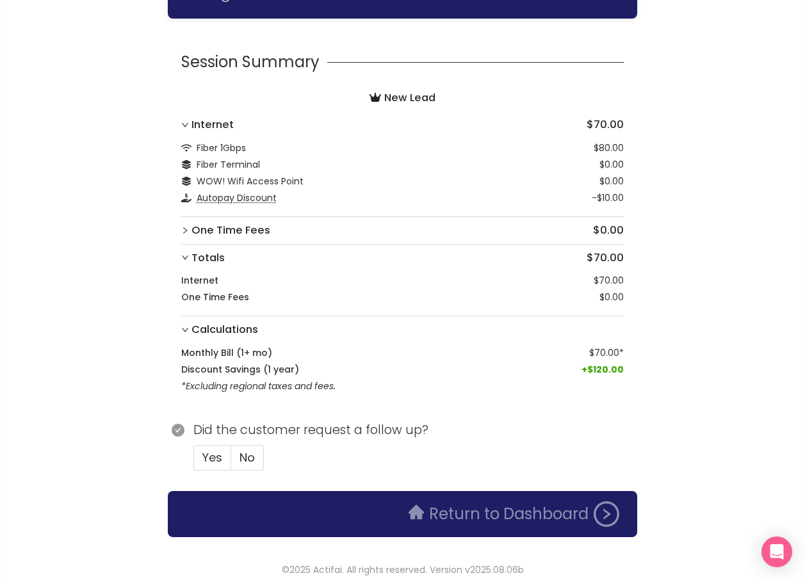
scroll to position [182, 0]
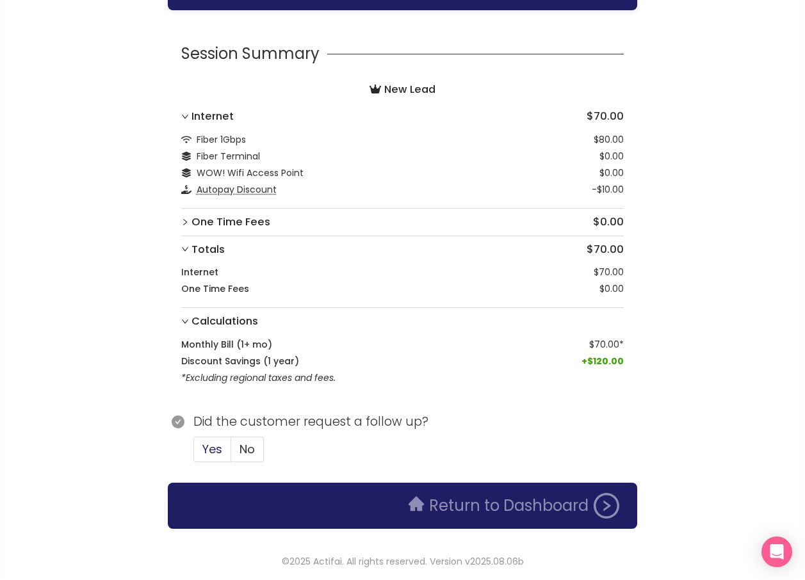
click at [211, 445] on span "Yes" at bounding box center [212, 449] width 20 height 16
click at [194, 454] on input "Yes" at bounding box center [194, 454] width 0 height 0
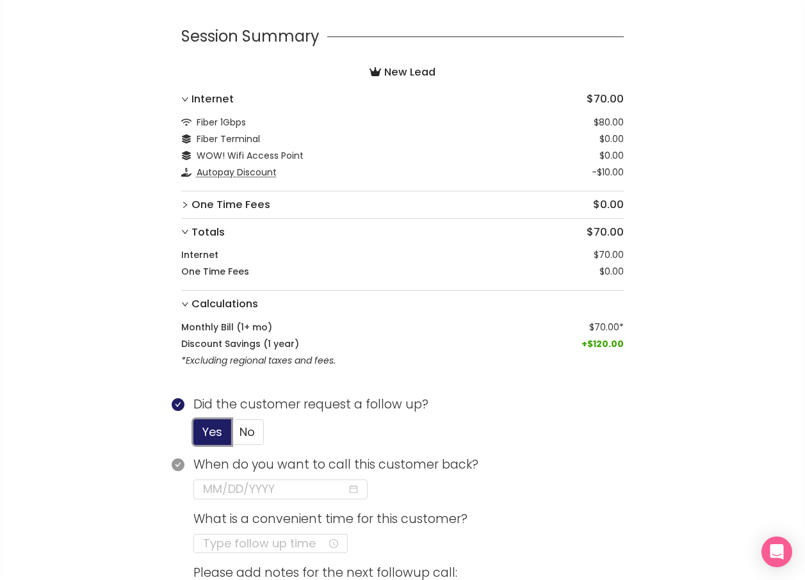
scroll to position [222, 0]
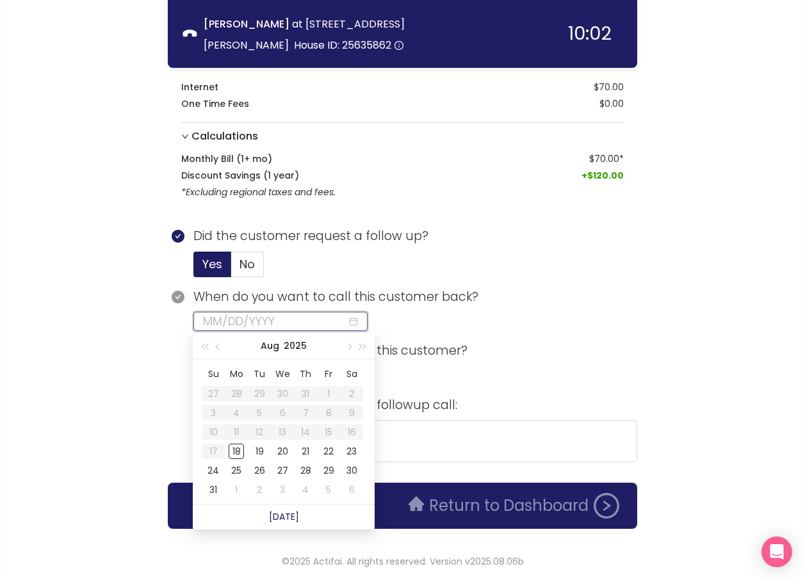
click at [238, 327] on input at bounding box center [275, 322] width 144 height 18
type input "[DATE]"
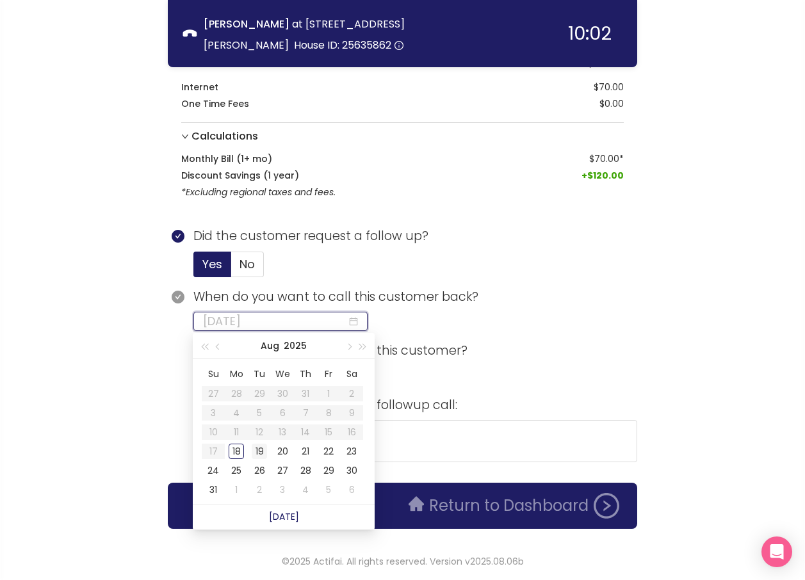
click at [261, 449] on div "19" at bounding box center [259, 451] width 15 height 15
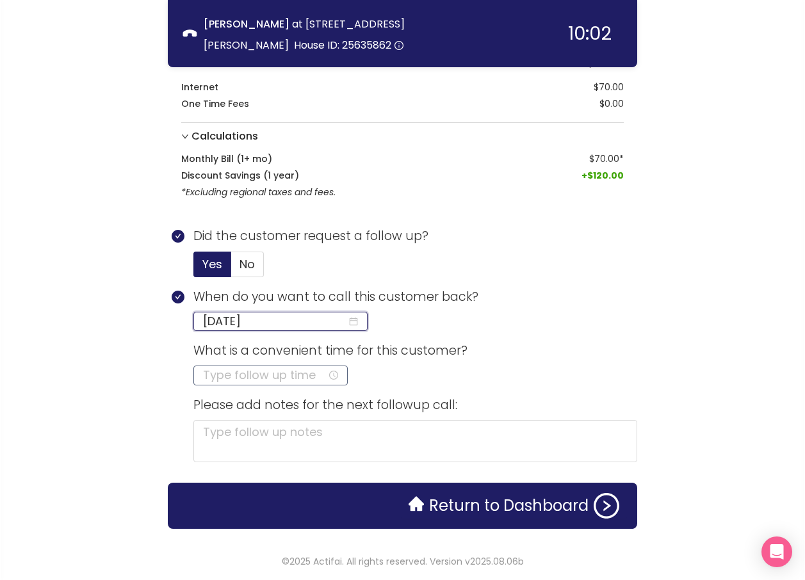
click at [247, 379] on input at bounding box center [265, 375] width 124 height 18
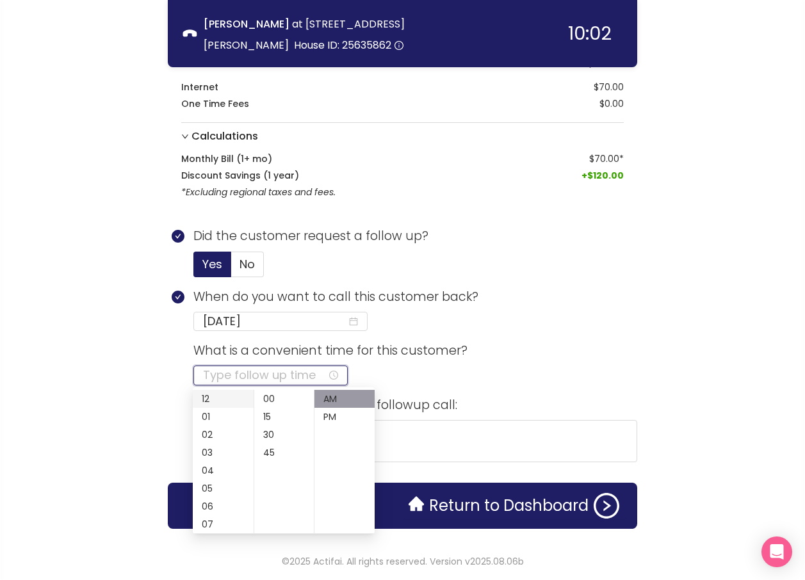
click at [208, 398] on div "12" at bounding box center [223, 399] width 61 height 18
click at [328, 409] on div "PM" at bounding box center [345, 417] width 60 height 18
type input "12:00 PM"
click at [325, 398] on div "PM" at bounding box center [345, 399] width 60 height 18
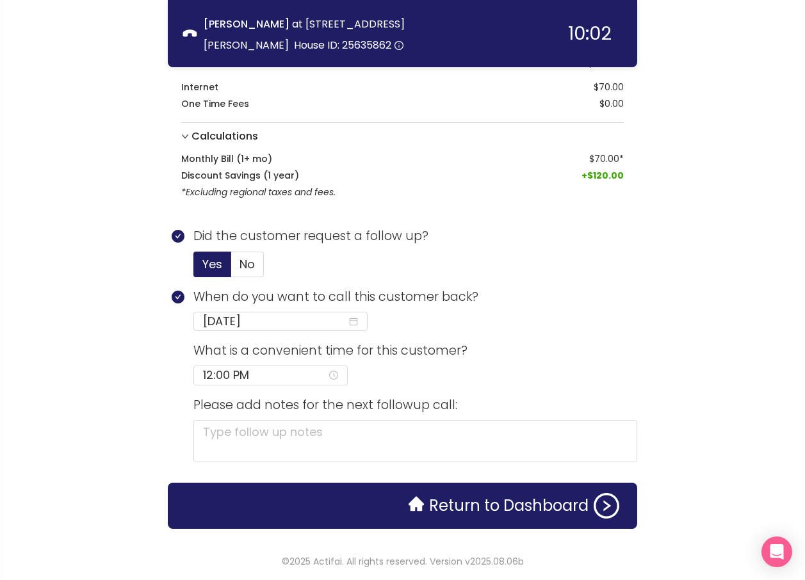
click at [441, 372] on section "What is a convenient time for this customer? 12:00 PM" at bounding box center [415, 368] width 444 height 54
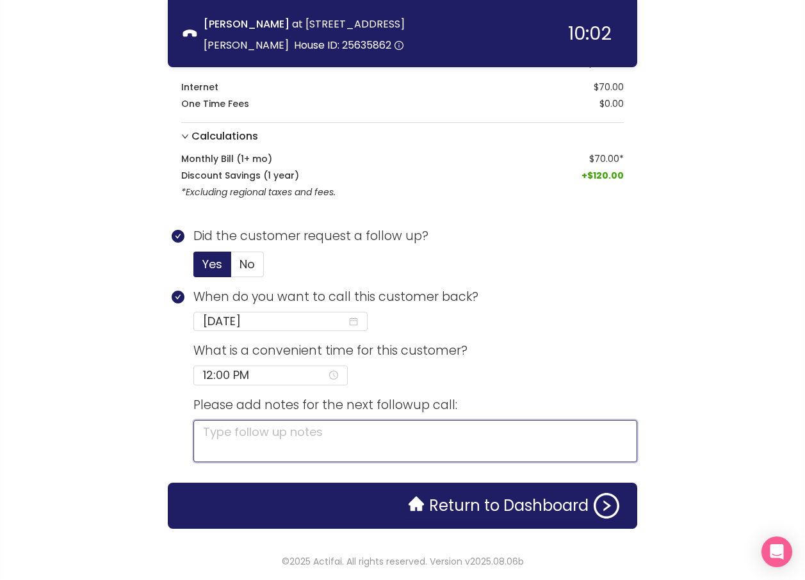
click at [379, 436] on textarea at bounding box center [415, 441] width 444 height 42
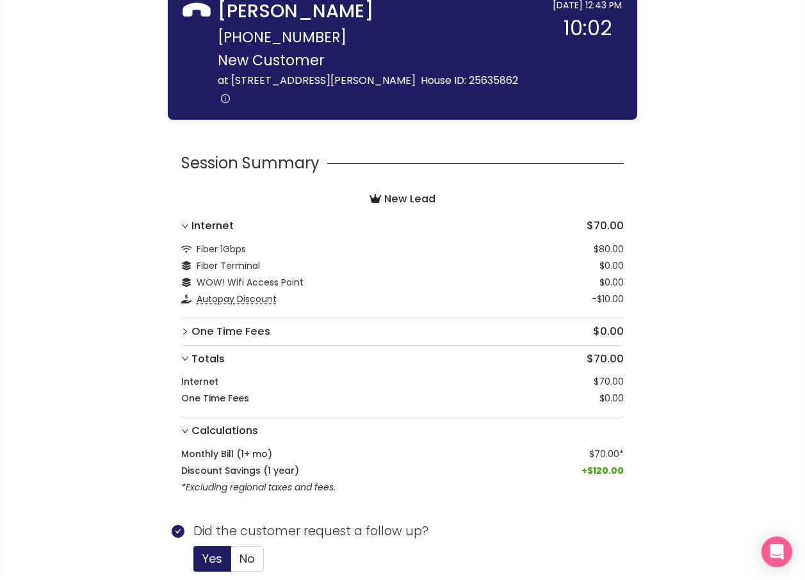
scroll to position [222, 0]
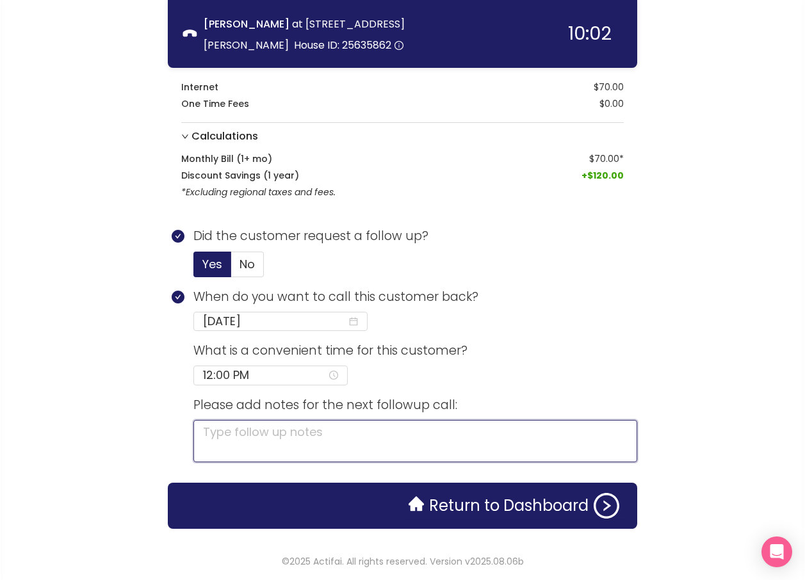
click at [263, 429] on textarea at bounding box center [415, 441] width 444 height 42
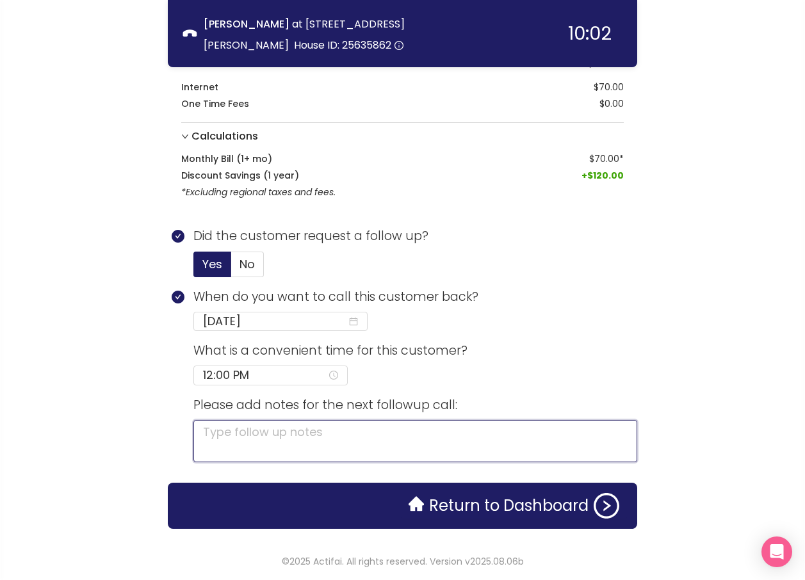
type textarea "N"
type textarea "NE"
type textarea "NEE"
type textarea "NEED"
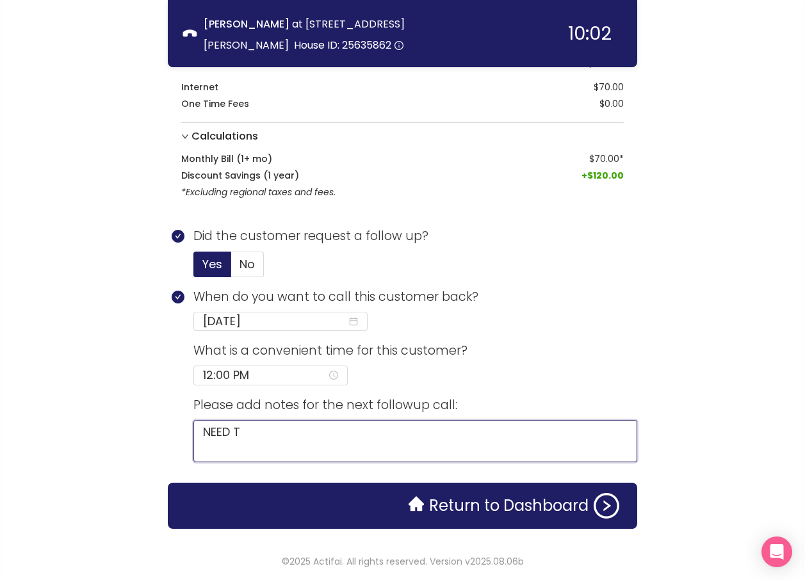
type textarea "NEED TO"
type textarea "NEED TO S"
type textarea "NEED TO SP"
type textarea "NEED TO SPE"
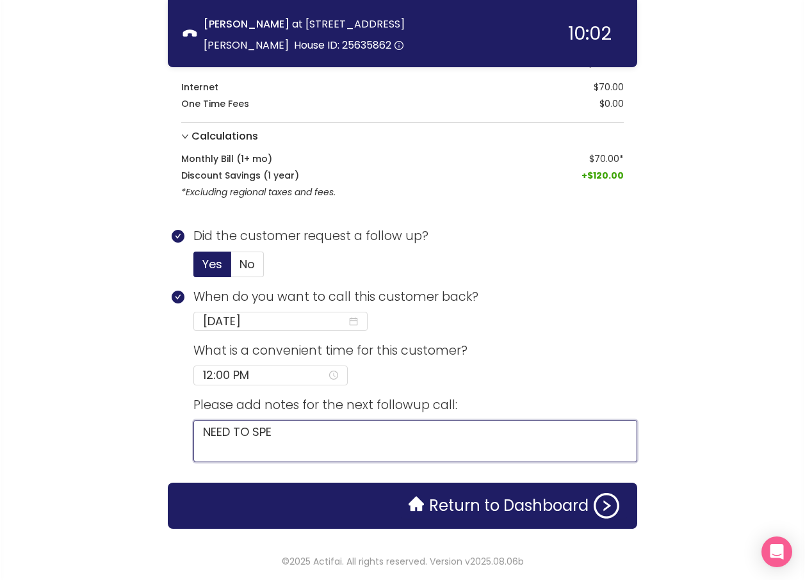
type textarea "NEED TO SPEA"
type textarea "NEED TO SPEAK"
type textarea "NEED TO SPEAK T"
type textarea "NEED TO SPEAK TO"
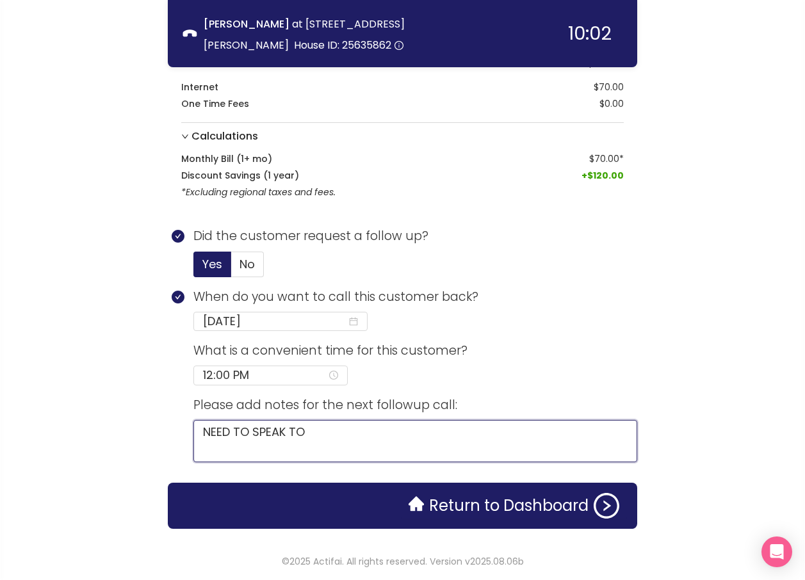
type textarea "NEED TO SPEAK TO"
type textarea "NEED TO SPEAK TO M"
type textarea "NEED TO SPEAK TO MO"
type textarea "NEED TO SPEAK TO MOV"
type textarea "NEED TO SPEAK TO MOVE"
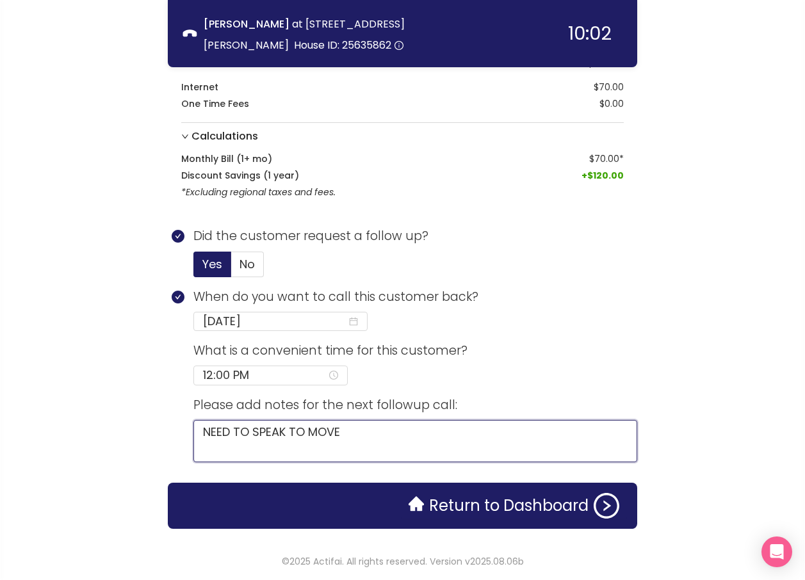
type textarea "NEED TO SPEAK TO MOVER"
type textarea "NEED TO SPEAK TO MOVE"
type textarea "NEED TO SPEAK TO MOV"
type textarea "NEED TO SPEAK TO MO"
type textarea "NEED TO SPEAK TO MOT"
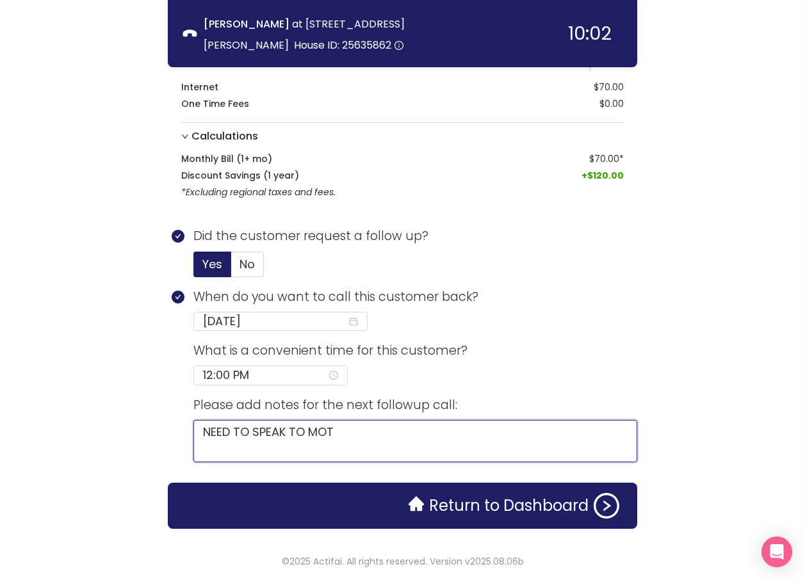
type textarea "NEED TO SPEAK TO MOTH"
type textarea "NEED TO SPEAK TO MOTHE"
type textarea "NEED TO SPEAK TO MOTHER"
type textarea "NEED TO SPEAK TO MOTHER I"
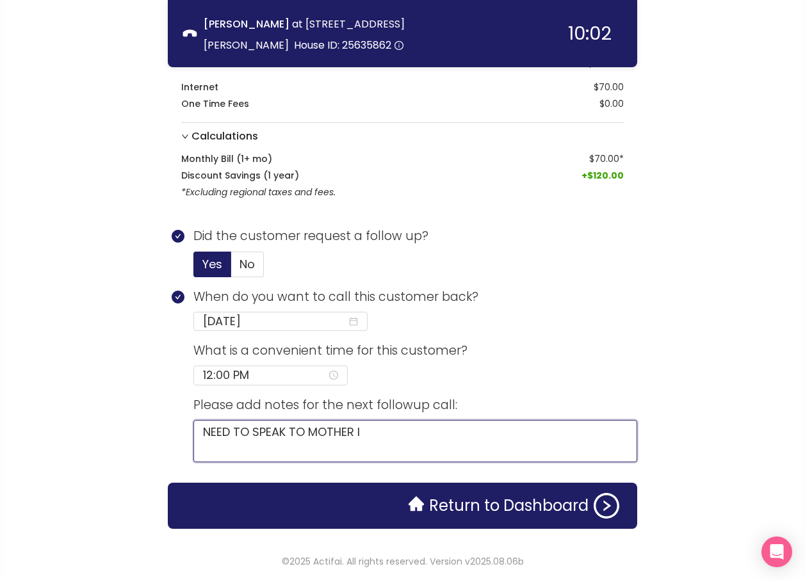
type textarea "NEED TO SPEAK TO MOTHER IN"
type textarea "NEED TO SPEAK TO MOTHER IN L"
type textarea "NEED TO SPEAK TO MOTHER IN [GEOGRAPHIC_DATA]"
type textarea "NEED TO SPEAK TO MOTHER IN LAW"
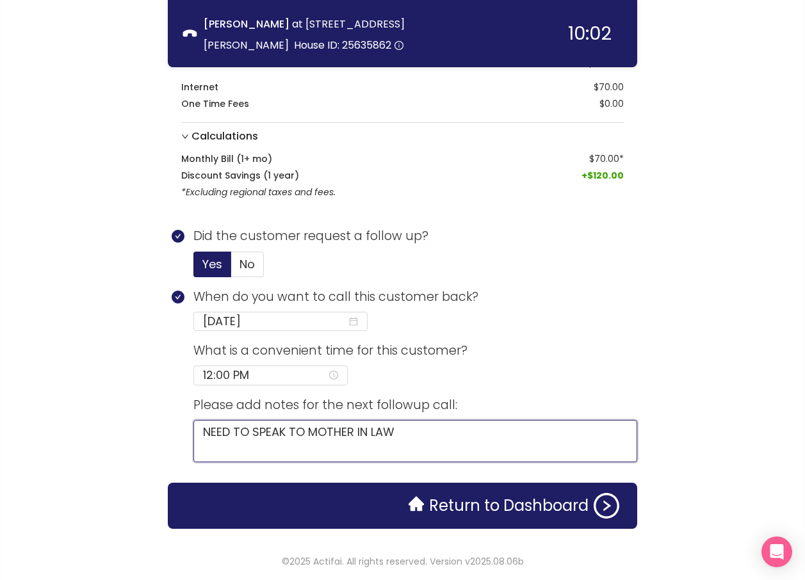
type textarea "NEED TO SPEAK TO MOTHER IN LAW,"
type textarea "NEED TO SPEAK TO MOTHER IN LAW, H"
type textarea "NEED TO SPEAK TO MOTHER IN LAW, HA"
type textarea "NEED TO SPEAK TO MOTHER IN LAW, HAS"
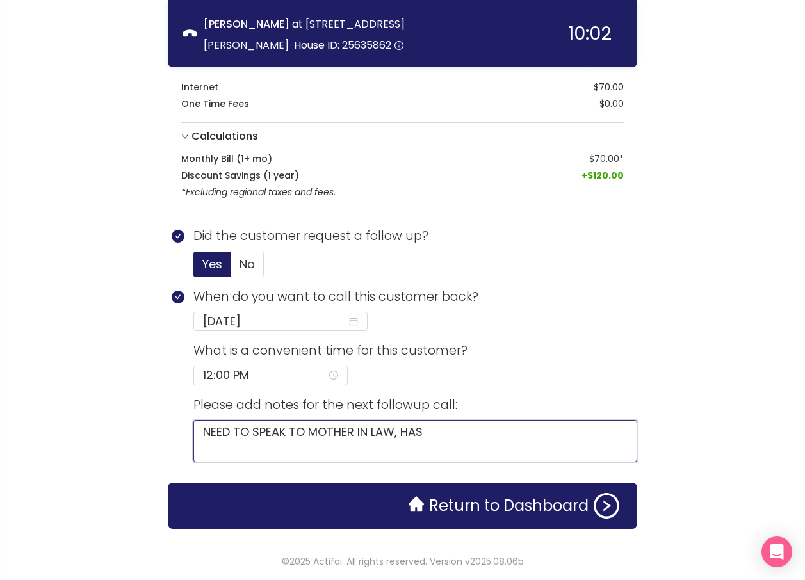
type textarea "NEED TO SPEAK TO MOTHER IN LAW, HAS"
type textarea "NEED TO SPEAK TO MOTHER IN LAW, HAS O"
type textarea "NEED TO SPEAK TO MOTHER IN LAW, HAS OM"
type textarea "NEED TO SPEAK TO MOTHER IN LAW, HAS OMC"
type textarea "NEED TO SPEAK TO MOTHER IN LAW, HAS OM"
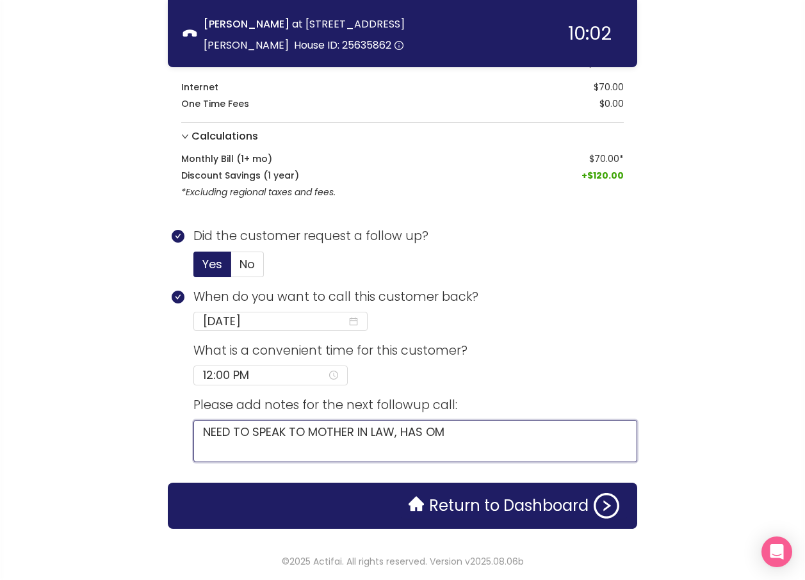
type textarea "NEED TO SPEAK TO MOTHER IN LAW, HAS O"
type textarea "NEED TO SPEAK TO MOTHER IN LAW, HAS"
type textarea "NEED TO SPEAK TO MOTHER IN LAW, HAS C"
type textarea "NEED TO SPEAK TO MOTHER IN LAW, HAS CO"
type textarea "NEED TO SPEAK TO MOTHER IN LAW, HAS COM"
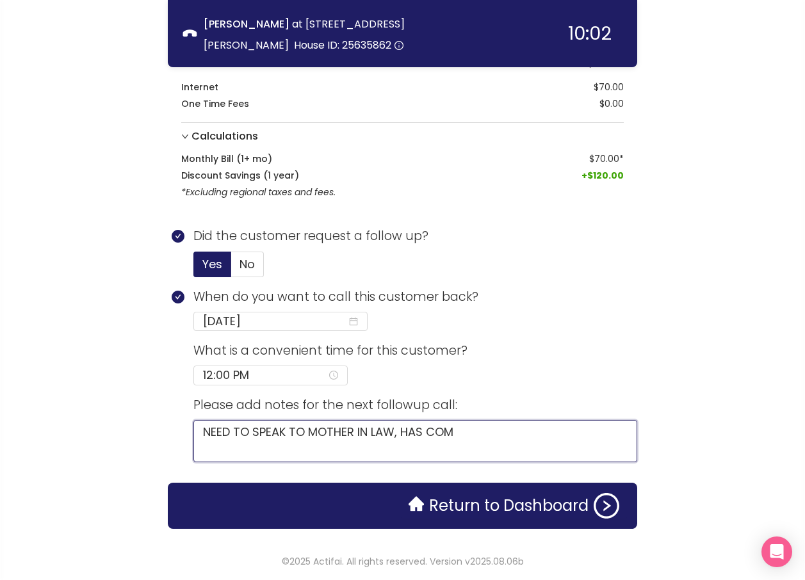
type textarea "NEED TO SPEAK TO MOTHER IN LAW, HAS COMA"
type textarea "NEED TO SPEAK TO MOTHER IN LAW, HAS COMAS"
type textarea "NEED TO SPEAK TO MOTHER IN LAW, HAS COMAST"
type textarea "NEED TO SPEAK TO MOTHER IN LAW, HAS COMAST,"
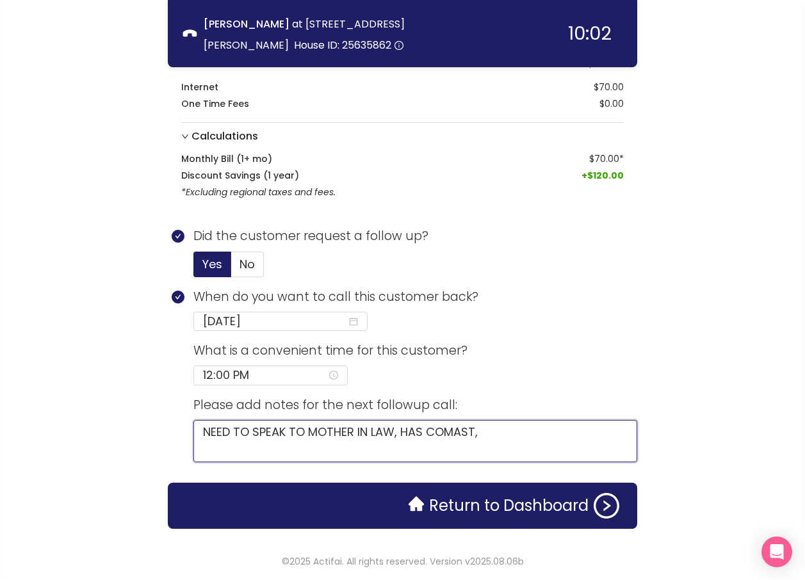
type textarea "NEED TO SPEAK TO MOTHER IN LAW, HAS COMAST, W"
type textarea "NEED TO SPEAK TO MOTHER IN LAW, HAS COMAST, [GEOGRAPHIC_DATA]"
type textarea "NEED TO SPEAK TO MOTHER IN LAW, HAS COMAST, WAN"
type textarea "NEED TO SPEAK TO MOTHER IN LAW, HAS COMAST, WANT"
type textarea "NEED TO SPEAK TO MOTHER IN LAW, HAS COMAST, WANTS"
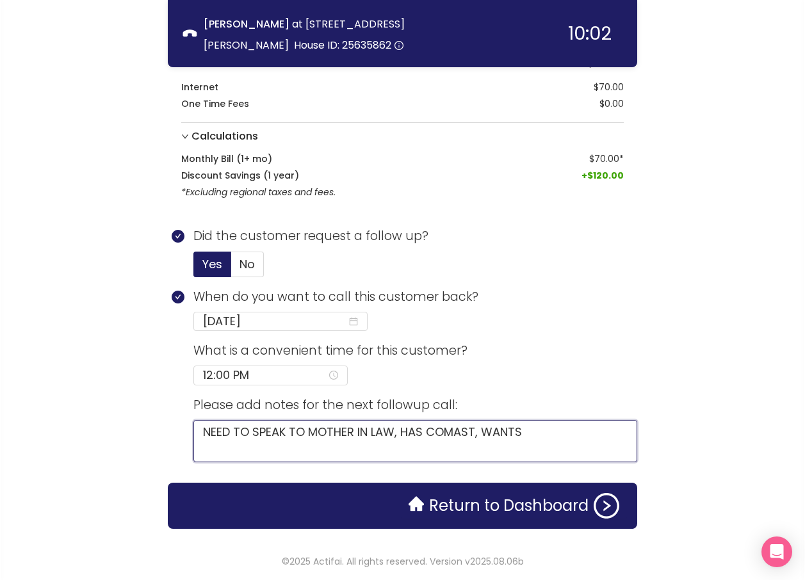
type textarea "NEED TO SPEAK TO MOTHER IN LAW, HAS COMAST, WANTS"
type textarea "NEED TO SPEAK TO MOTHER IN LAW, HAS COMAST, WANTS T"
type textarea "NEED TO SPEAK TO MOTHER IN LAW, HAS COMAST, WANTS TO"
type textarea "NEED TO SPEAK TO MOTHER IN LAW, HAS COMAST, WANTS TO S"
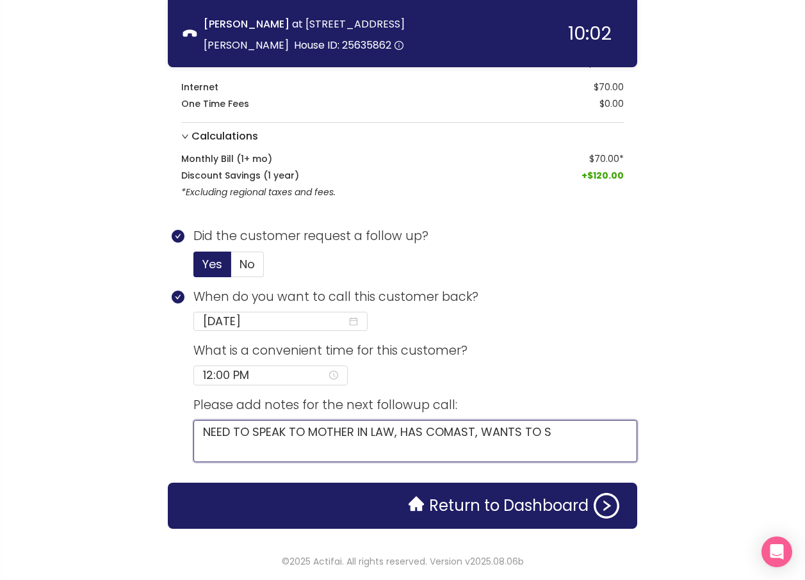
type textarea "NEED TO SPEAK TO MOTHER IN LAW, HAS COMAST, WANTS TO SE"
type textarea "NEED TO SPEAK TO MOTHER IN LAW, HAS COMAST, WANTS TO SEP"
type textarea "NEED TO SPEAK TO MOTHER IN LAW, HAS COMAST, WANTS TO [PERSON_NAME]"
type textarea "NEED TO SPEAK TO MOTHER IN LAW, HAS COMAST, WANTS TO SEP CO"
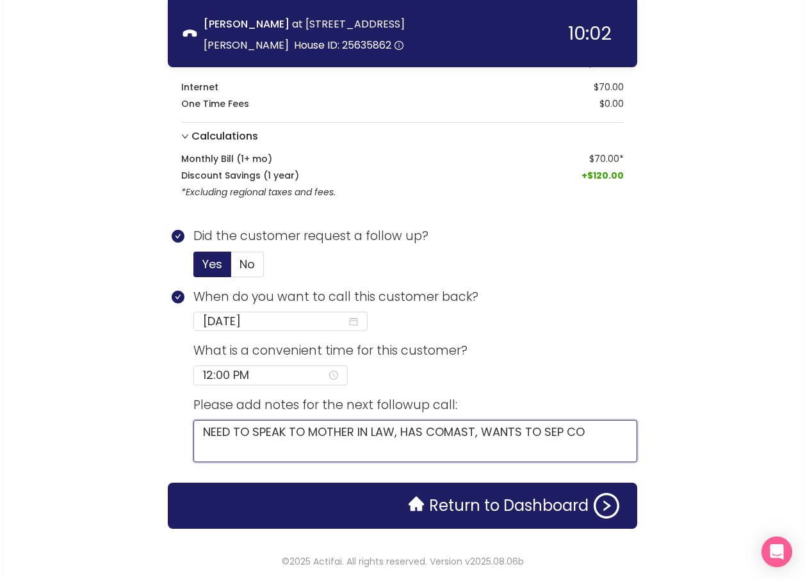
type textarea "NEED TO SPEAK TO MOTHER IN LAW, HAS COMAST, WANTS TO SEP CON"
type textarea "NEED TO SPEAK TO MOTHER IN LAW, HAS COMAST, WANTS TO [PERSON_NAME]"
type textarea "NEED TO SPEAK TO MOTHER IN LAW, HAS COMAST, WANTS TO SEP CONNECT"
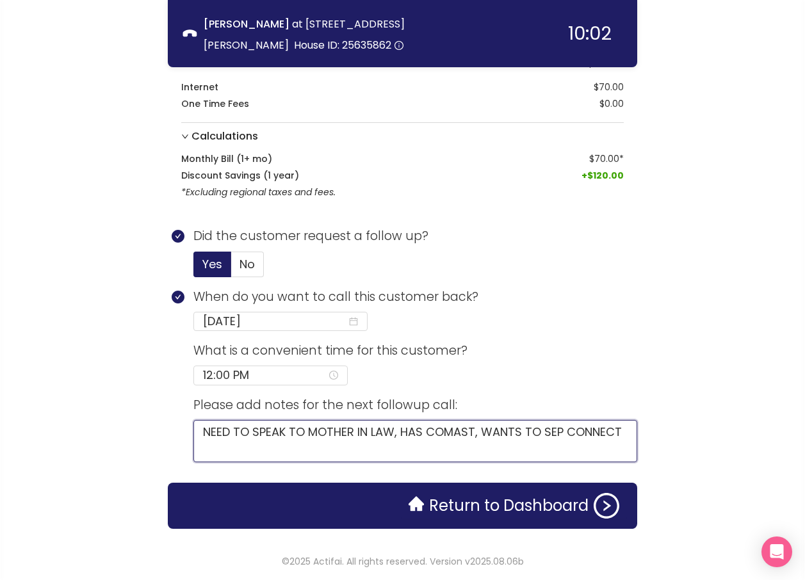
type textarea "NEED TO SPEAK TO MOTHER IN LAW, HAS COMAST, WANTS TO SEP CONNECTI"
type textarea "NEED TO SPEAK TO MOTHER IN LAW, HAS COMAST, WANTS TO SEP CONNECTIO"
type textarea "NEED TO SPEAK TO MOTHER IN LAW, HAS COMAST, WANTS TO SEP CONNECTION"
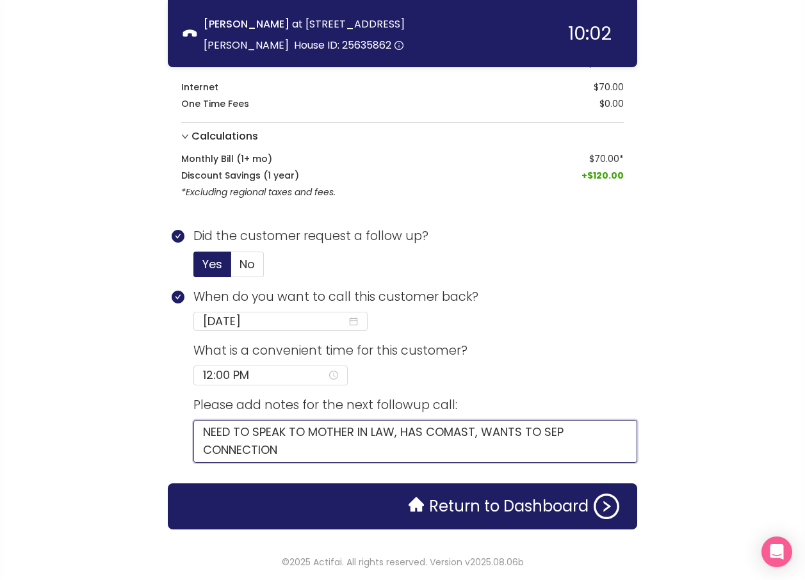
type textarea "NEED TO SPEAK TO MOTHER IN LAW, HAS COMAST, WANTS TO SEP CONNECTIONS"
type textarea "NEED TO SPEAK TO MOTHER IN LAW, HAS COMAST, WANTS TO SEP CONNECTIONS M"
type textarea "NEED TO SPEAK TO MOTHER IN LAW, HAS COMAST, WANTS TO SEP CONNECTIONS MA"
type textarea "NEED TO SPEAK TO MOTHER IN LAW, HAS COMAST, WANTS TO SEP CONNECTIONS MAY"
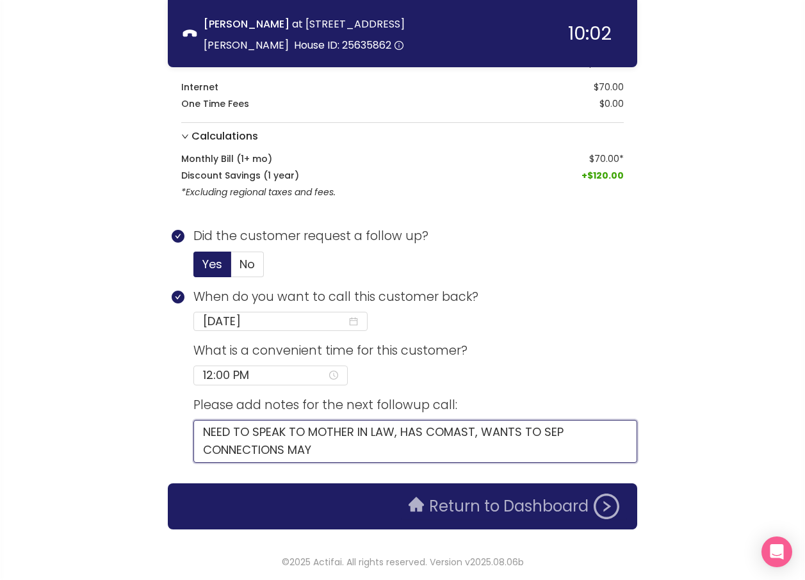
type textarea "NEED TO SPEAK TO MOTHER IN LAW, HAS COMAST, WANTS TO SEP CONNECTIONS MAYB"
type textarea "NEED TO SPEAK TO MOTHER IN LAW, HAS COMAST, WANTS TO SEP CONNECTIONS MAYBE"
type textarea "NEED TO SPEAK TO MOTHER IN LAW, HAS COMAST, WANTS TO SEP CONNECTIONS MAYBE 3"
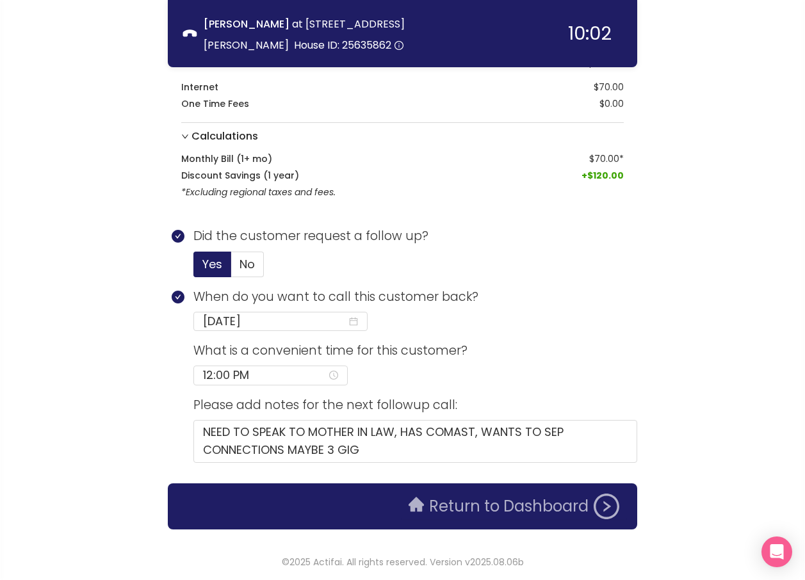
click at [538, 511] on button "Return to Dashboard" at bounding box center [514, 507] width 226 height 26
